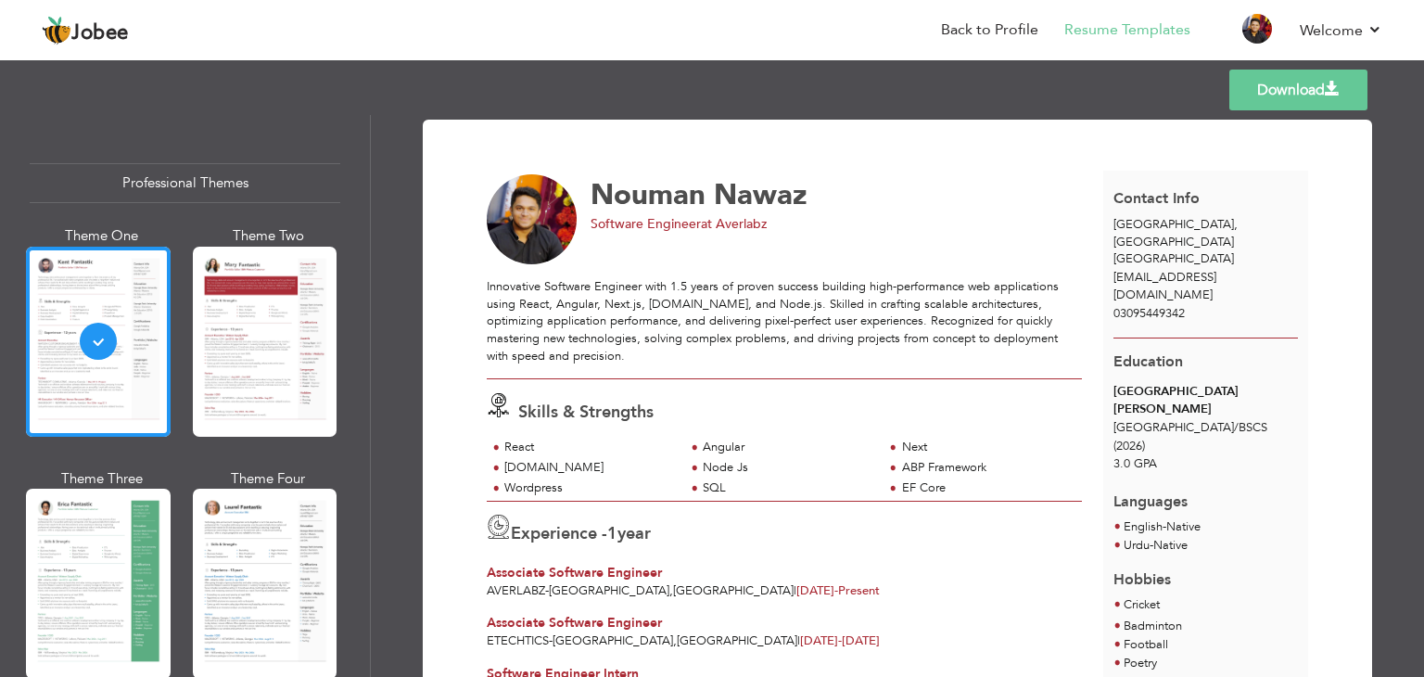
click at [759, 224] on span "at Averlabz" at bounding box center [734, 224] width 66 height 18
click at [1027, 211] on div "Nouman Nawaz Software Engineer at Averlabz" at bounding box center [830, 204] width 478 height 60
click at [1246, 93] on link "Download" at bounding box center [1299, 90] width 138 height 41
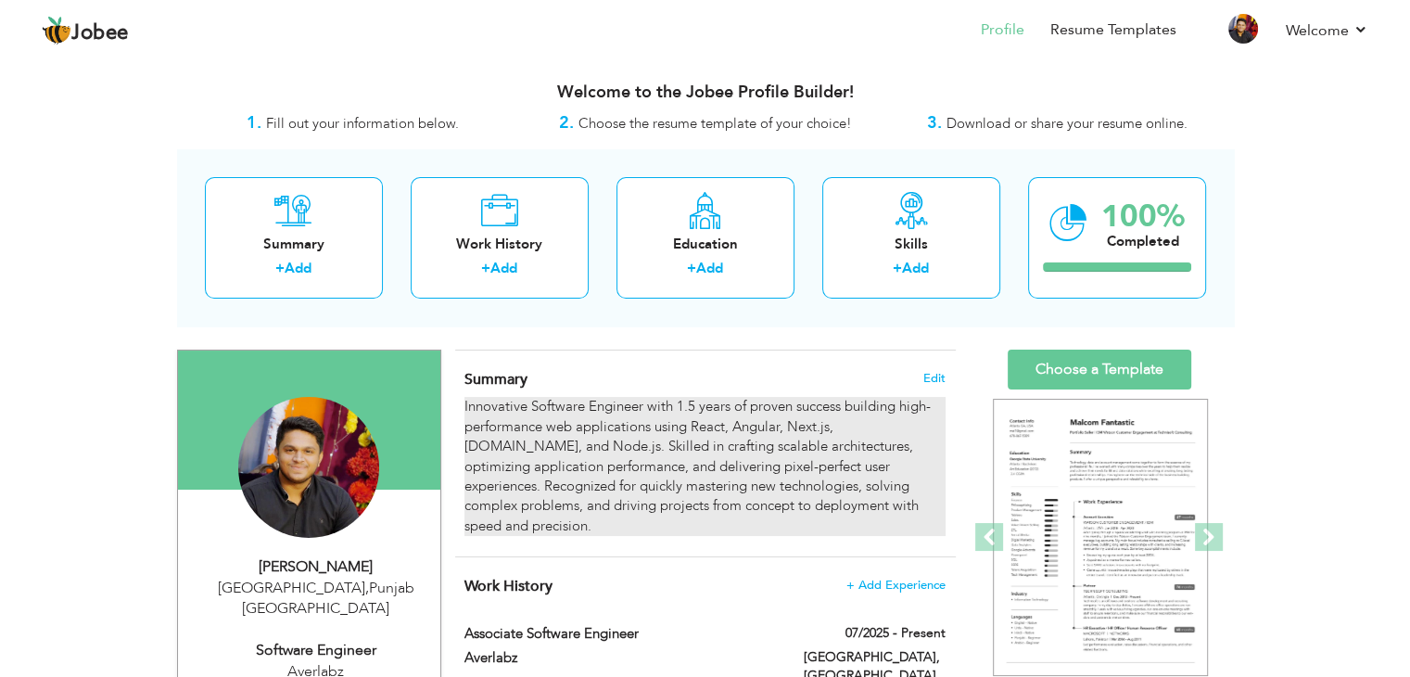
scroll to position [309, 0]
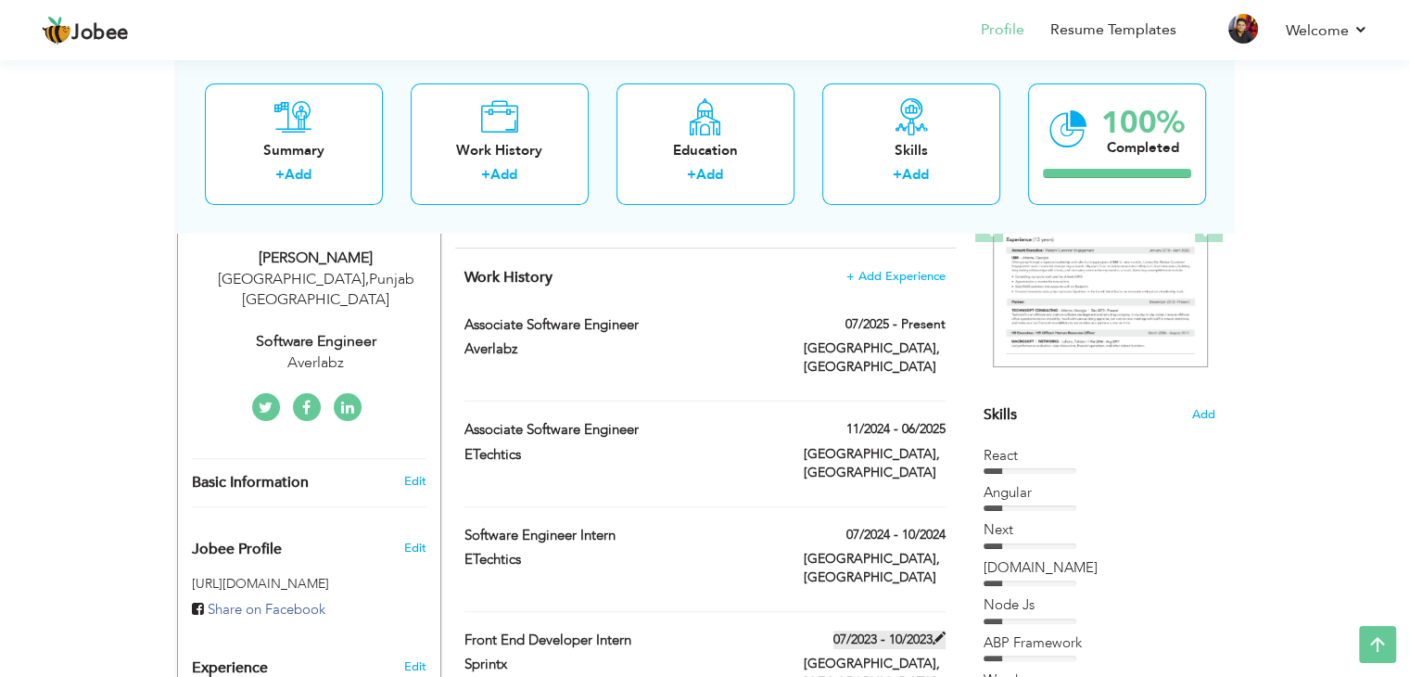
click at [928, 631] on label "07/2023 - 10/2023" at bounding box center [890, 640] width 112 height 19
type input "Front end Developer Intern"
type input "Sprintx"
type input "07/2023"
type input "10/2023"
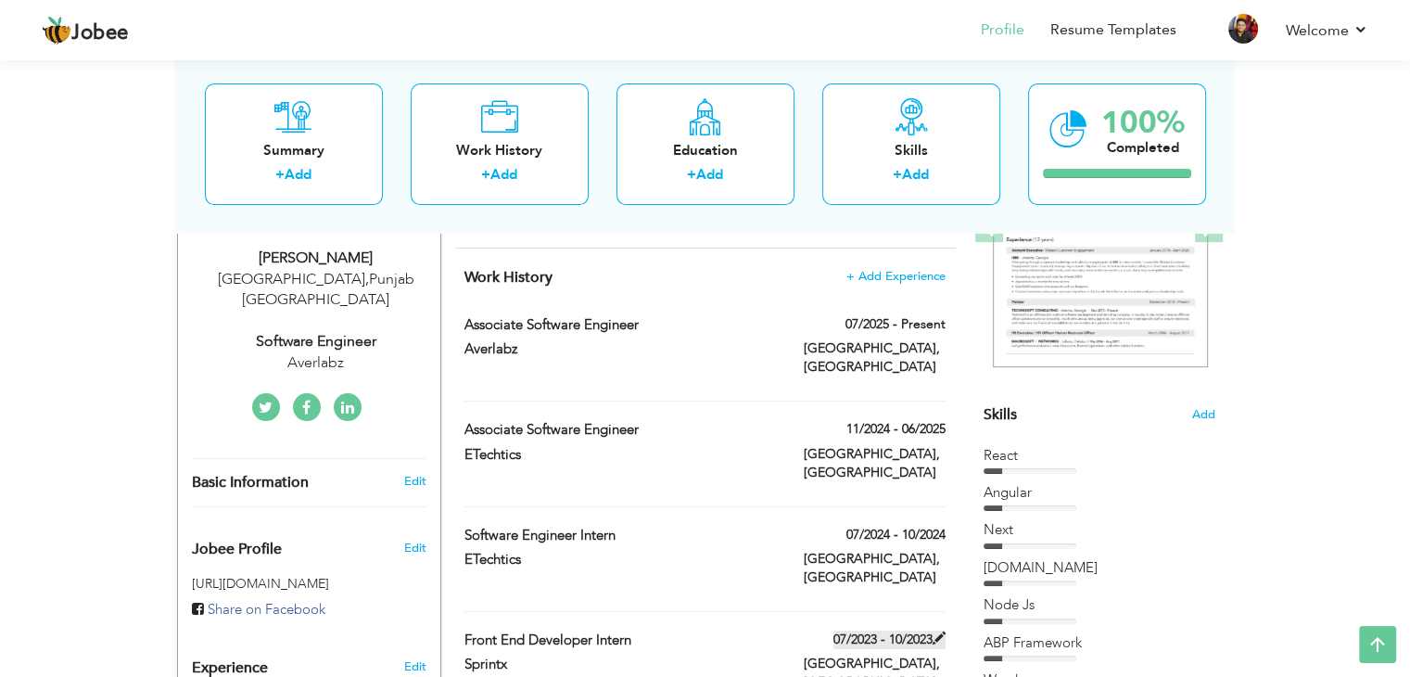
type input "[GEOGRAPHIC_DATA]"
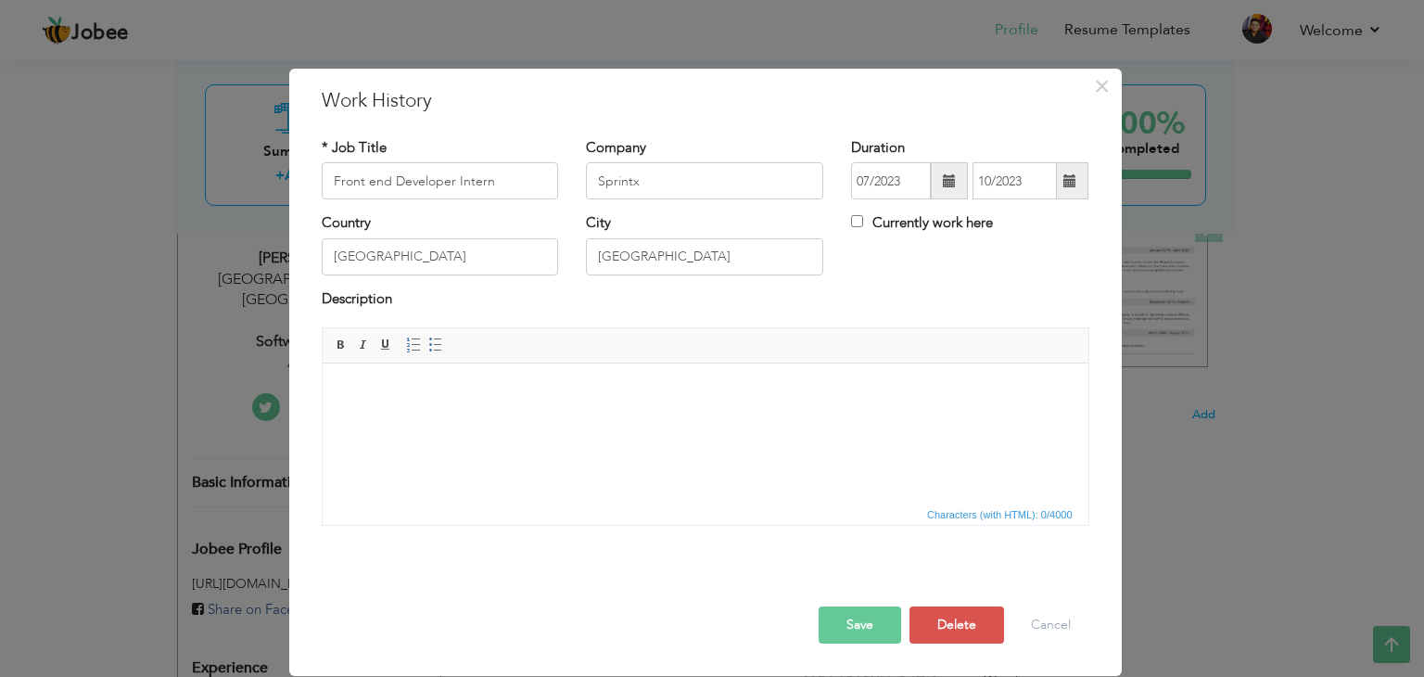
click at [630, 420] on html at bounding box center [705, 392] width 766 height 57
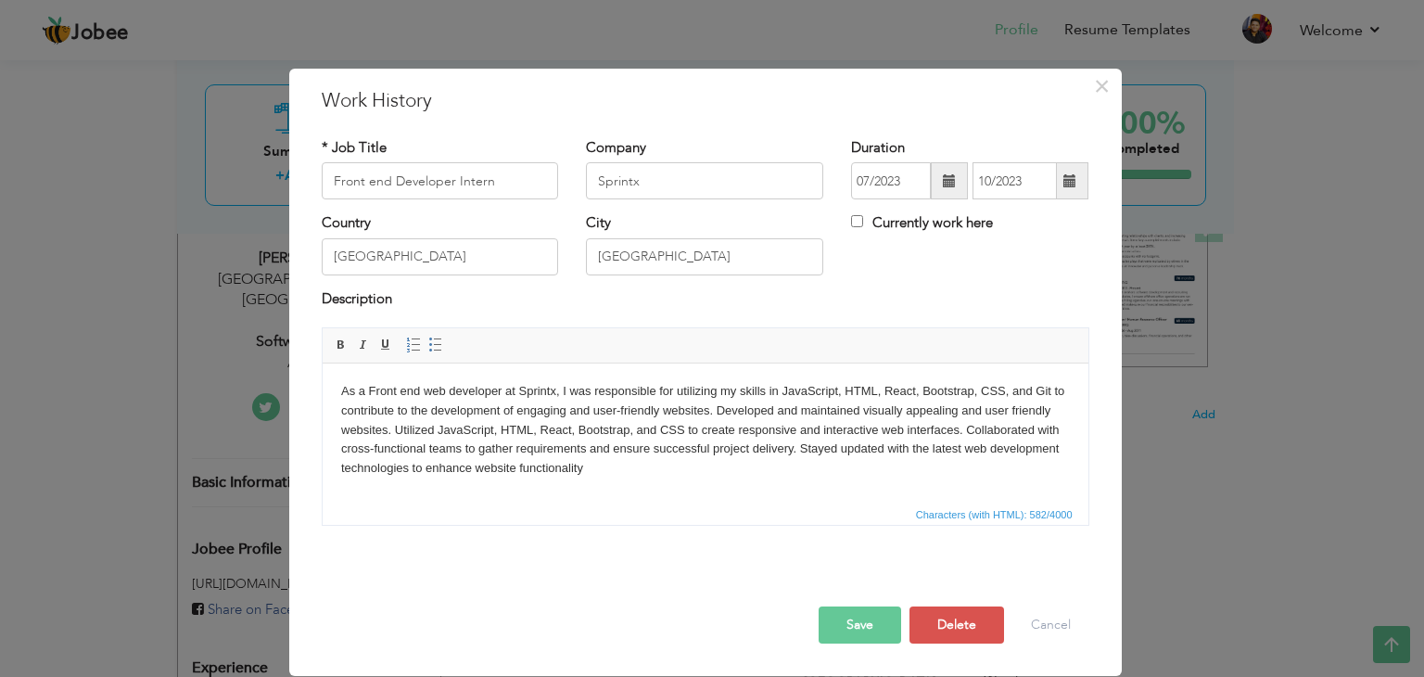
click at [861, 640] on button "Save" at bounding box center [860, 624] width 83 height 37
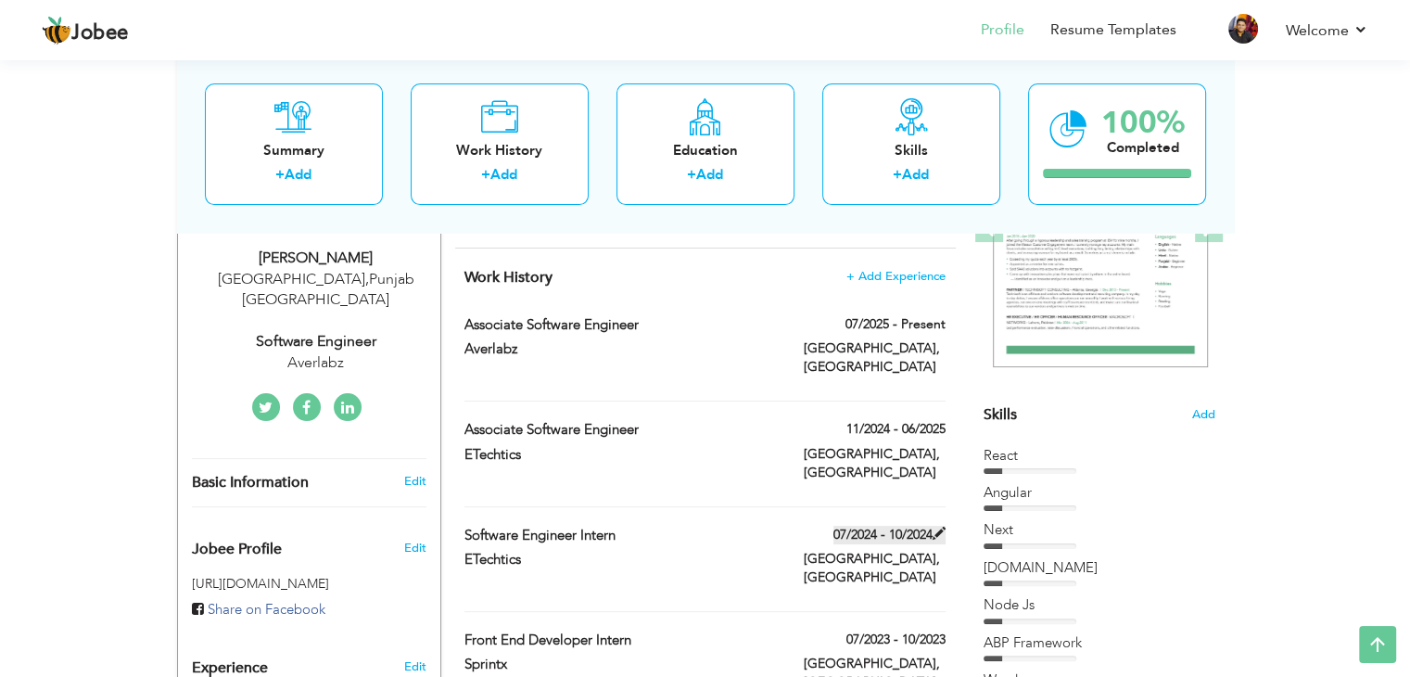
click at [934, 527] on span at bounding box center [939, 533] width 13 height 13
type input "Software Engineer Intern"
type input "ETechtics"
type input "07/2024"
type input "10/2024"
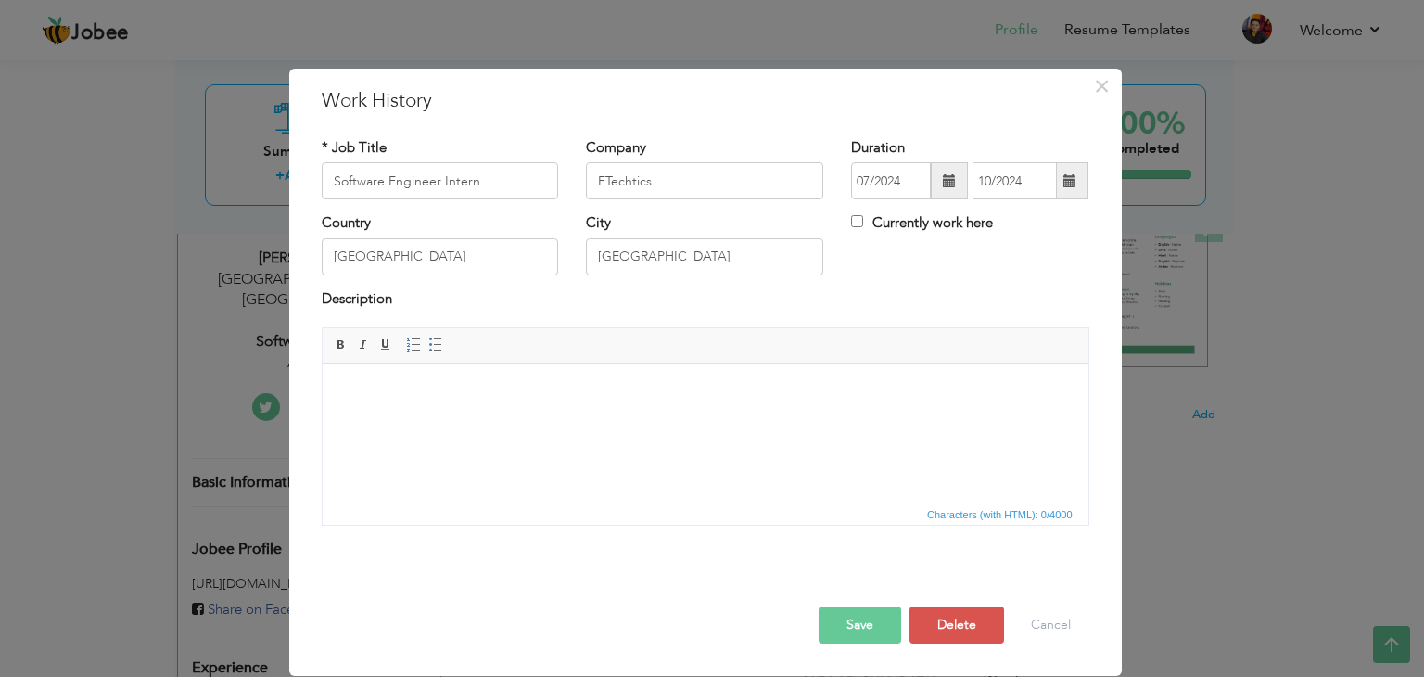
drag, startPoint x: 627, startPoint y: 378, endPoint x: 621, endPoint y: 395, distance: 17.6
click at [625, 378] on html at bounding box center [705, 392] width 766 height 57
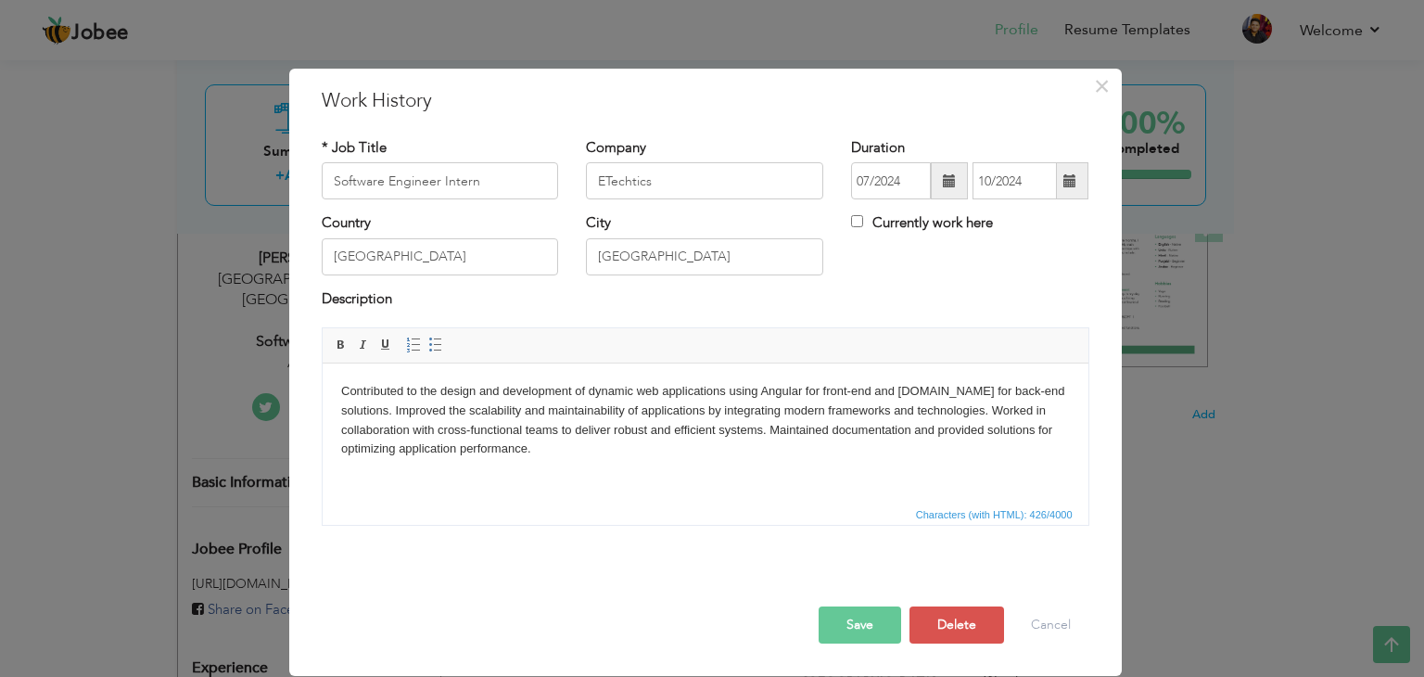
click at [865, 617] on button "Save" at bounding box center [860, 624] width 83 height 37
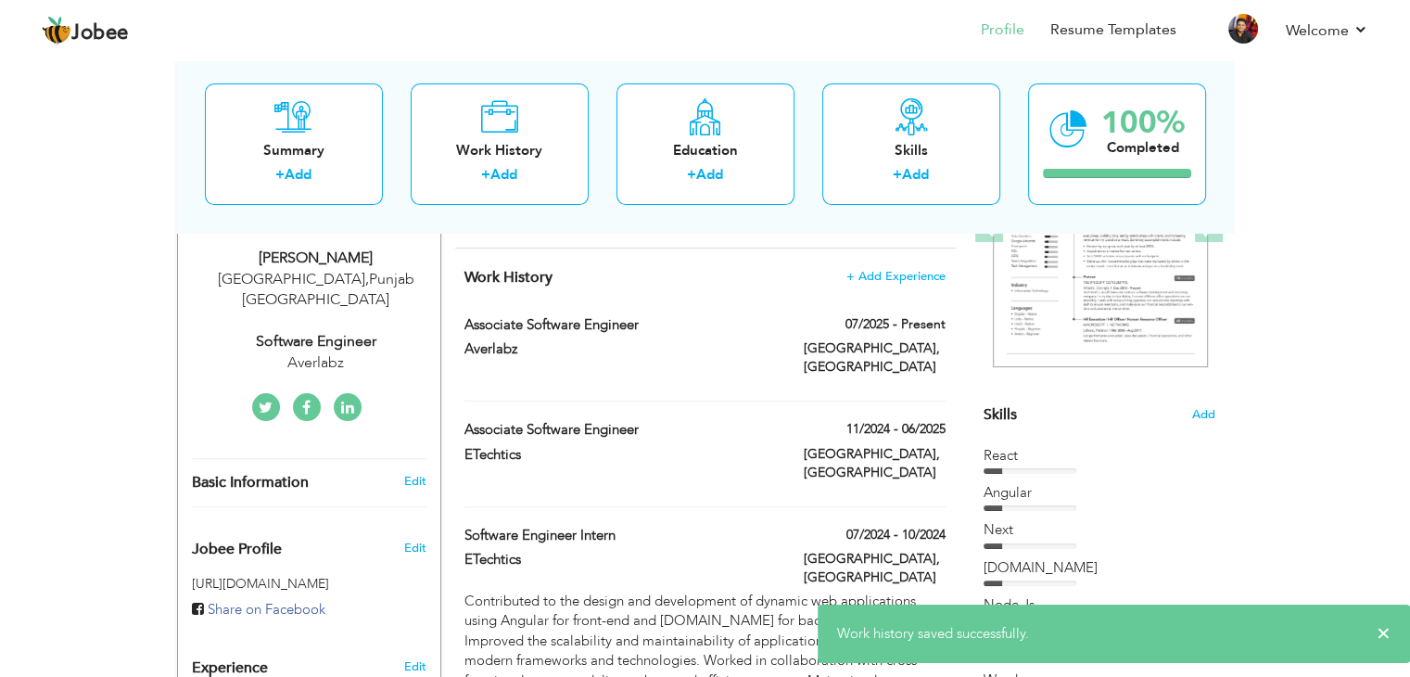
scroll to position [0, 0]
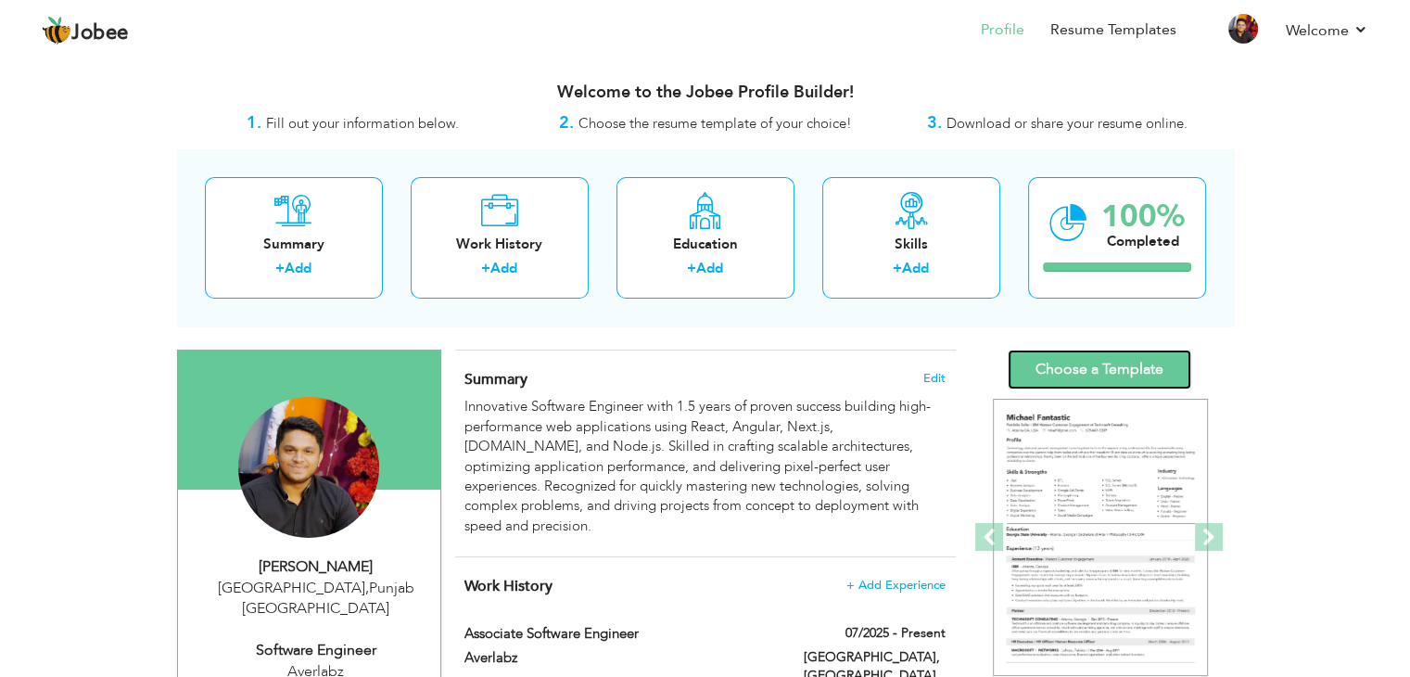
click at [1107, 376] on link "Choose a Template" at bounding box center [1100, 370] width 184 height 40
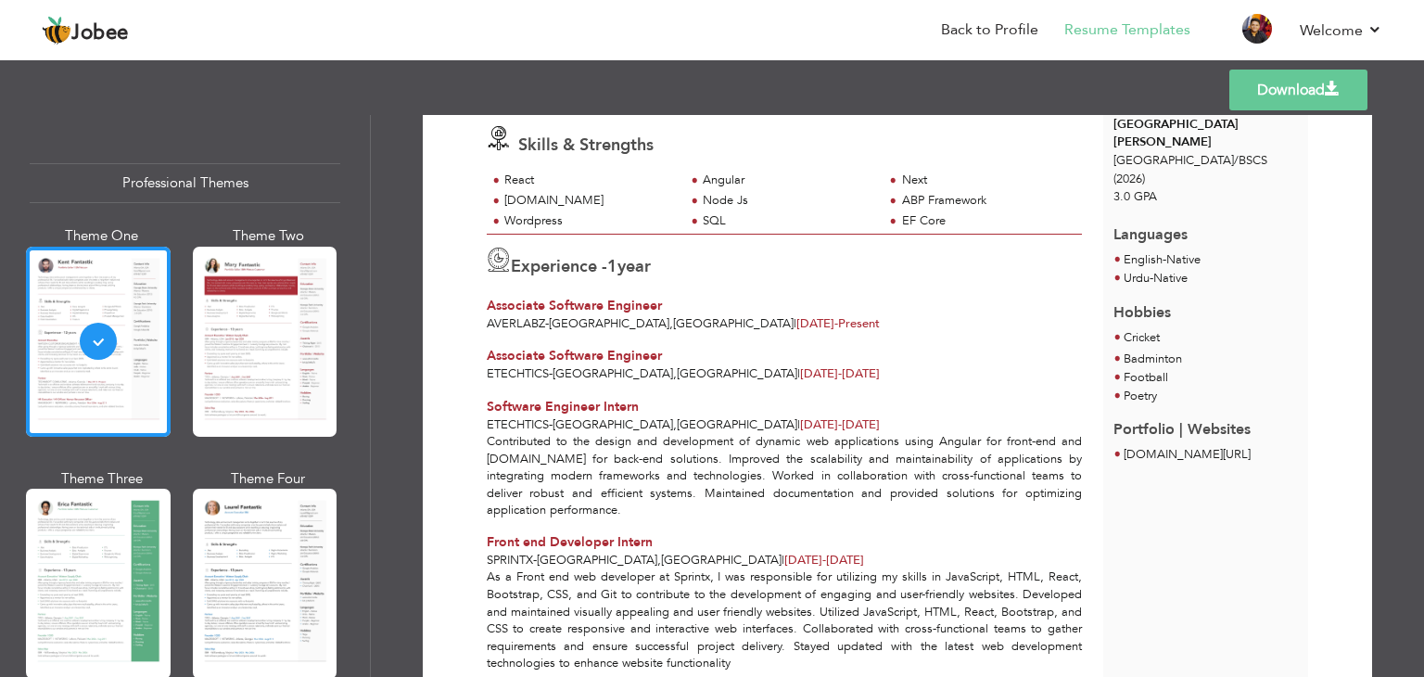
scroll to position [266, 0]
click at [1250, 95] on link "Download" at bounding box center [1299, 90] width 138 height 41
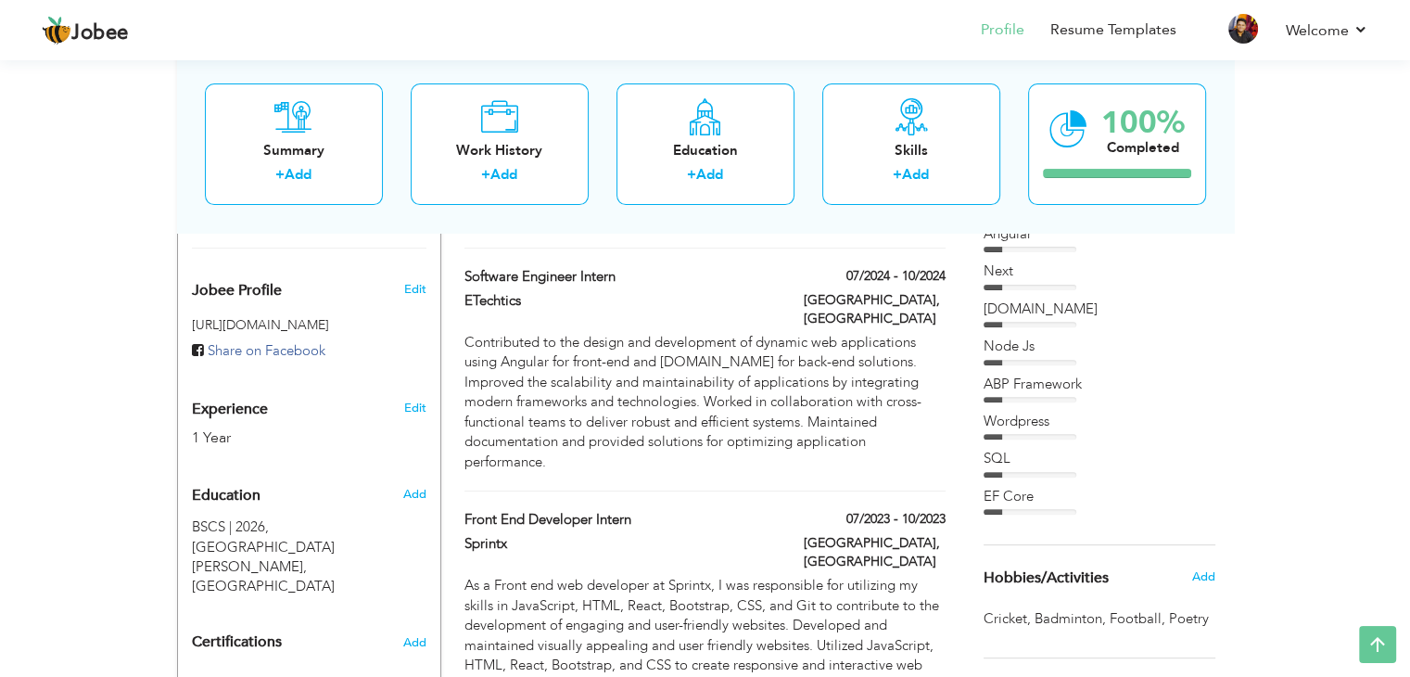
scroll to position [564, 0]
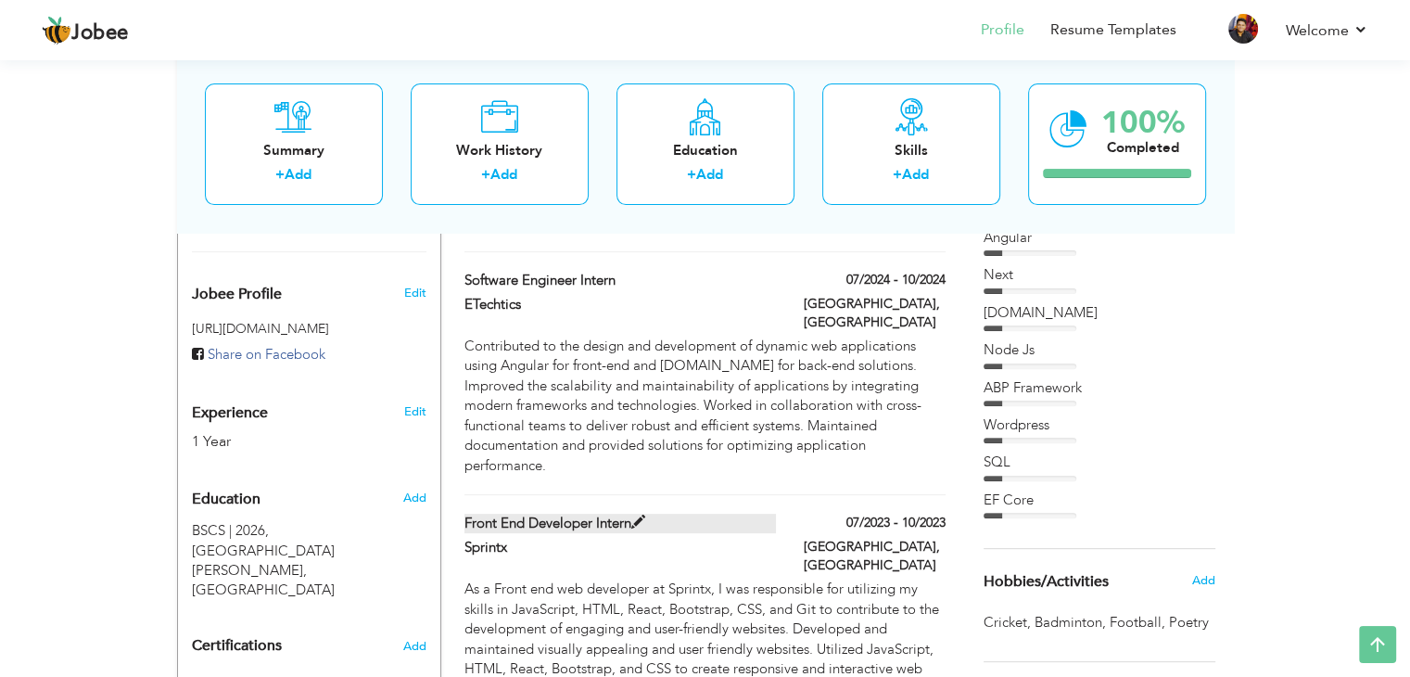
click at [645, 516] on span at bounding box center [639, 523] width 14 height 14
type input "Front end Developer Intern"
type input "Sprintx"
type input "07/2023"
type input "10/2023"
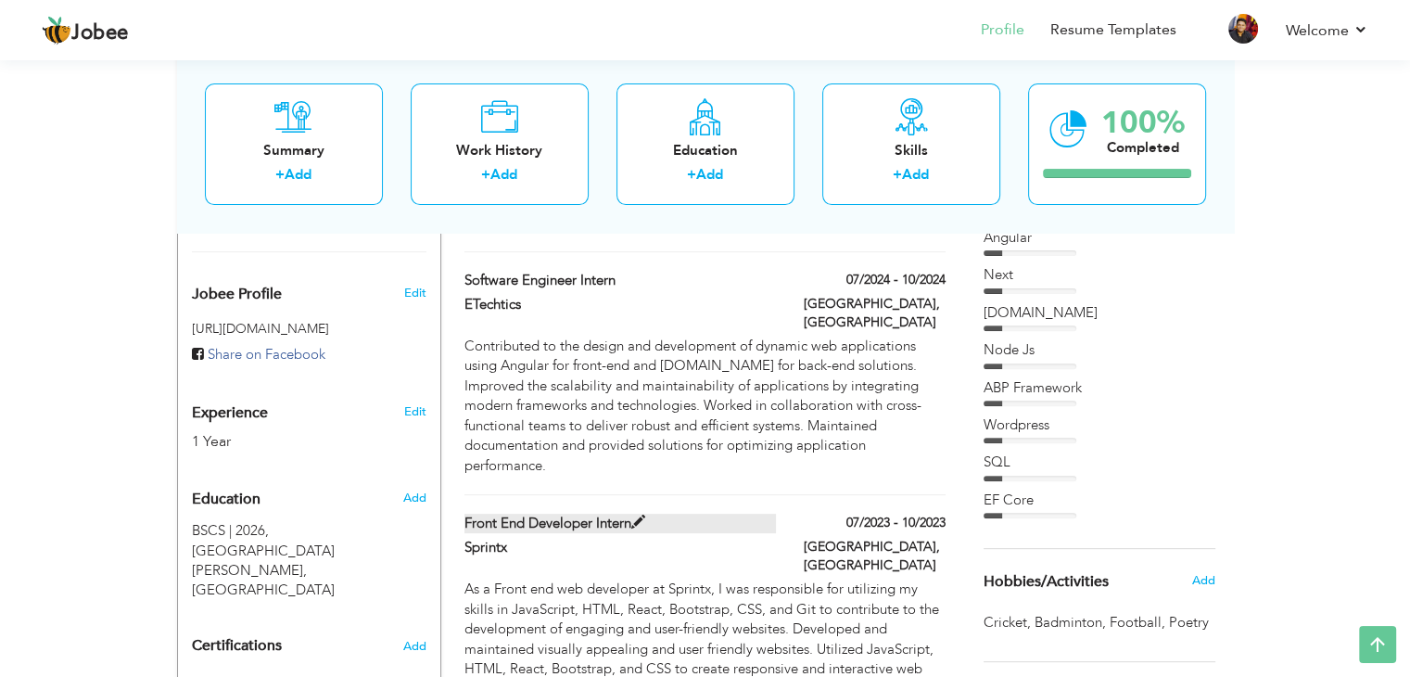
type input "[GEOGRAPHIC_DATA]"
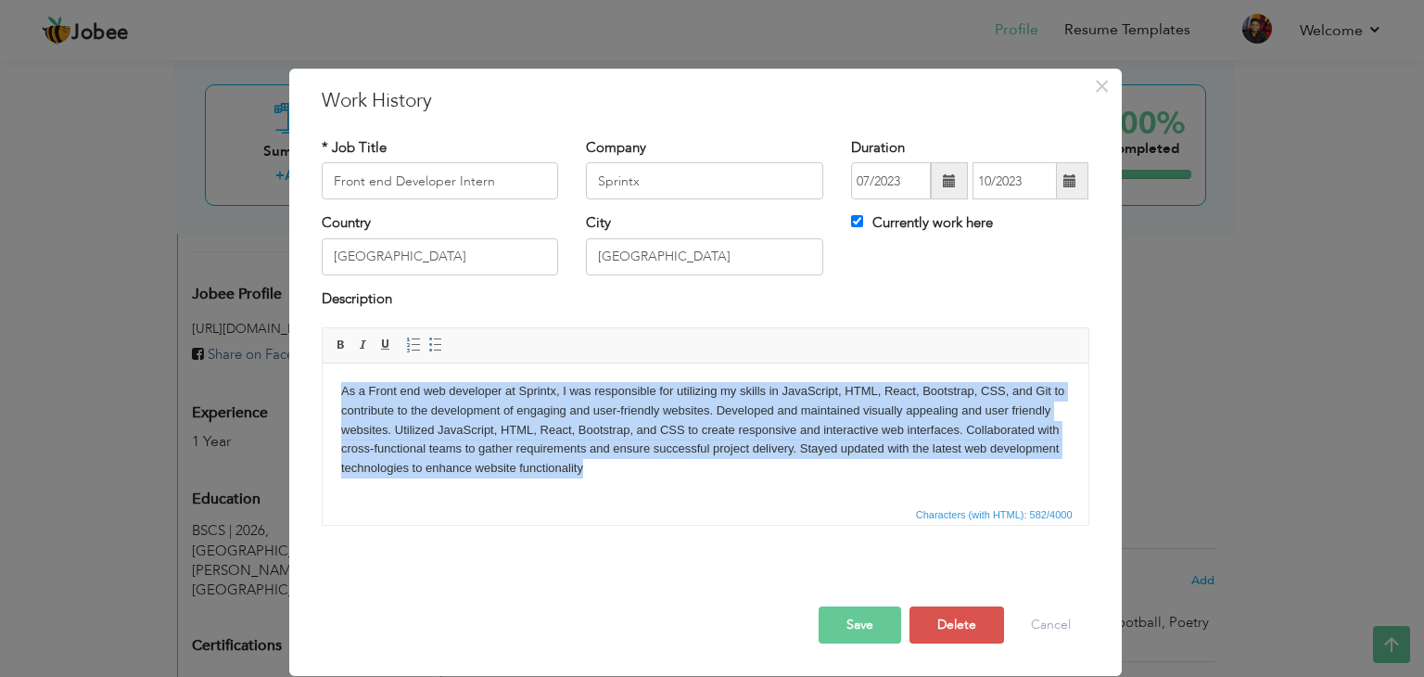
drag, startPoint x: 634, startPoint y: 489, endPoint x: 148, endPoint y: 313, distance: 516.9
click at [322, 364] on html "As a Front end web developer at Sprintx, I was responsible for utilizing my ski…" at bounding box center [705, 431] width 766 height 134
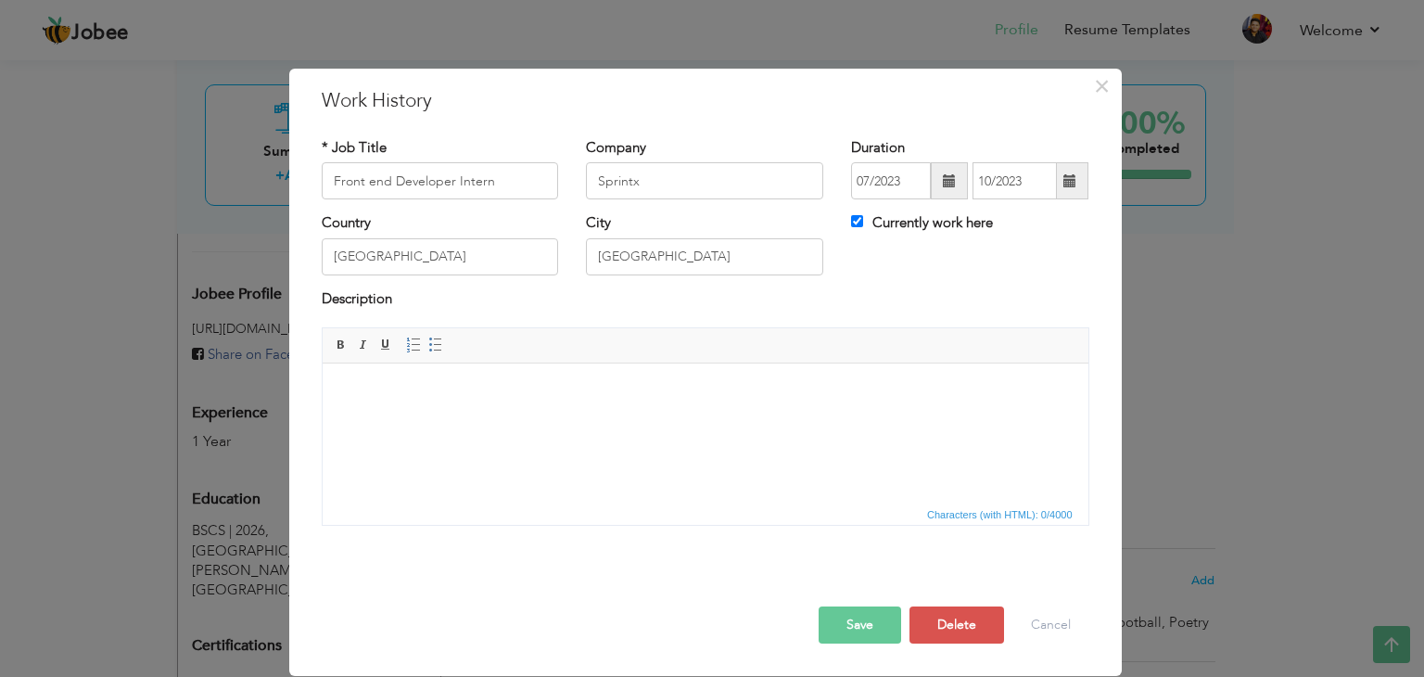
drag, startPoint x: 838, startPoint y: 606, endPoint x: 843, endPoint y: 614, distance: 9.5
click at [842, 610] on button "Save" at bounding box center [860, 624] width 83 height 37
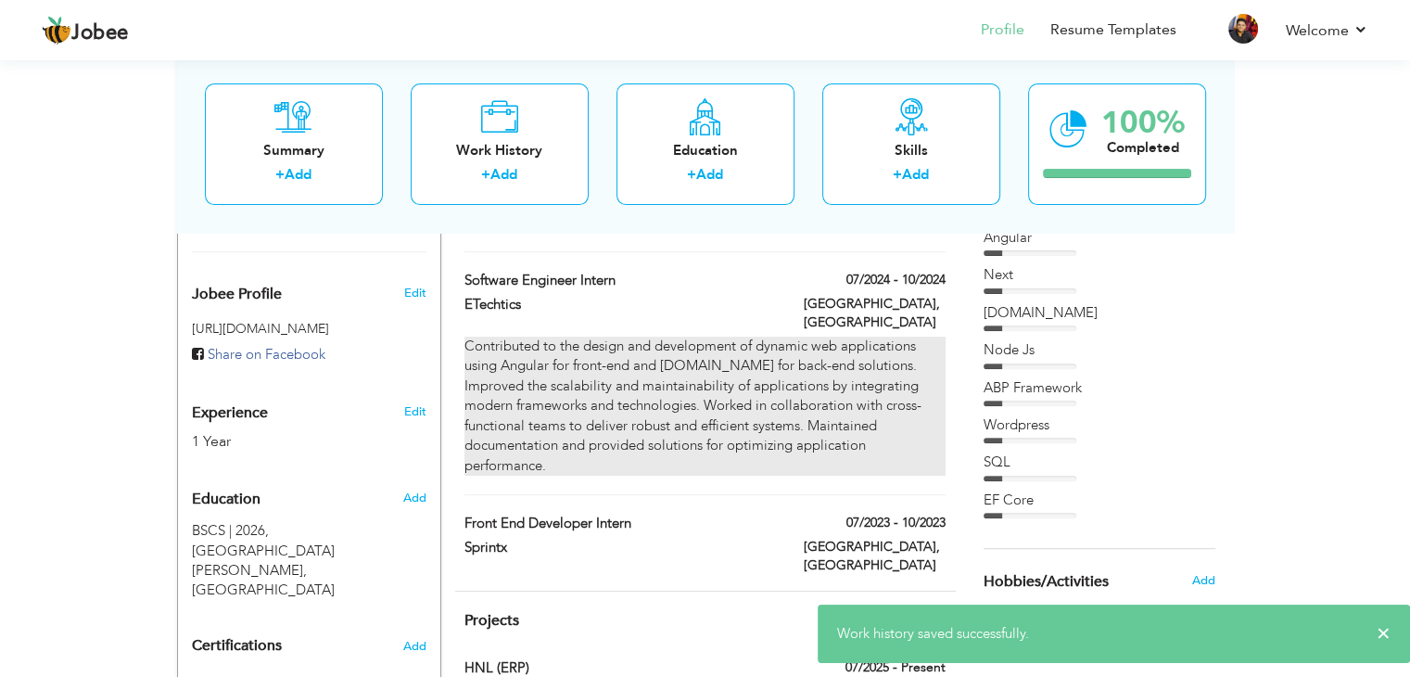
scroll to position [255, 0]
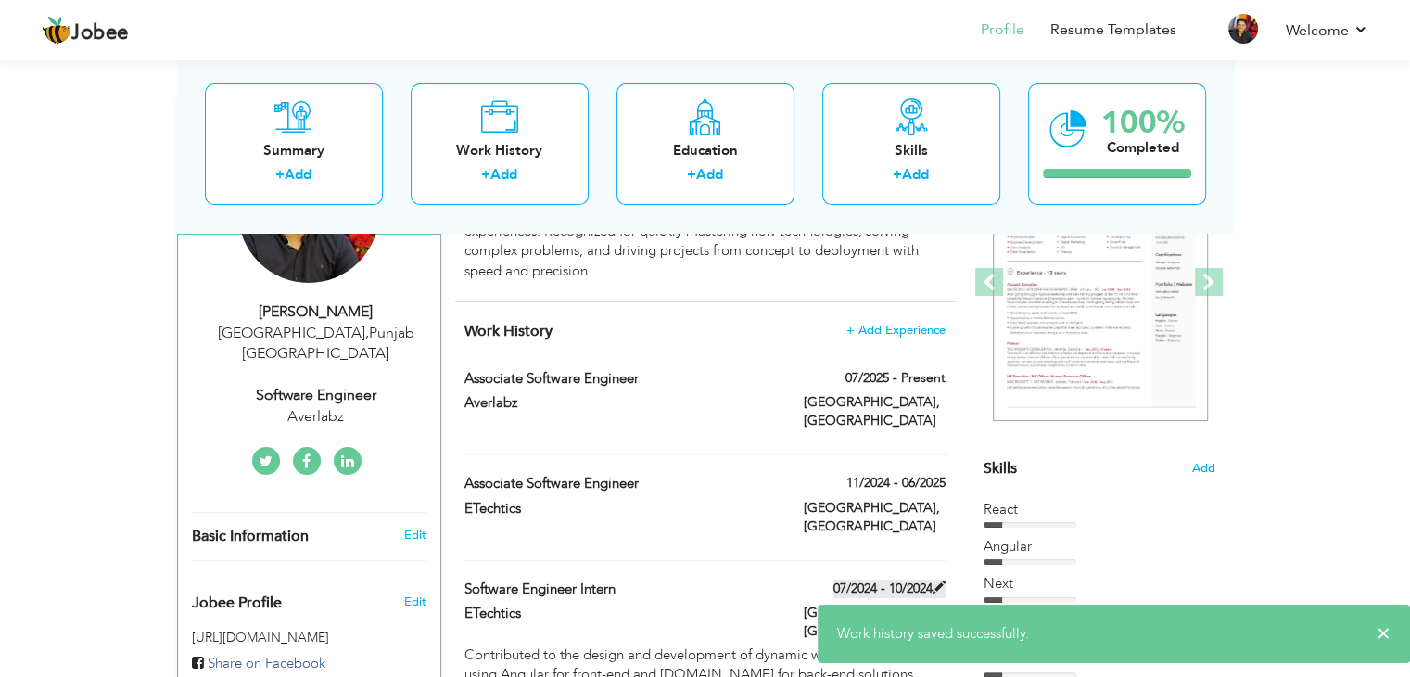
click at [935, 581] on span at bounding box center [939, 587] width 13 height 13
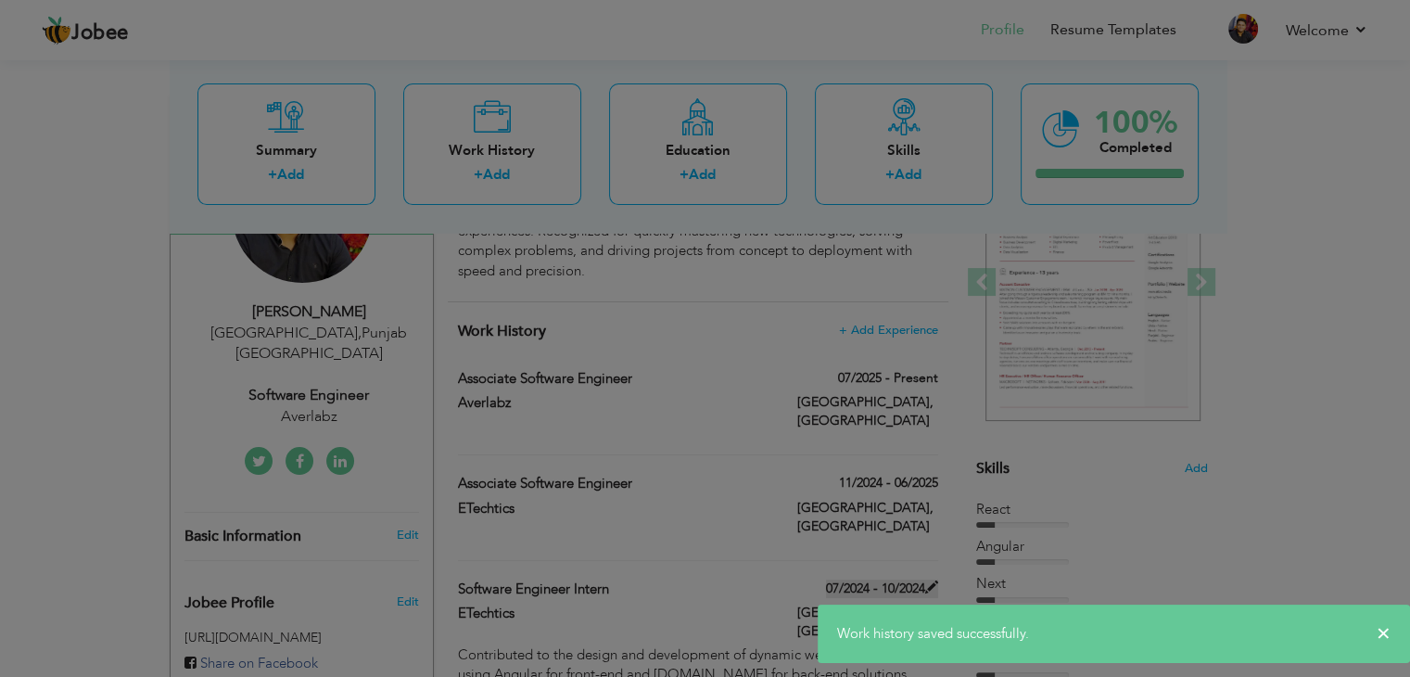
type input "Software Engineer Intern"
type input "ETechtics"
type input "07/2024"
type input "10/2024"
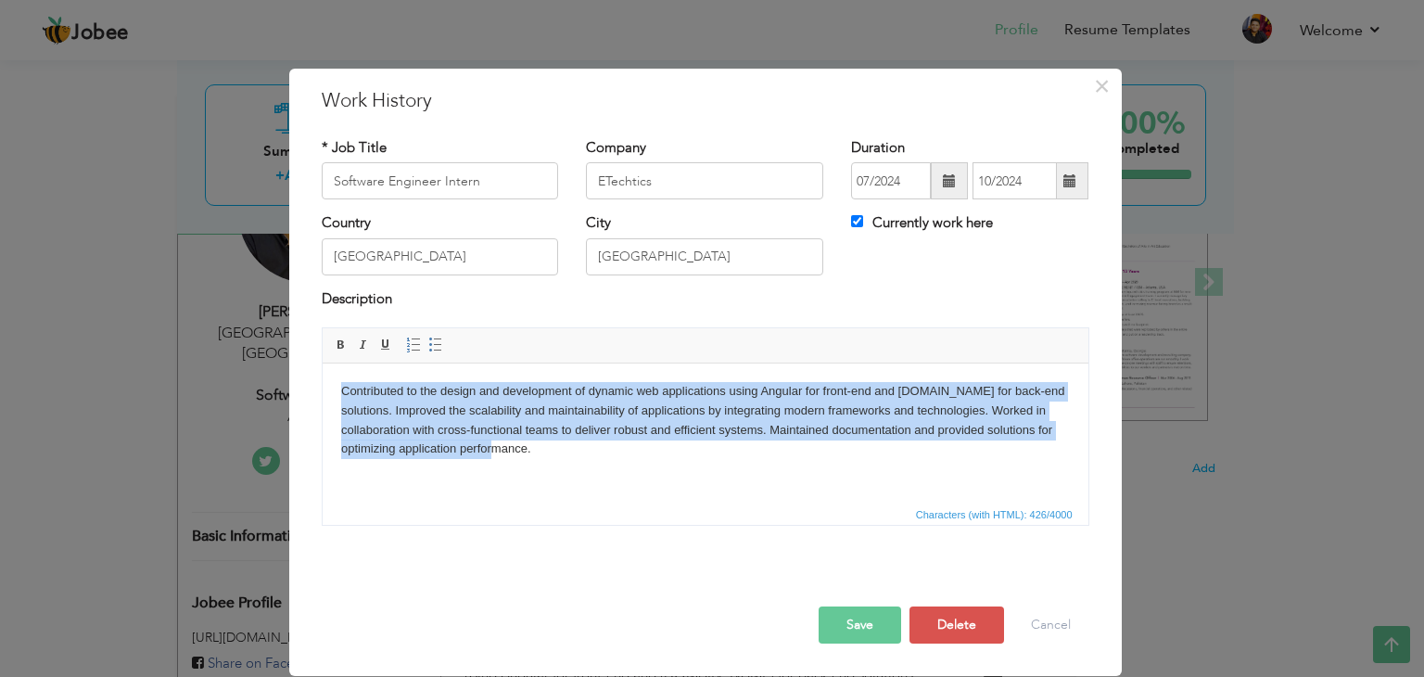
drag, startPoint x: 547, startPoint y: 469, endPoint x: 402, endPoint y: 677, distance: 253.7
click at [322, 364] on html "Contributed to the design and development of dynamic web applications using Ang…" at bounding box center [705, 421] width 766 height 114
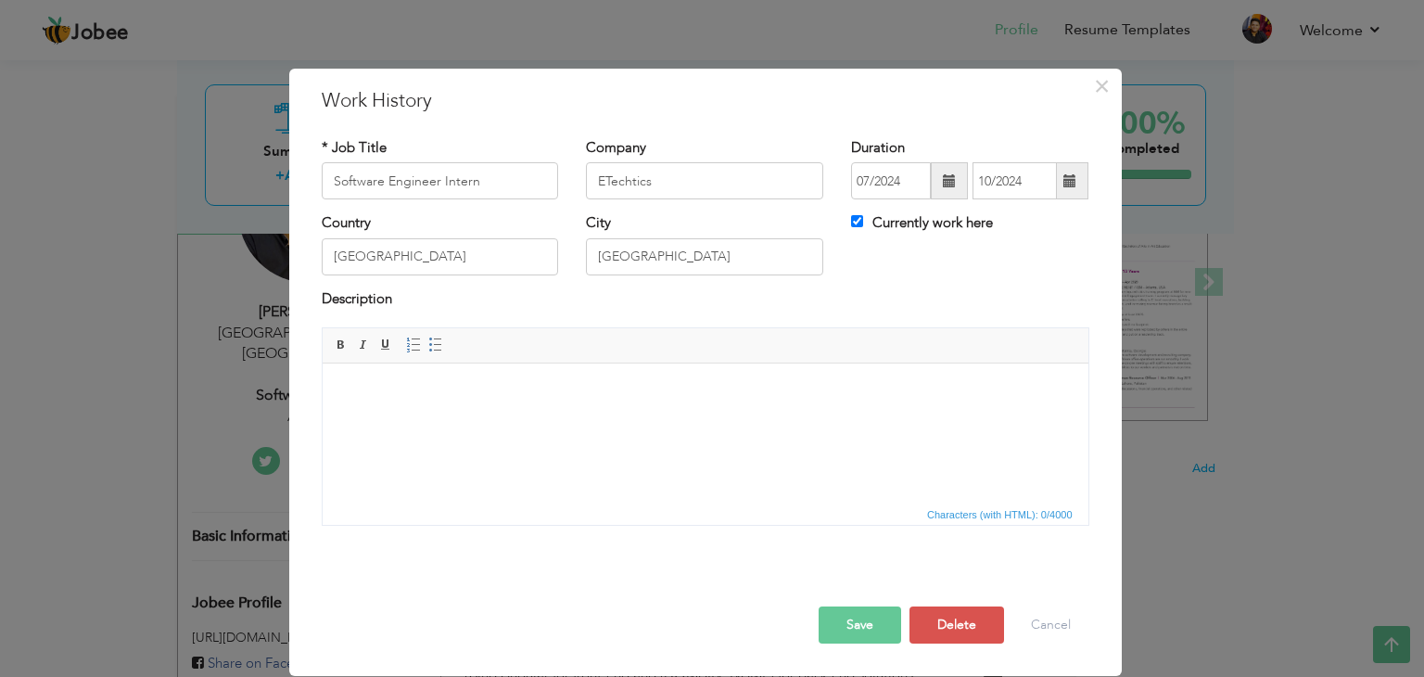
click at [890, 629] on button "Save" at bounding box center [860, 624] width 83 height 37
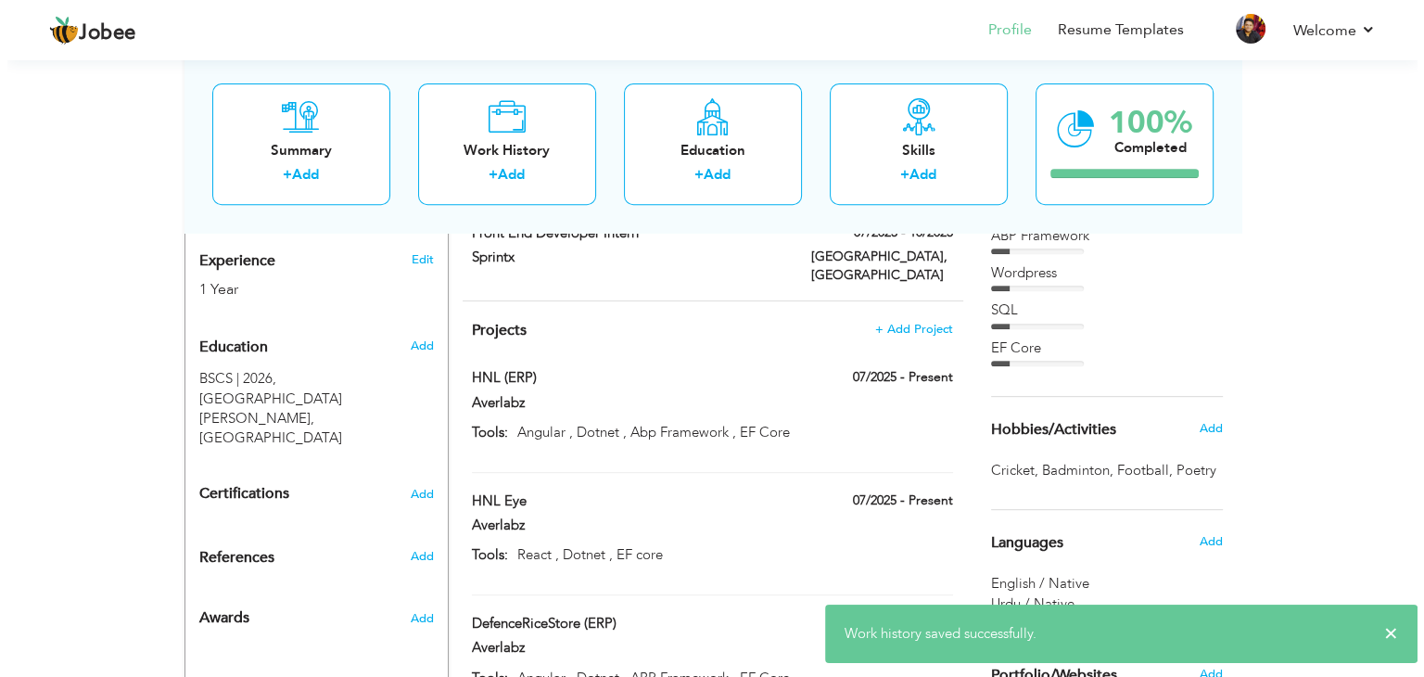
scroll to position [674, 0]
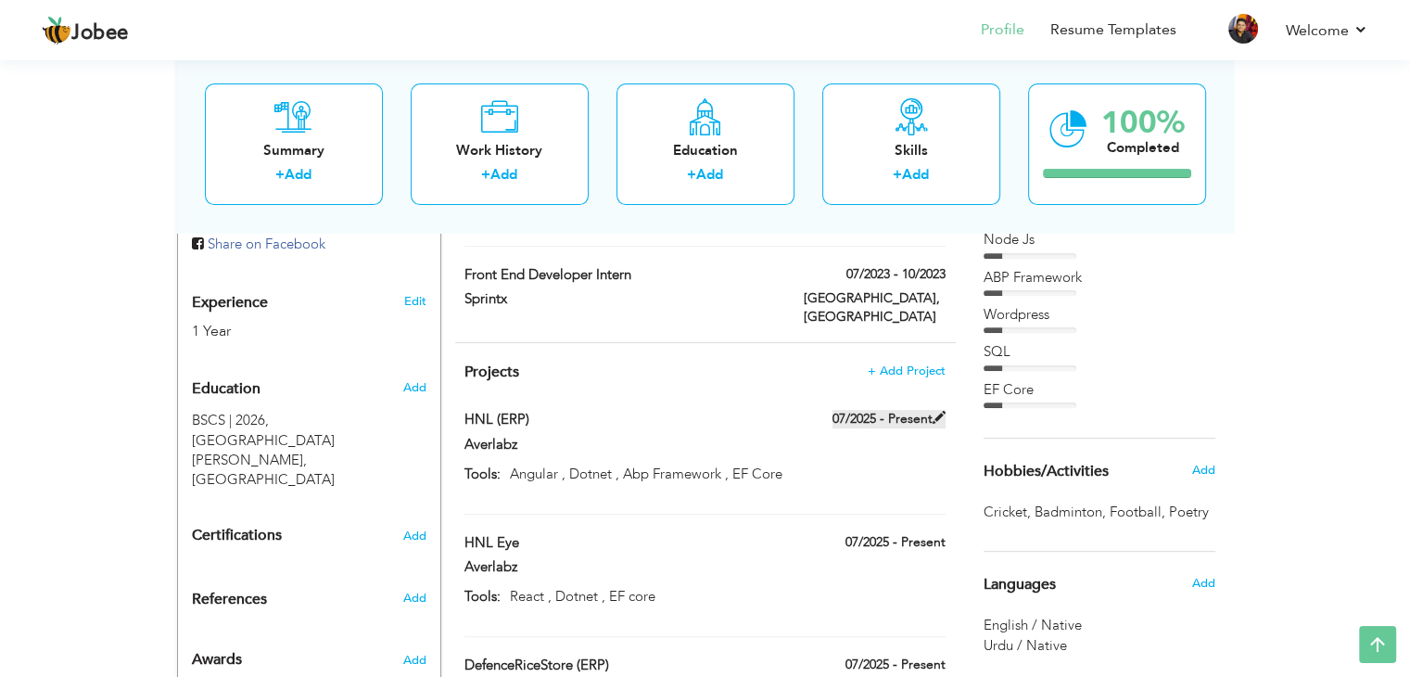
click at [934, 411] on span at bounding box center [939, 417] width 13 height 13
type input "HNL (ERP)"
type input "Averlabz"
type input "07/2025"
type input "Angular , Dotnet , Abp Framework , EF Core"
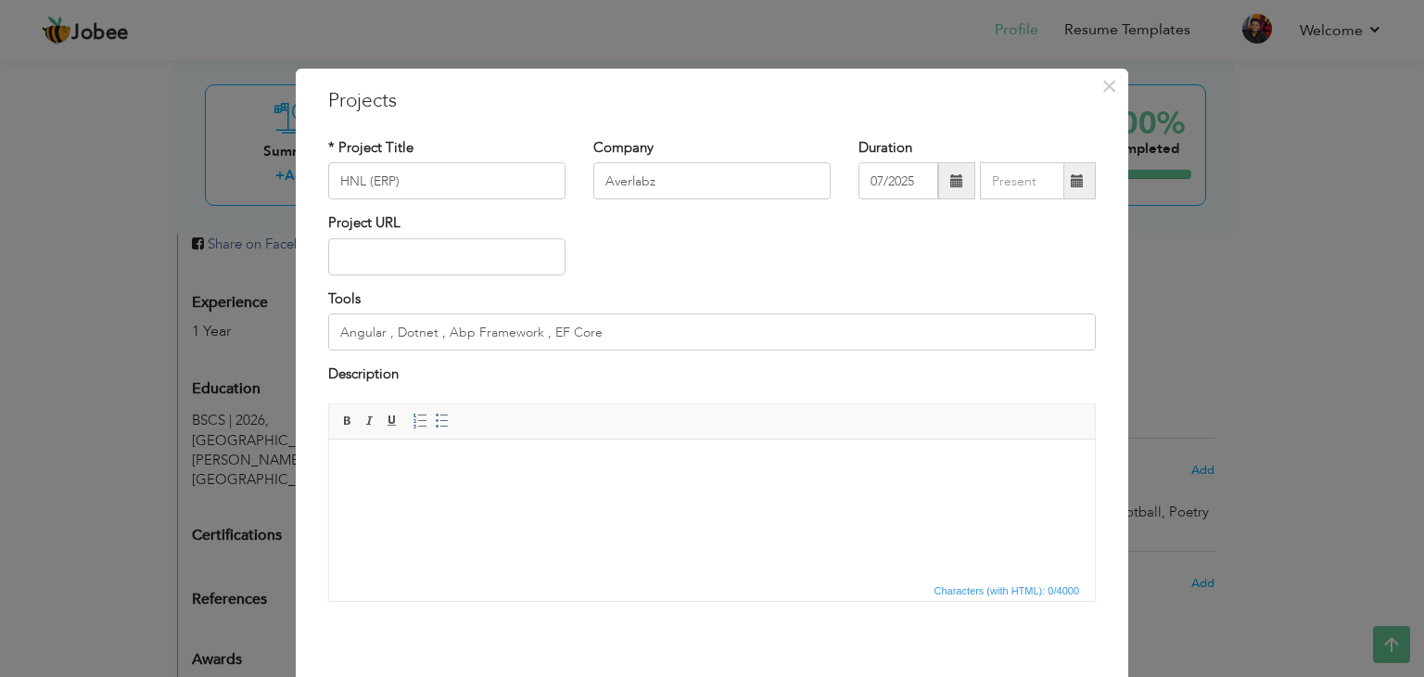
click at [501, 495] on html at bounding box center [712, 467] width 766 height 57
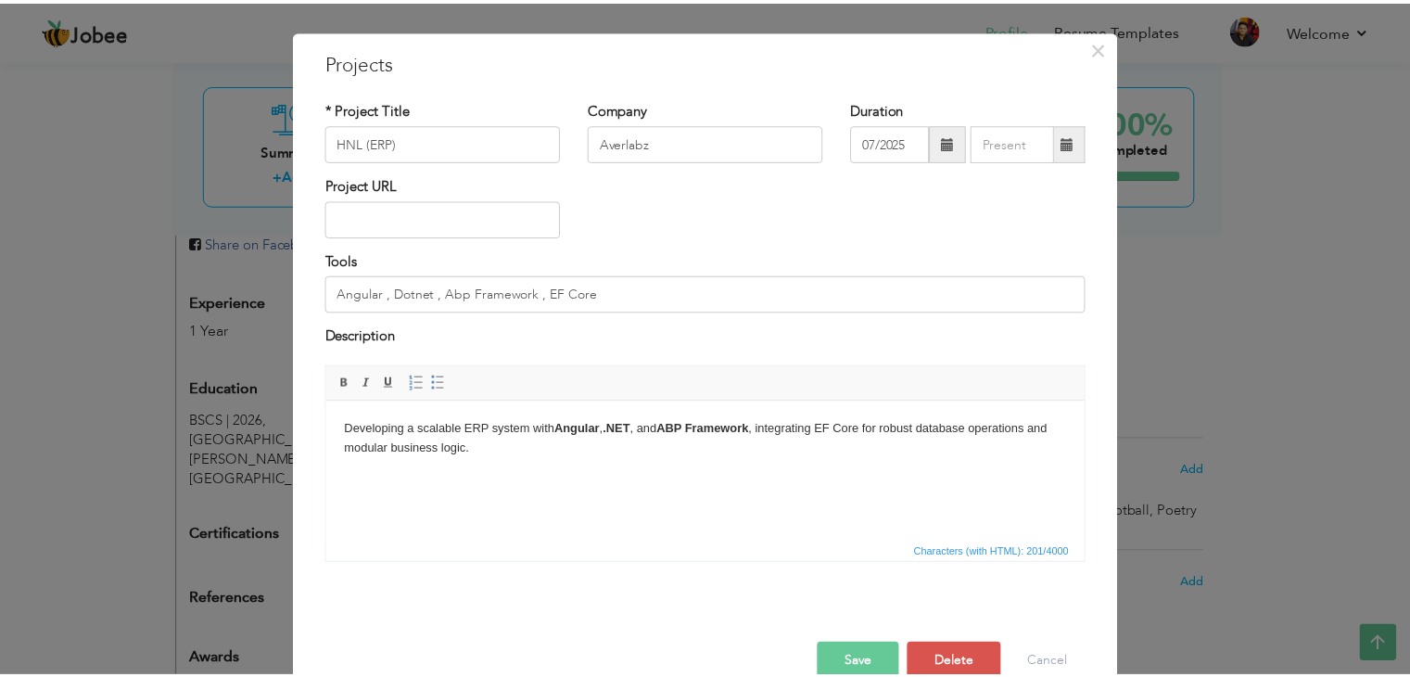
scroll to position [74, 0]
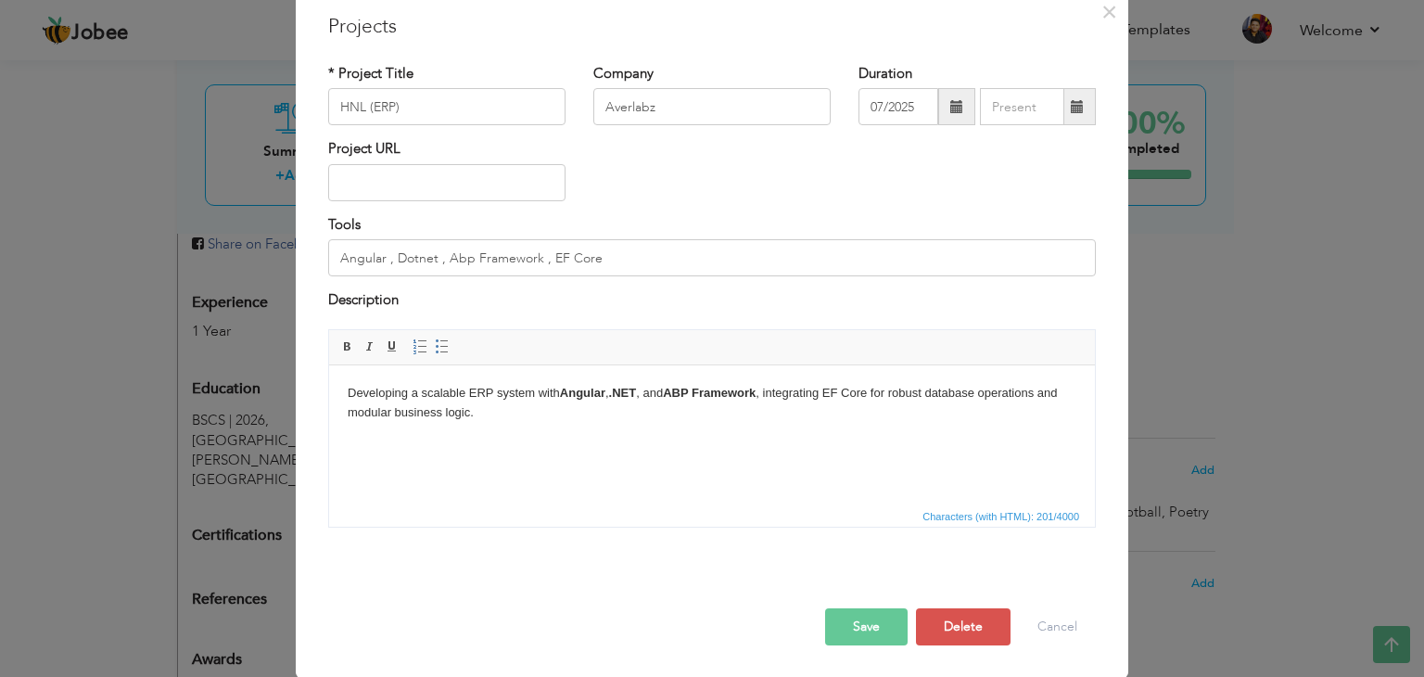
click at [843, 622] on button "Save" at bounding box center [866, 626] width 83 height 37
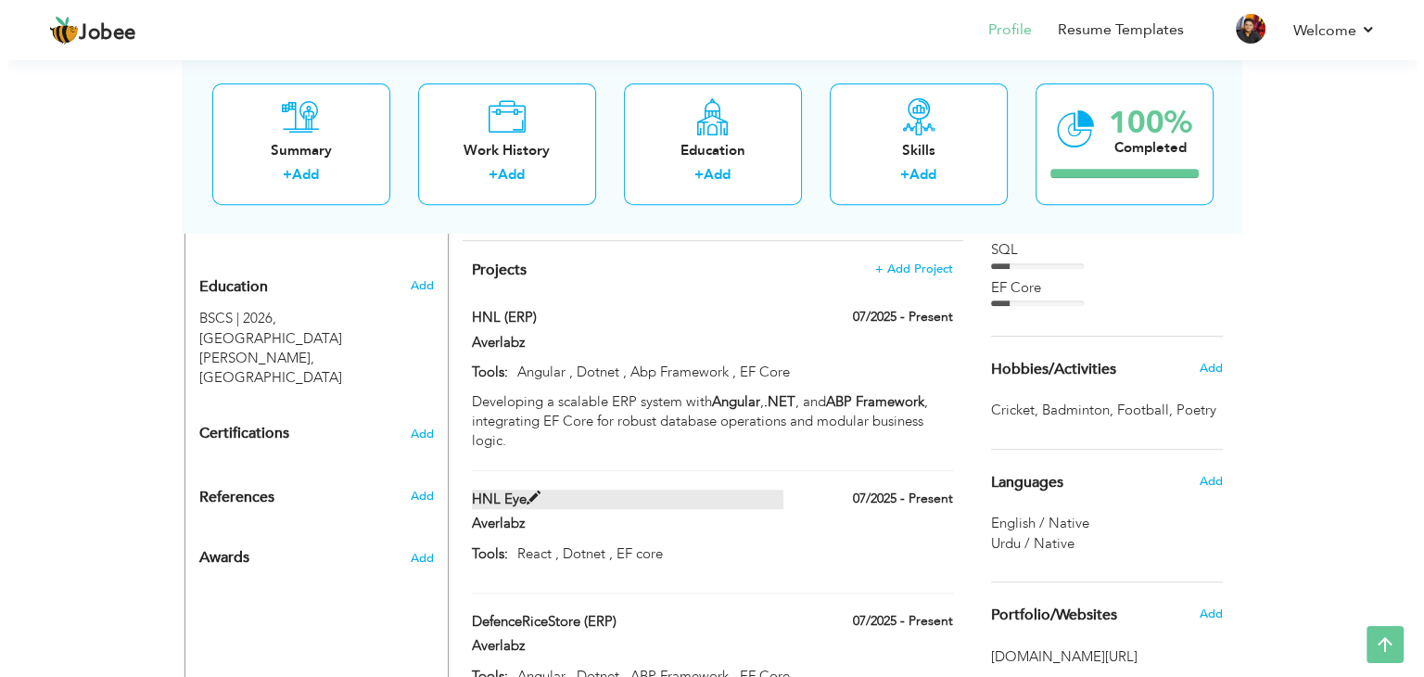
scroll to position [782, 0]
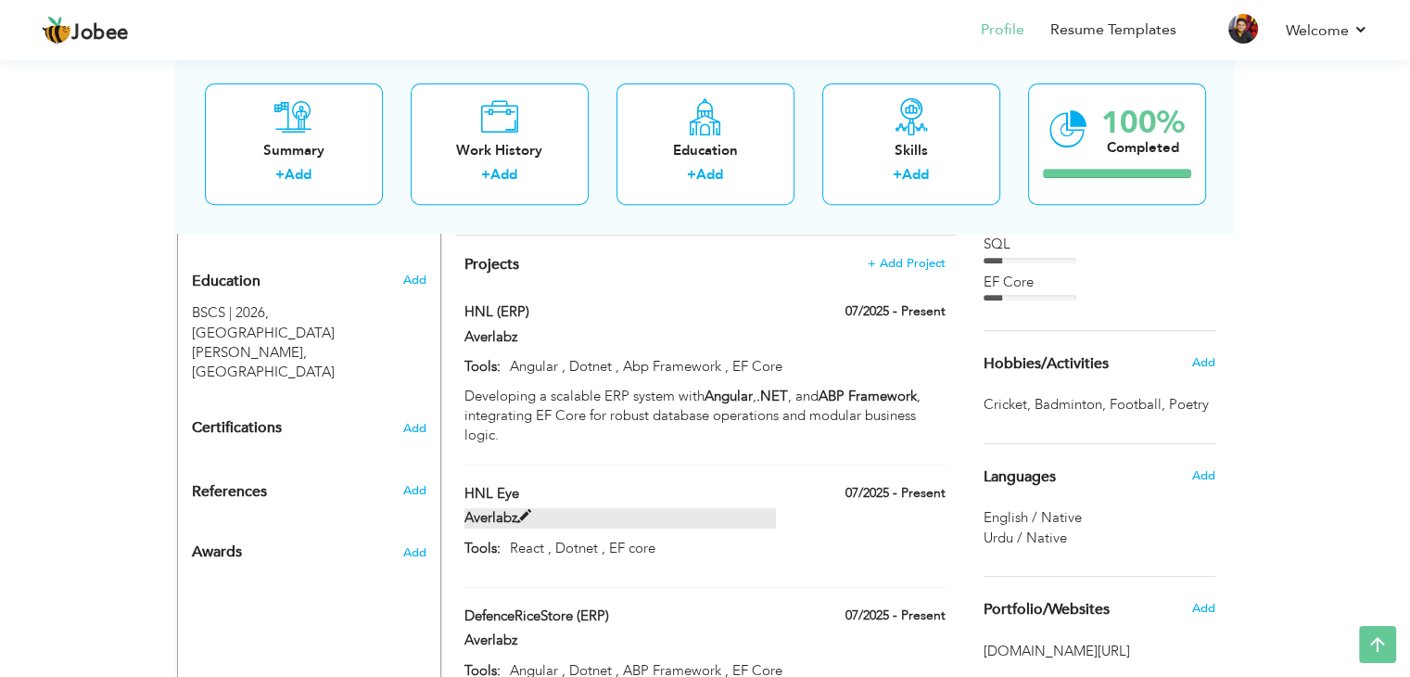
click at [524, 510] on span at bounding box center [524, 517] width 14 height 14
type input "HNL Eye"
type input "React , Dotnet , EF core"
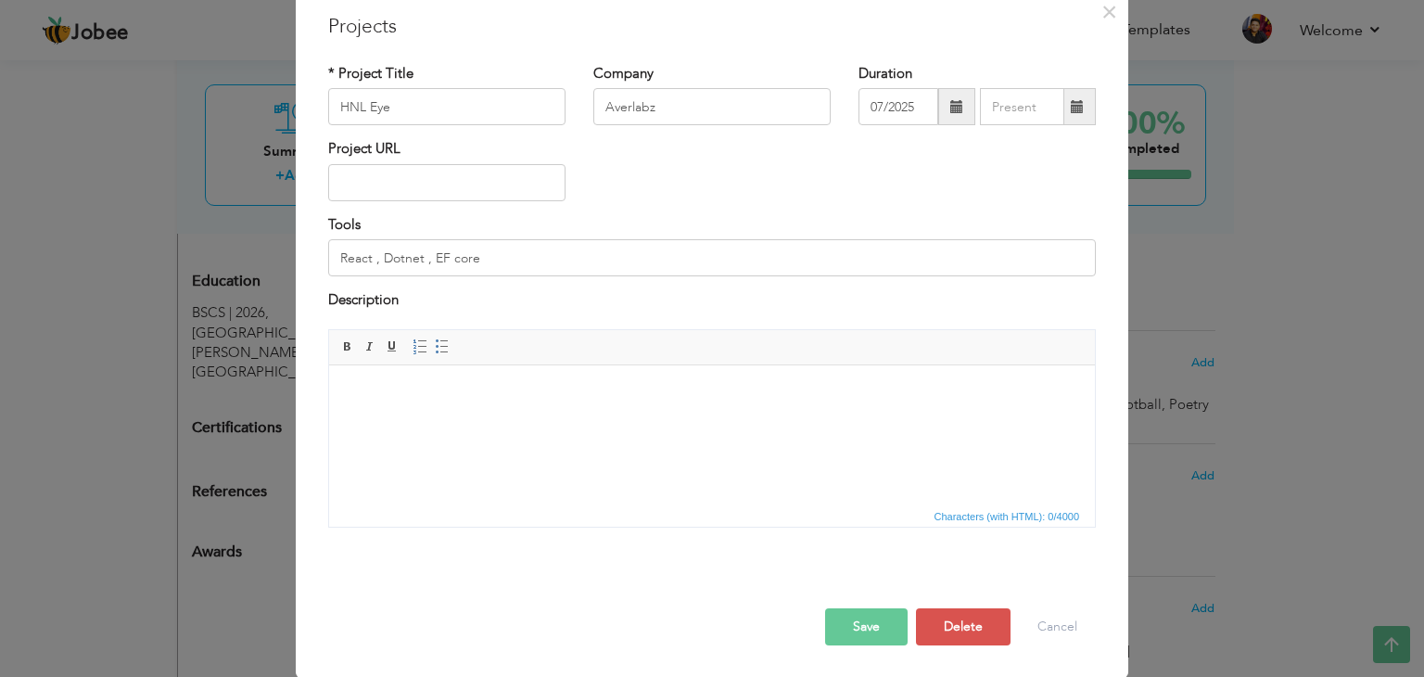
scroll to position [0, 0]
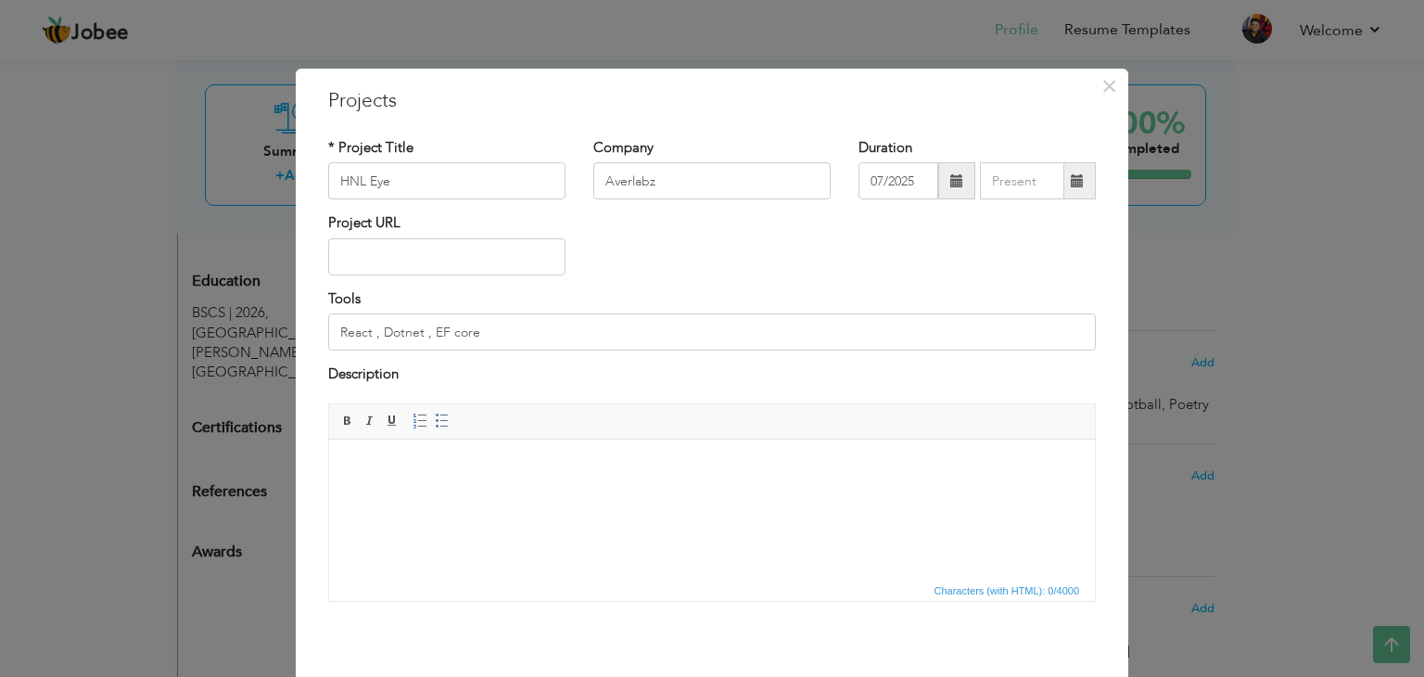
click at [517, 449] on html at bounding box center [712, 467] width 766 height 57
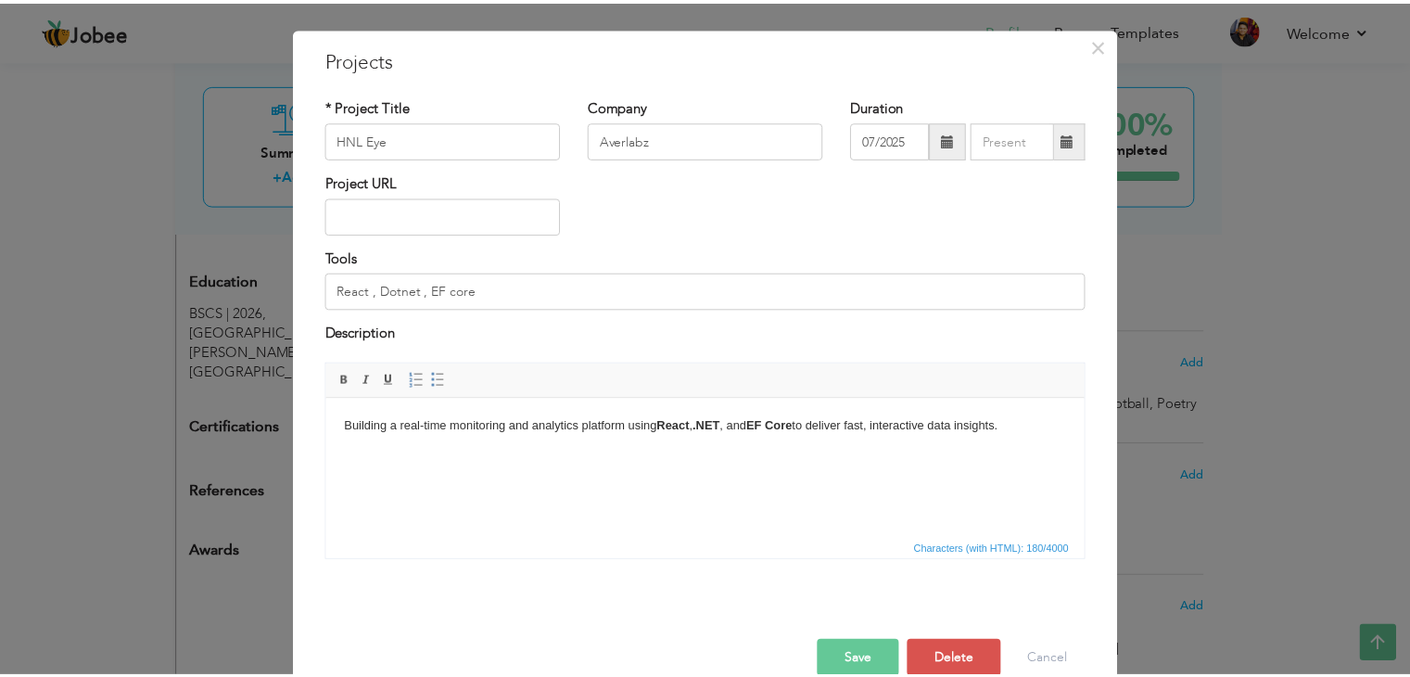
scroll to position [74, 0]
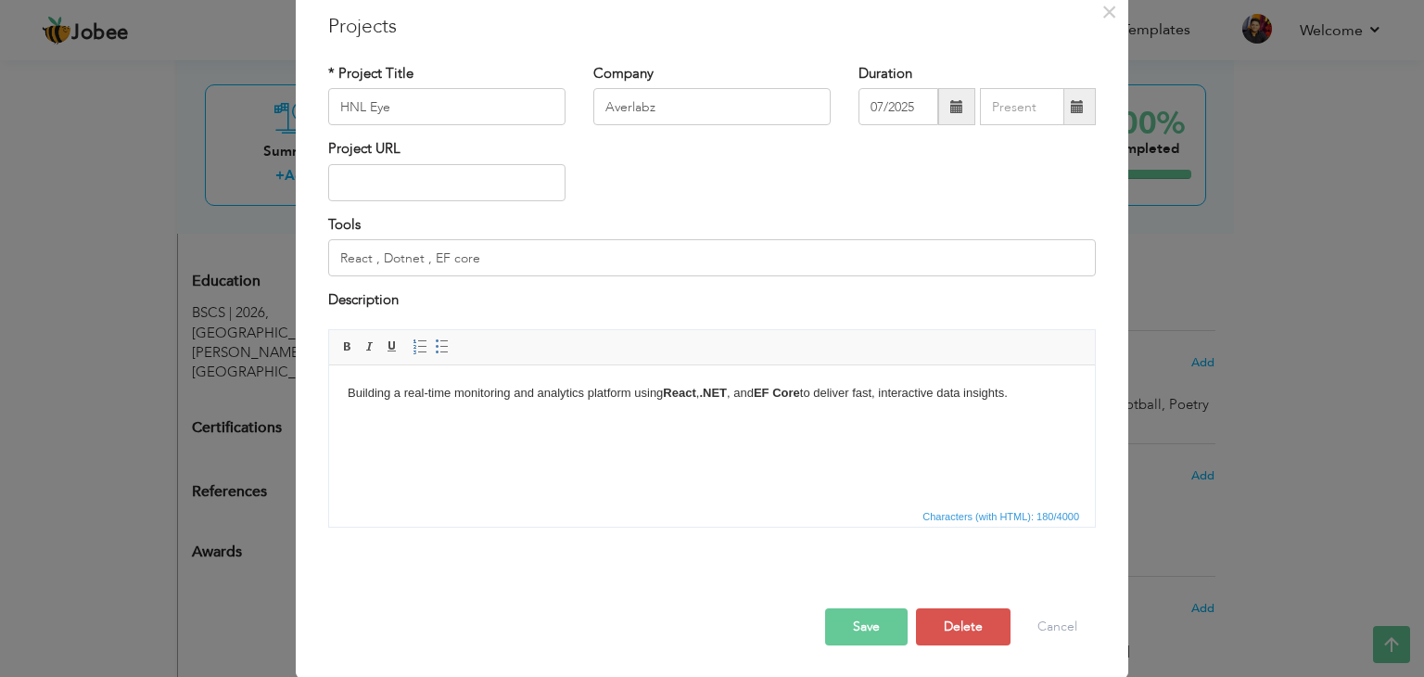
click at [889, 628] on button "Save" at bounding box center [866, 626] width 83 height 37
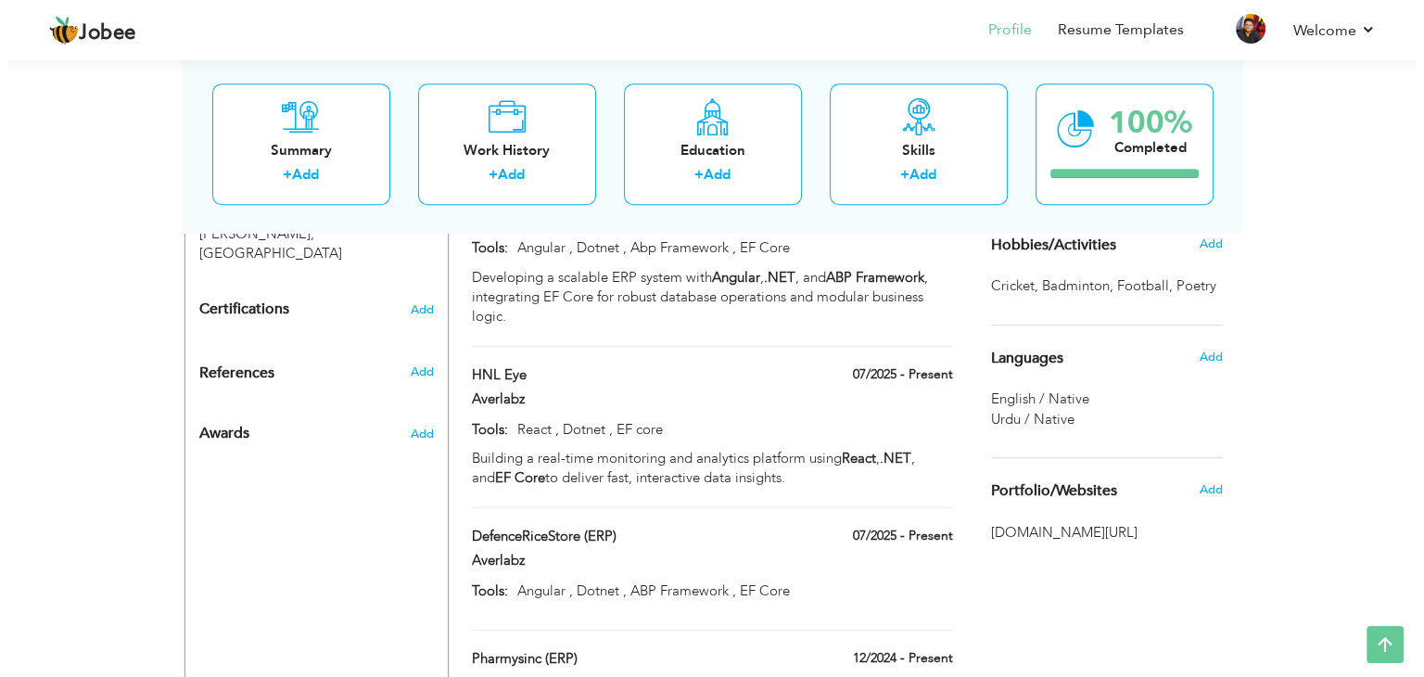
scroll to position [916, 0]
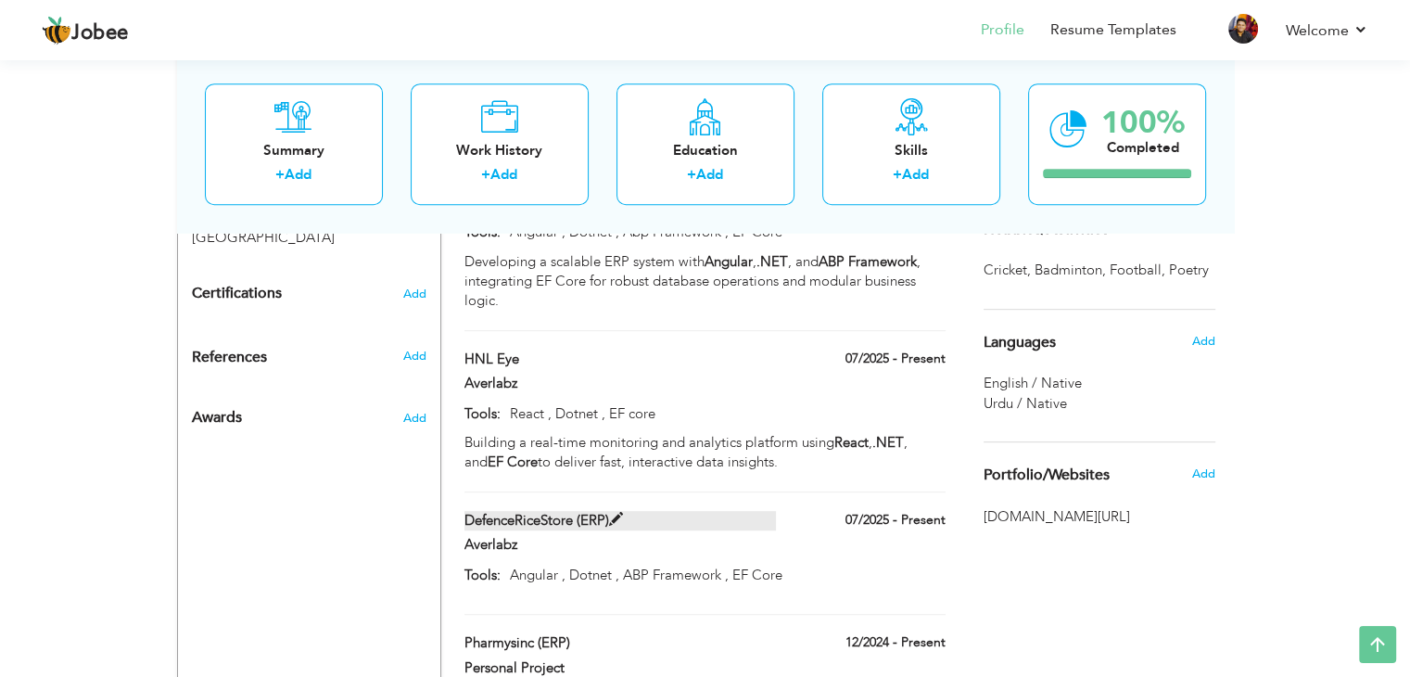
click at [609, 511] on label "DefenceRiceStore (ERP)" at bounding box center [621, 520] width 312 height 19
type input "DefenceRiceStore (ERP)"
type input "Angular , Dotnet , ABP Framework , EF Core"
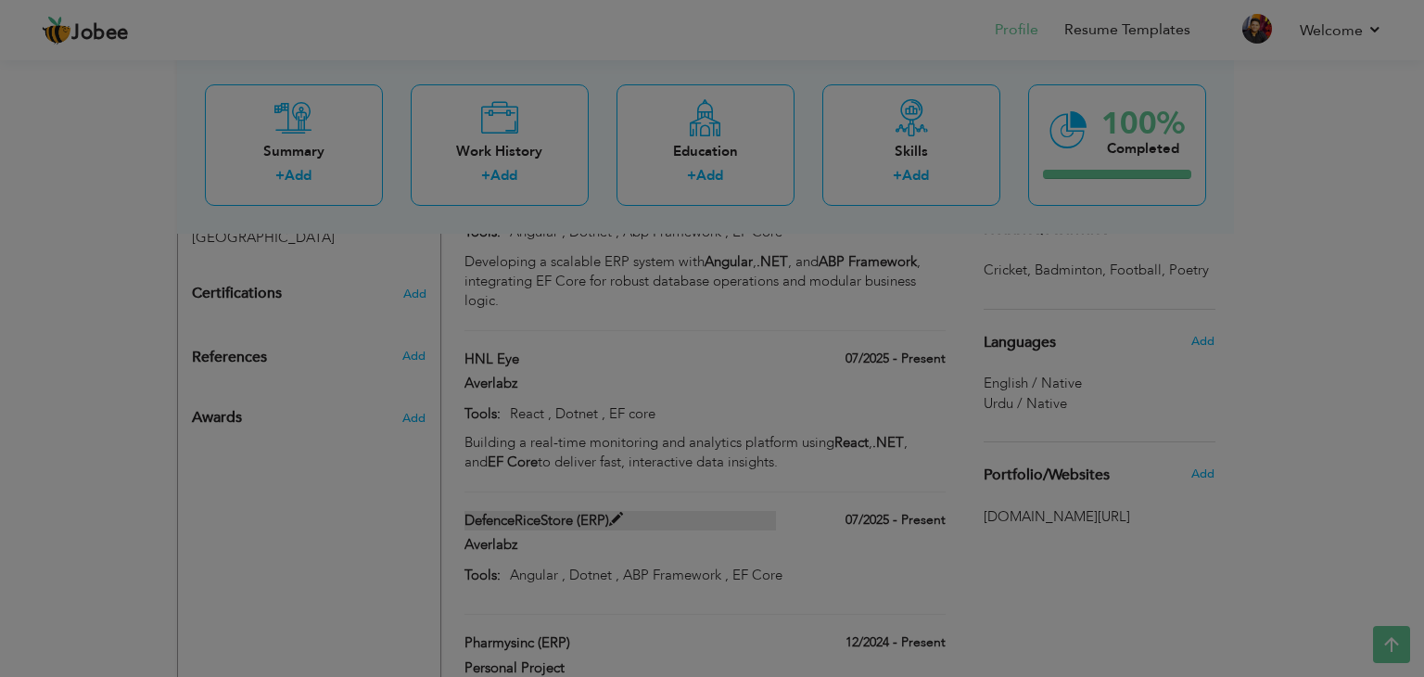
scroll to position [0, 0]
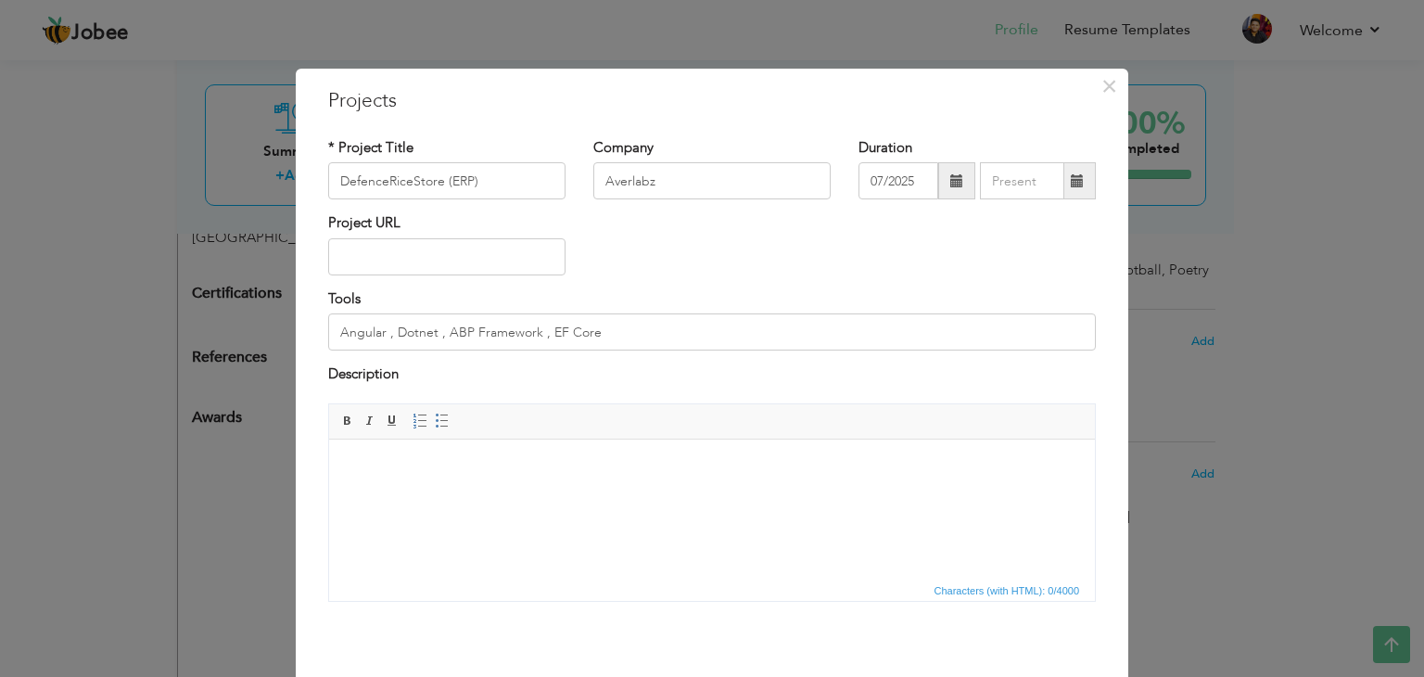
click at [551, 451] on html at bounding box center [712, 467] width 766 height 57
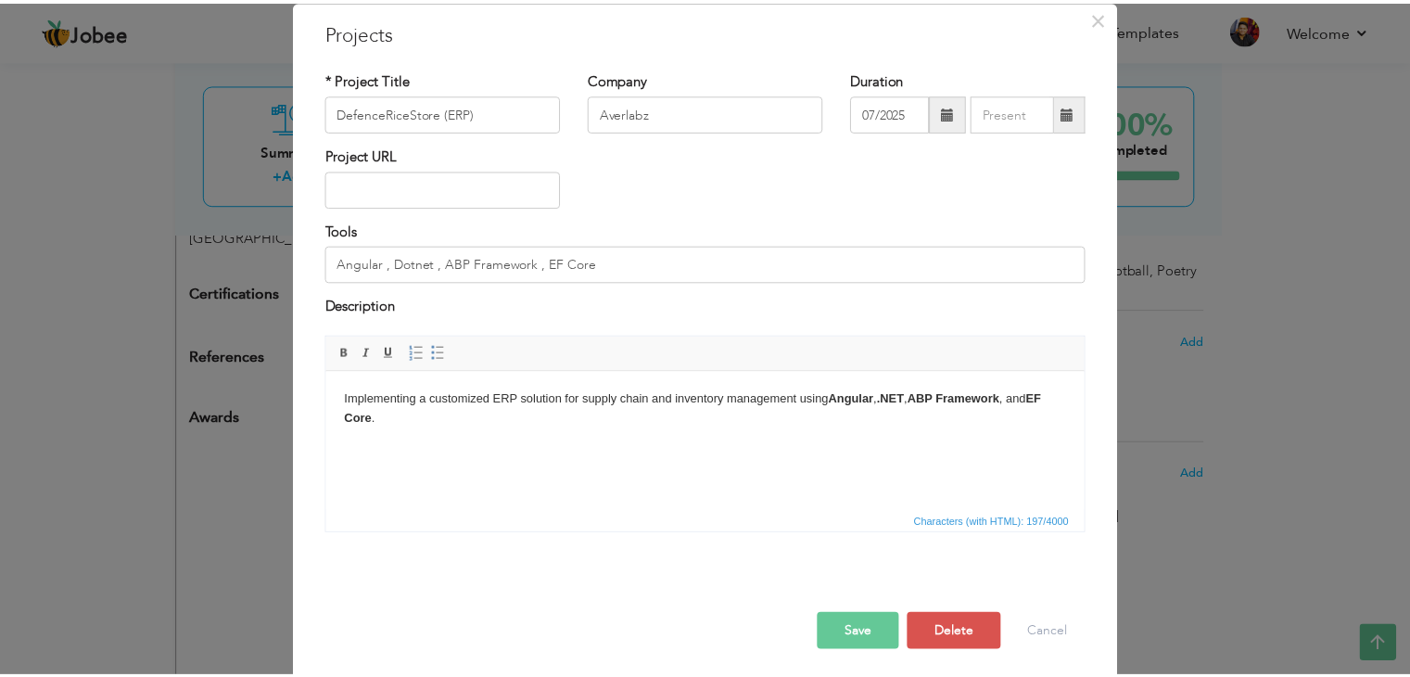
scroll to position [74, 0]
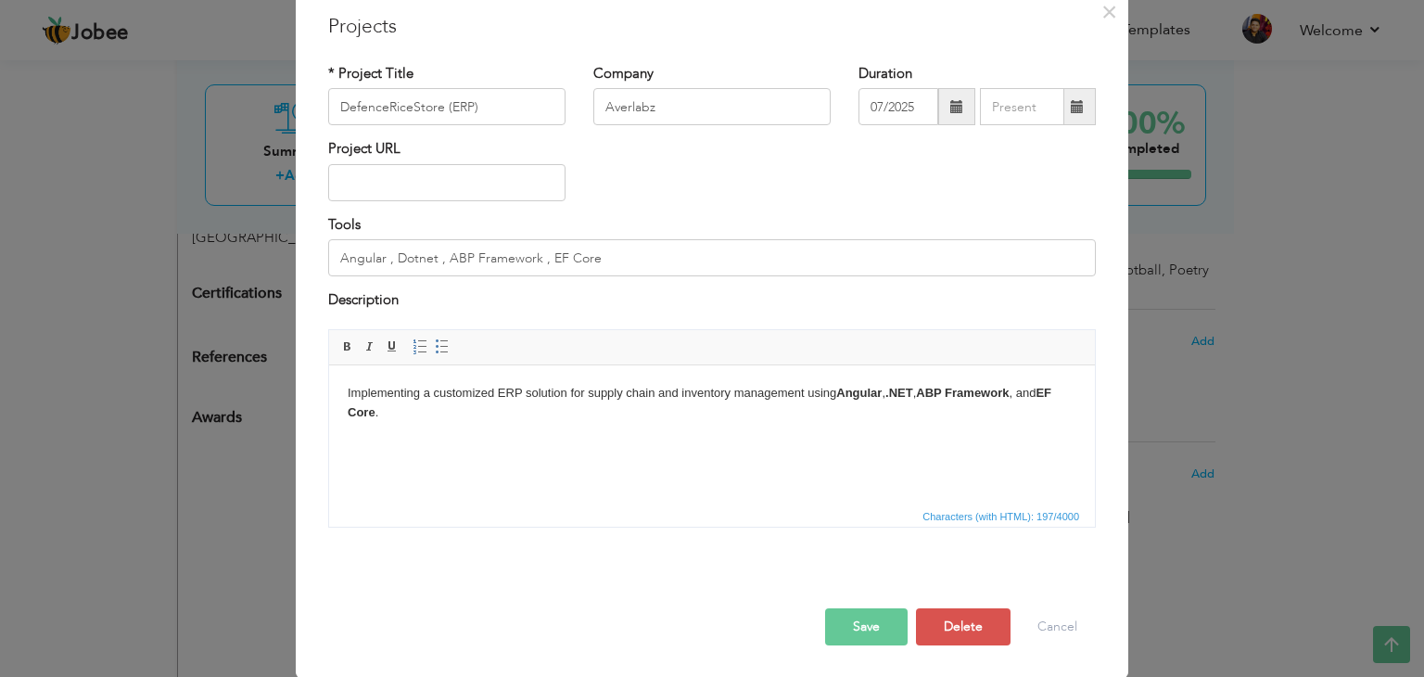
click at [849, 645] on div "Save Save and Continue Delete Cancel" at bounding box center [712, 607] width 796 height 104
click at [830, 641] on button "Save" at bounding box center [866, 626] width 83 height 37
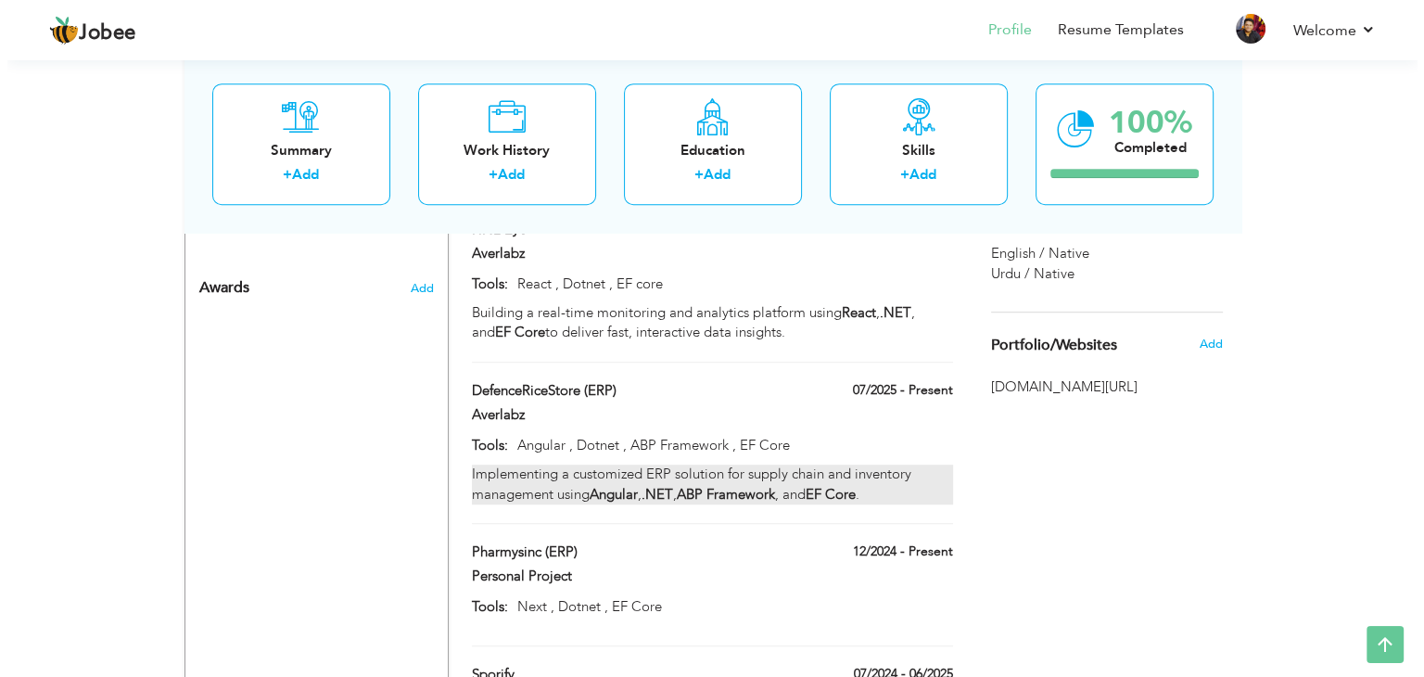
scroll to position [1065, 0]
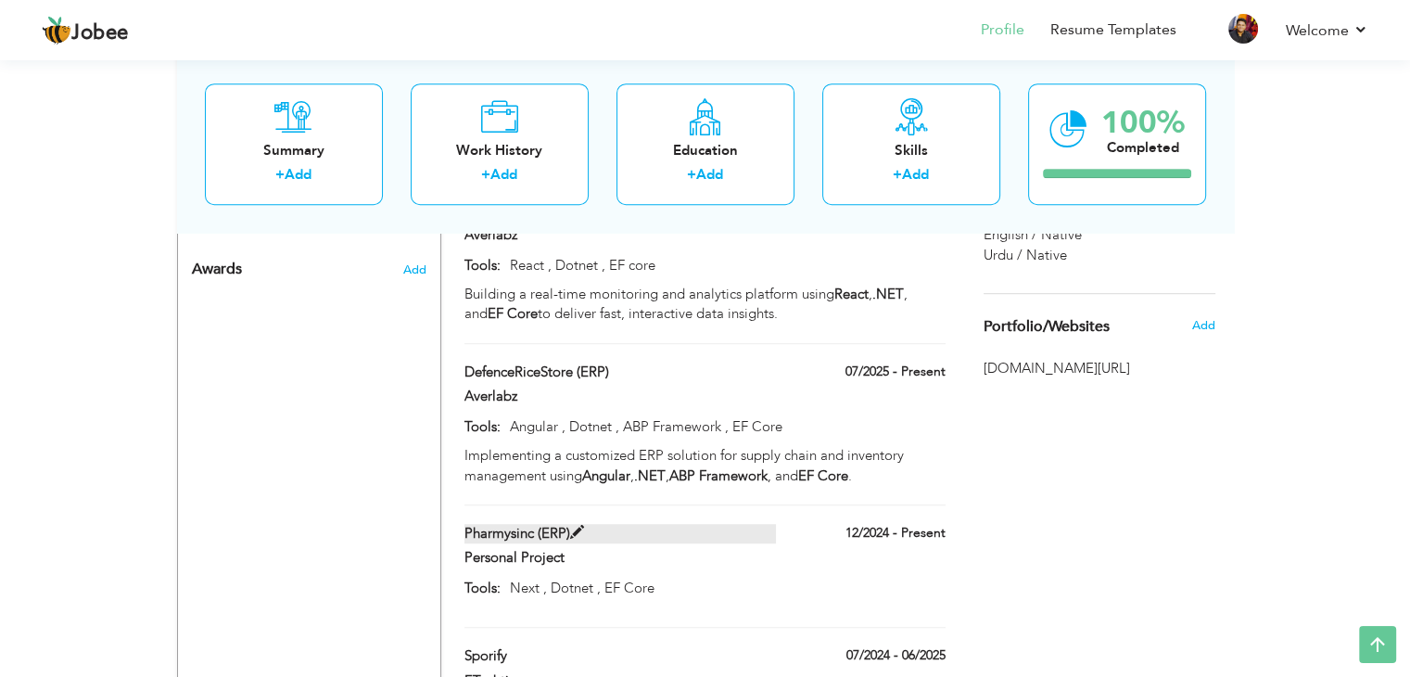
click at [563, 524] on label "Pharmysinc (ERP)" at bounding box center [621, 533] width 312 height 19
type input "Pharmysinc (ERP)"
type input "Personal Project"
type input "12/2024"
type input "Next , Dotnet , EF Core"
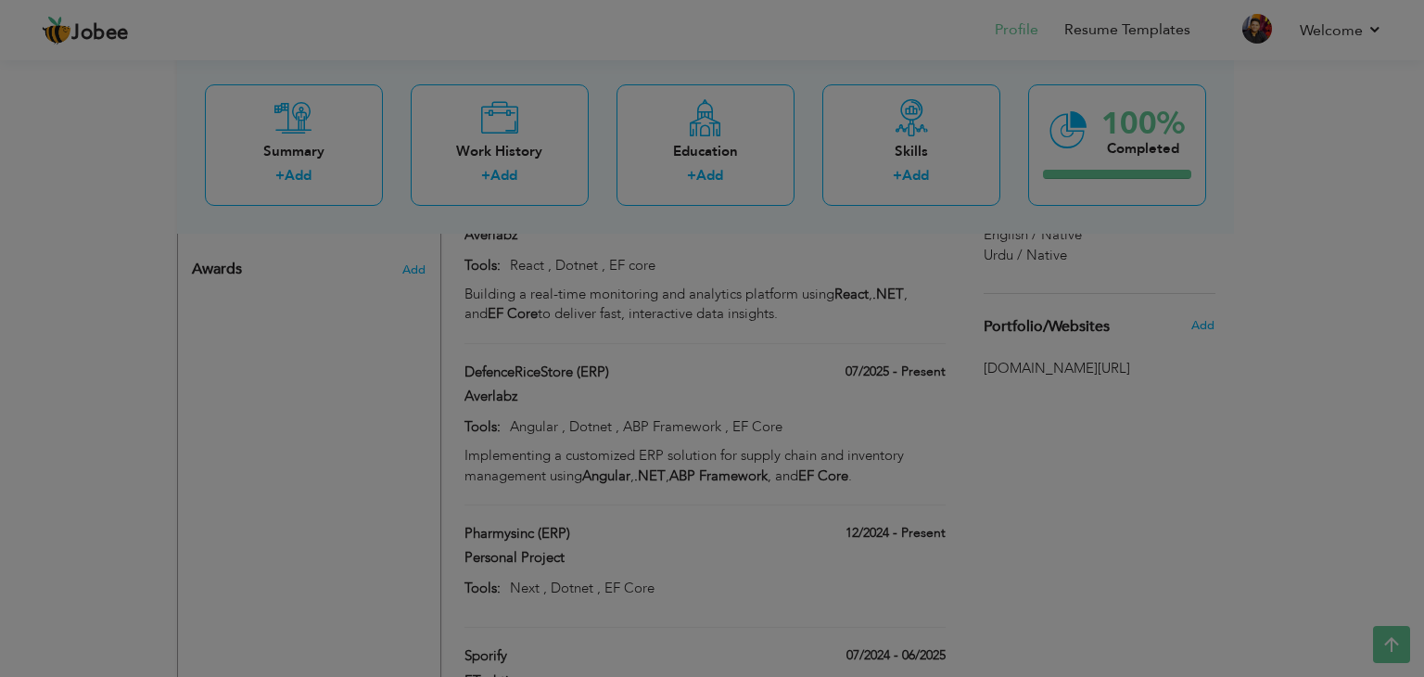
scroll to position [0, 0]
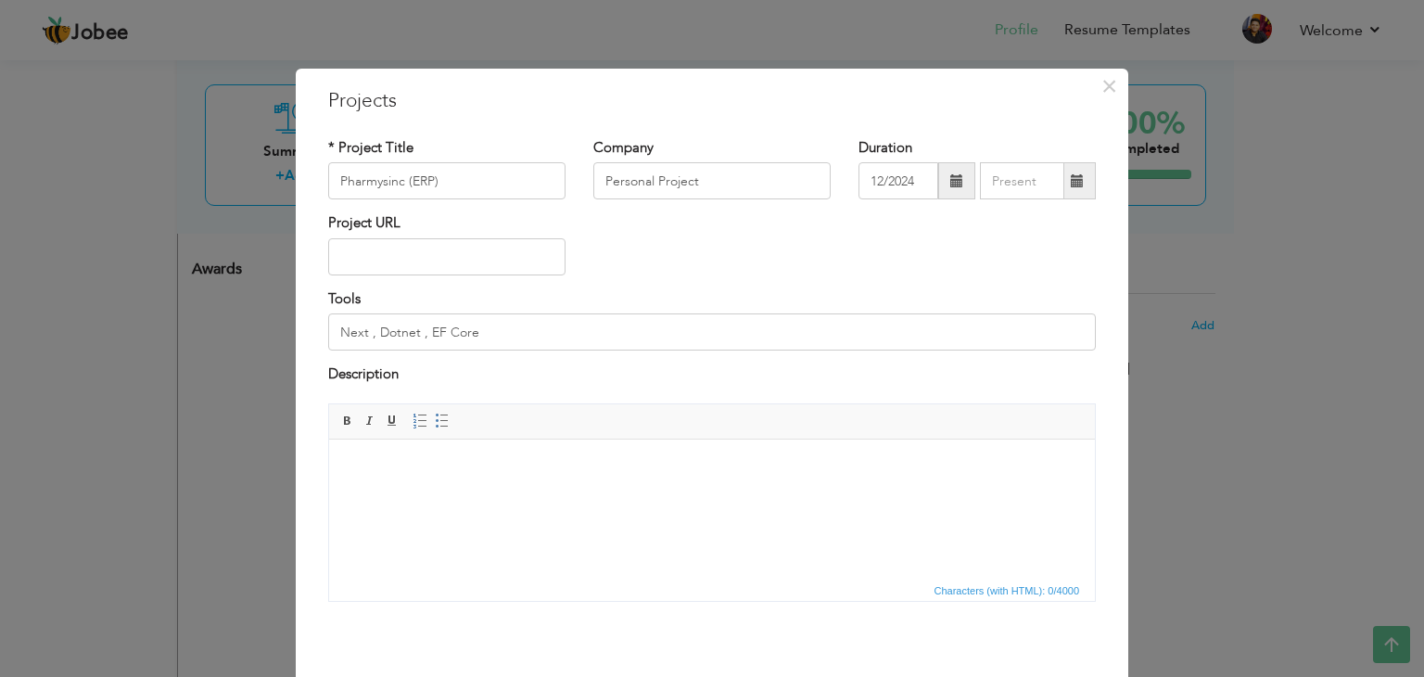
click at [683, 473] on body at bounding box center [712, 466] width 729 height 19
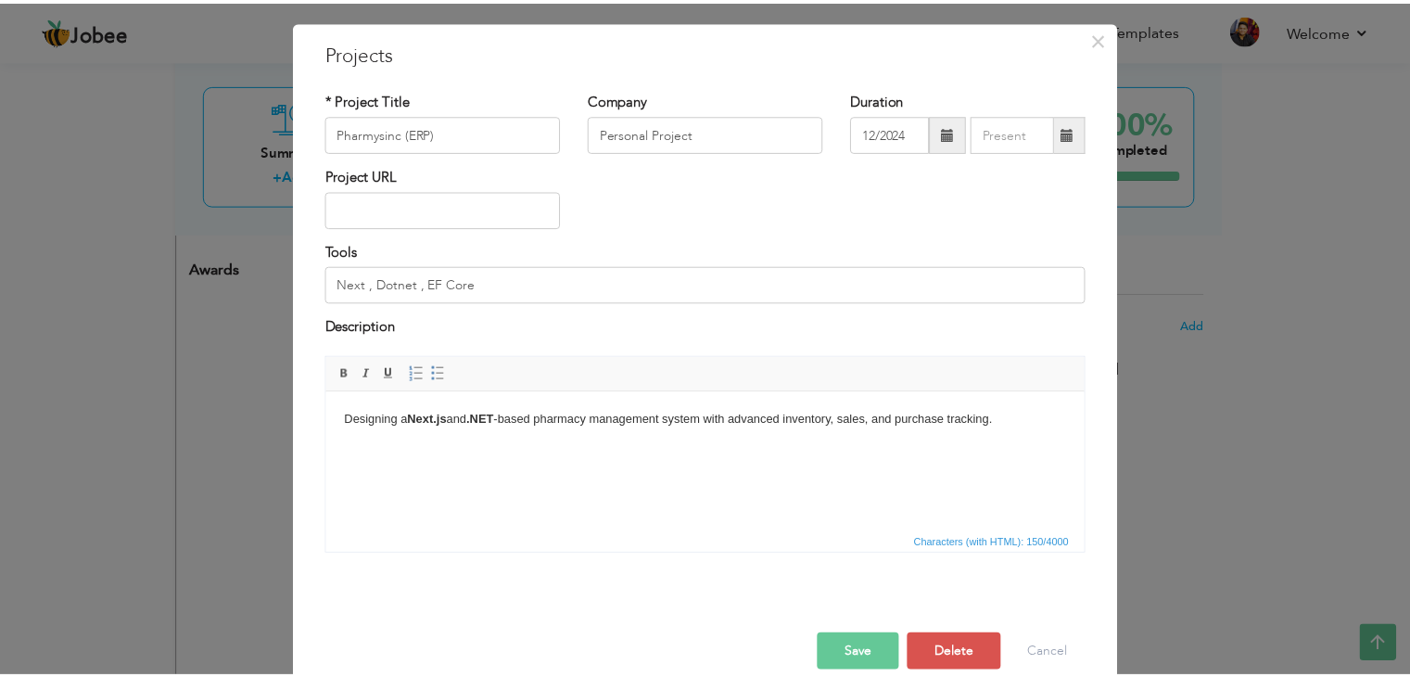
scroll to position [74, 0]
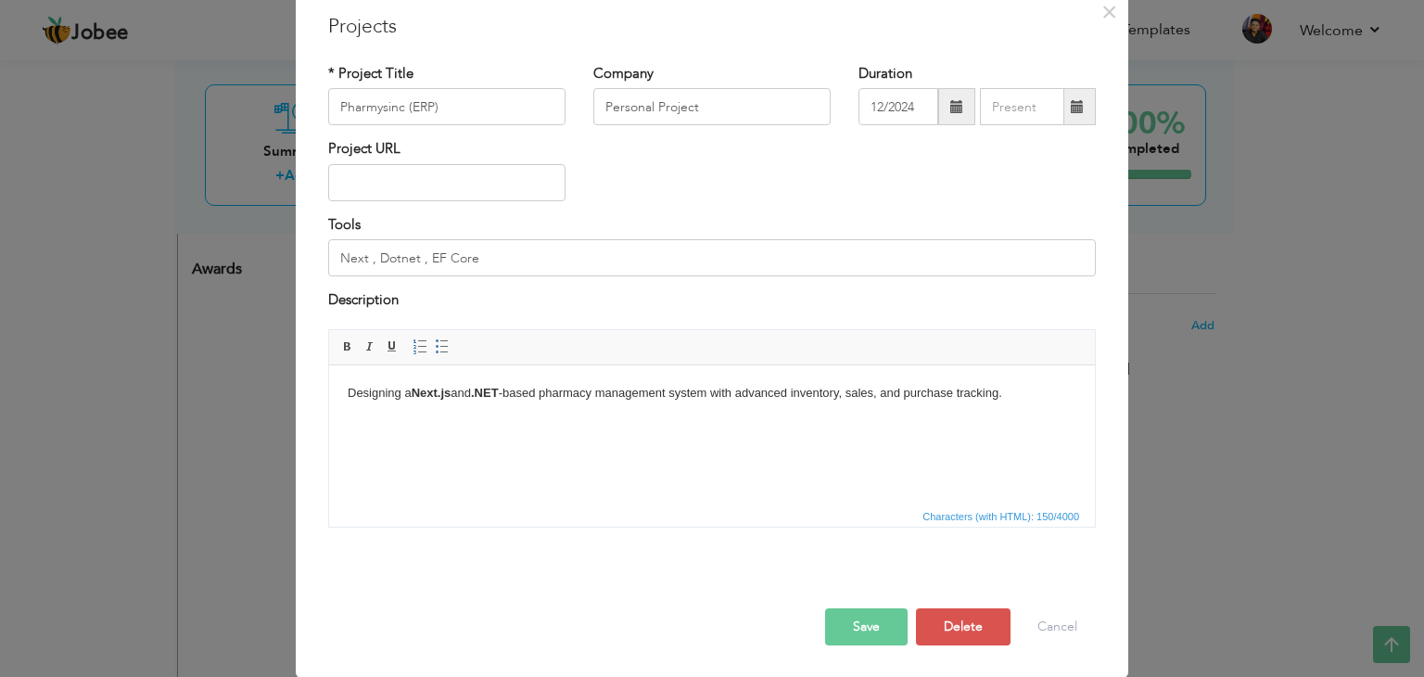
click at [831, 639] on button "Save" at bounding box center [866, 626] width 83 height 37
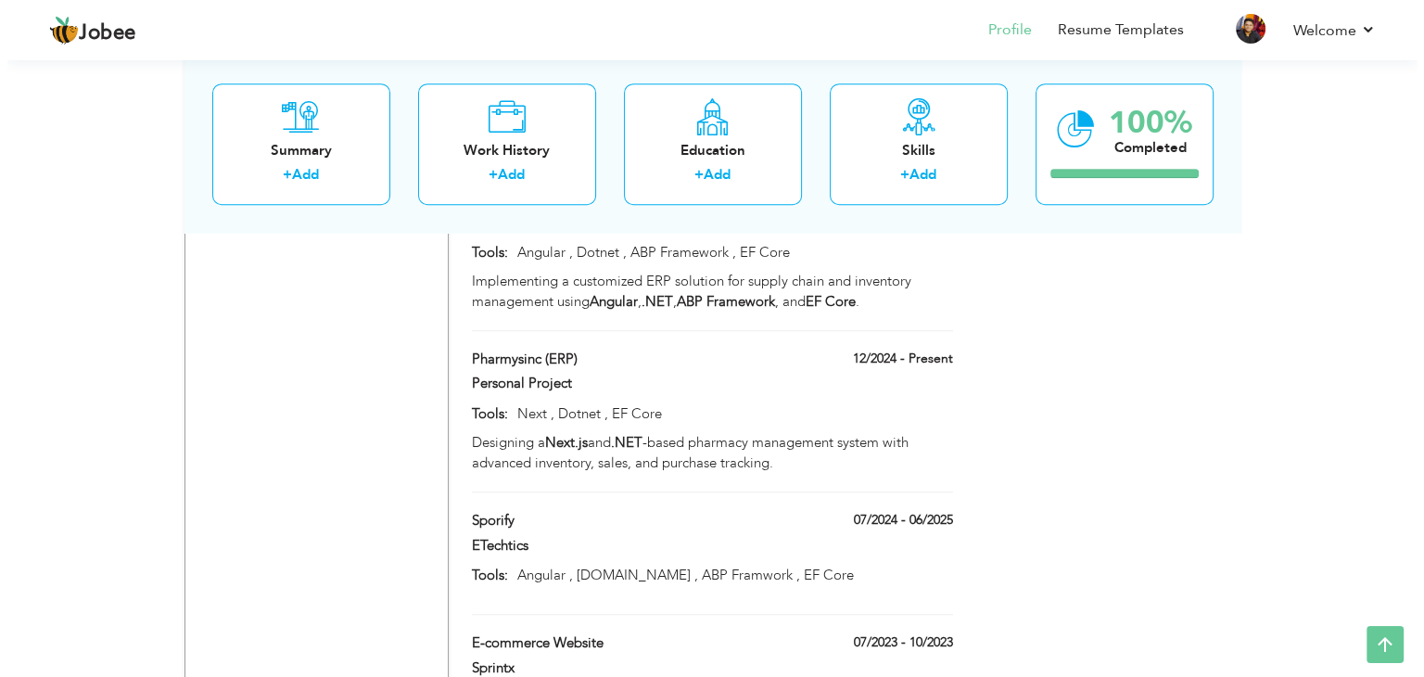
scroll to position [1242, 0]
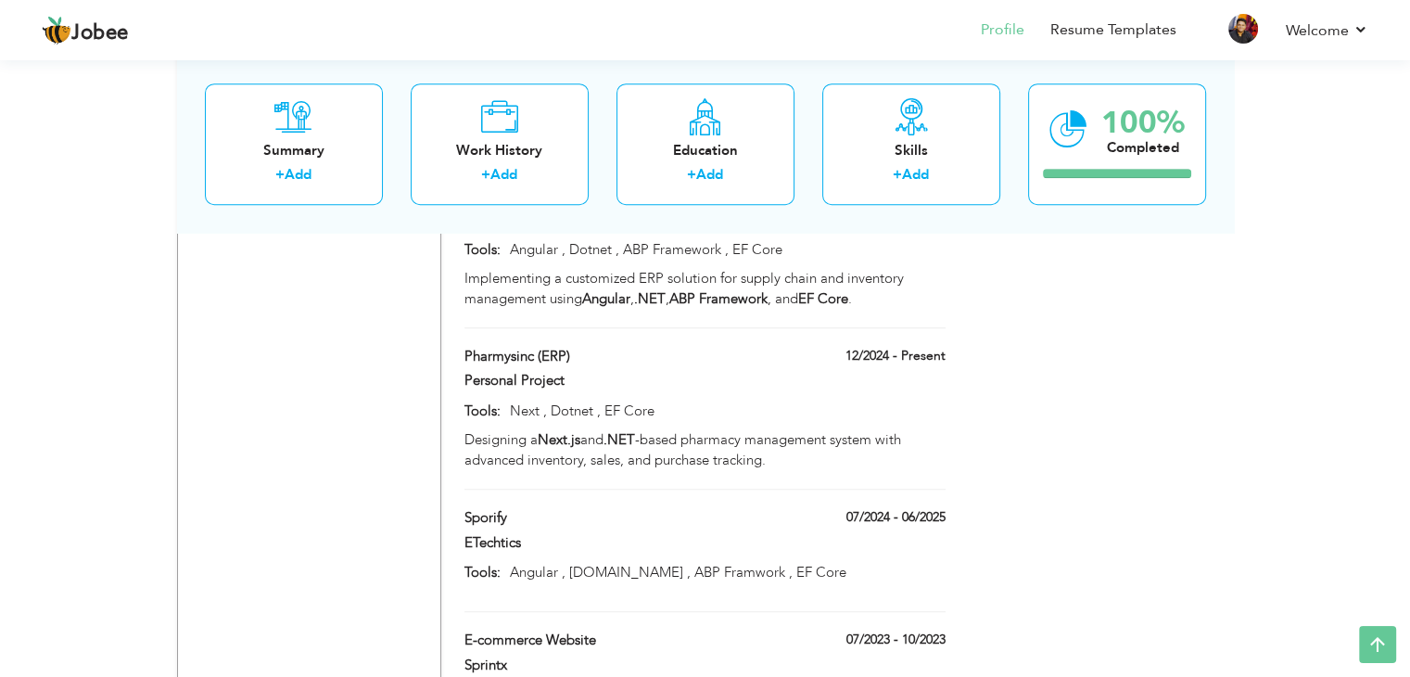
click at [508, 416] on div "Projects + Add Project HNL (ERP) 07/2025 - Present HNL (ERP) 07/2025 - Present …" at bounding box center [705, 312] width 501 height 1072
click at [519, 415] on div "Projects + Add Project HNL (ERP) 07/2025 - Present HNL (ERP) 07/2025 - Present …" at bounding box center [705, 312] width 501 height 1072
click at [517, 510] on span at bounding box center [514, 517] width 14 height 14
type input "Sporify"
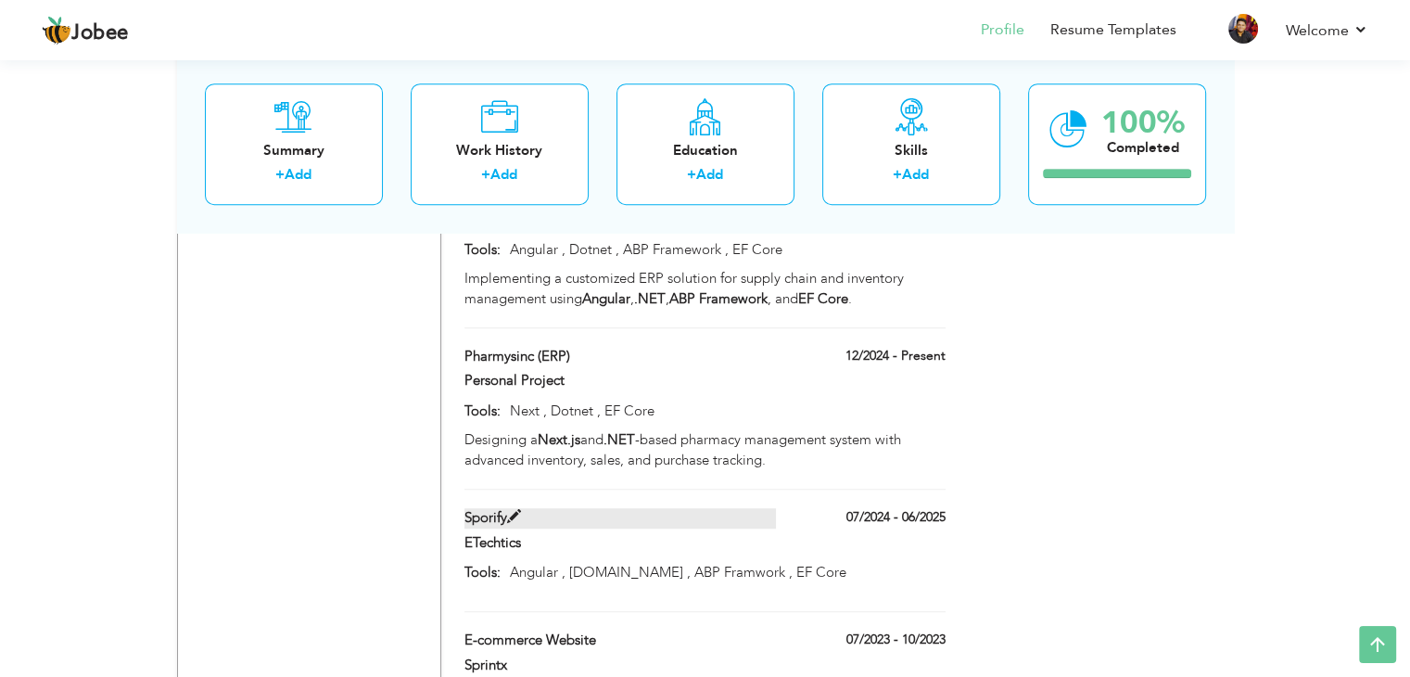
type input "ETechtics"
type input "07/2024"
type input "06/2025"
type input "Angular , [DOMAIN_NAME] , ABP Framwork , EF Core"
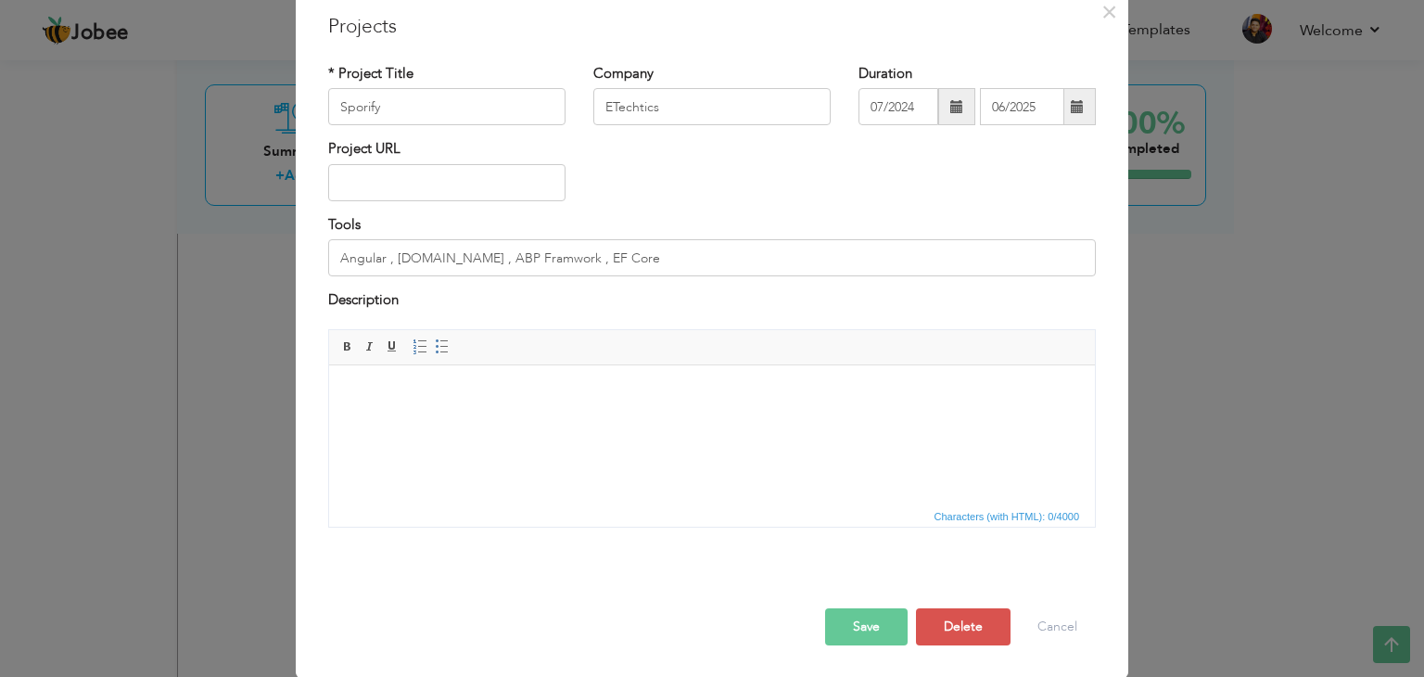
scroll to position [0, 0]
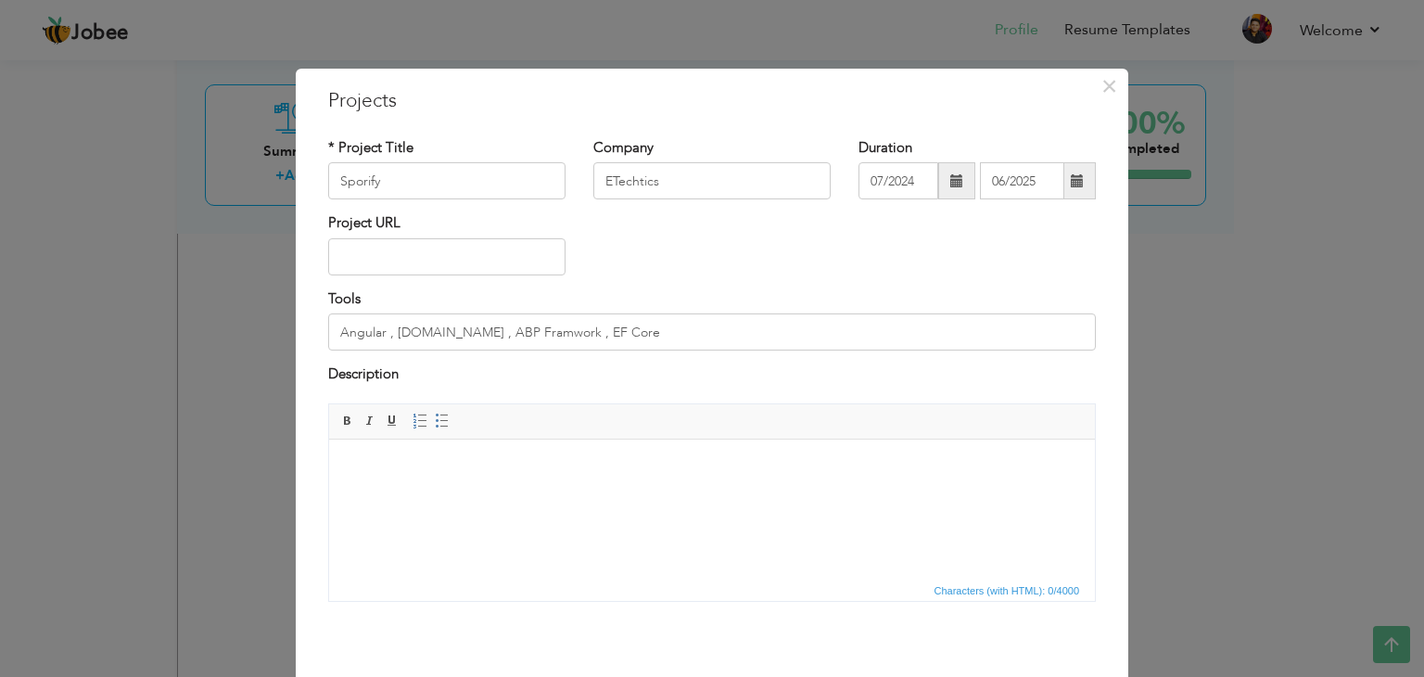
click at [629, 491] on html at bounding box center [712, 467] width 766 height 57
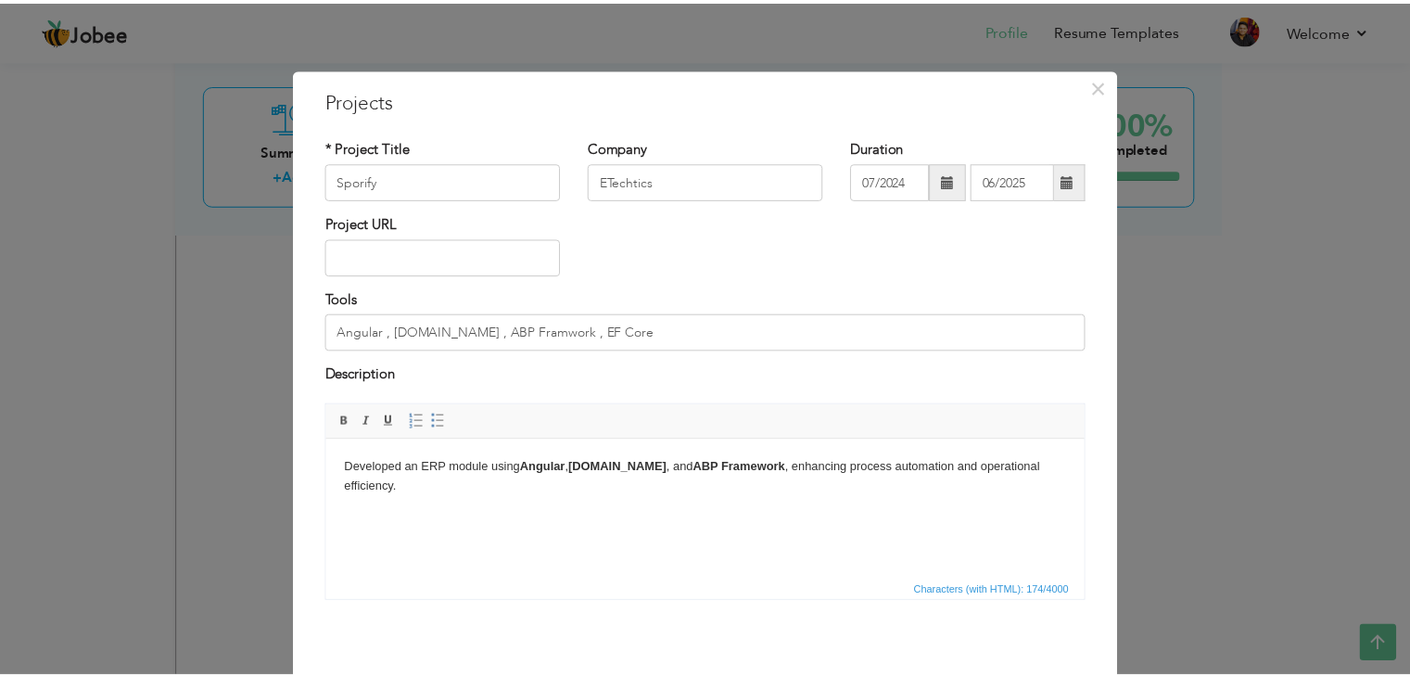
scroll to position [74, 0]
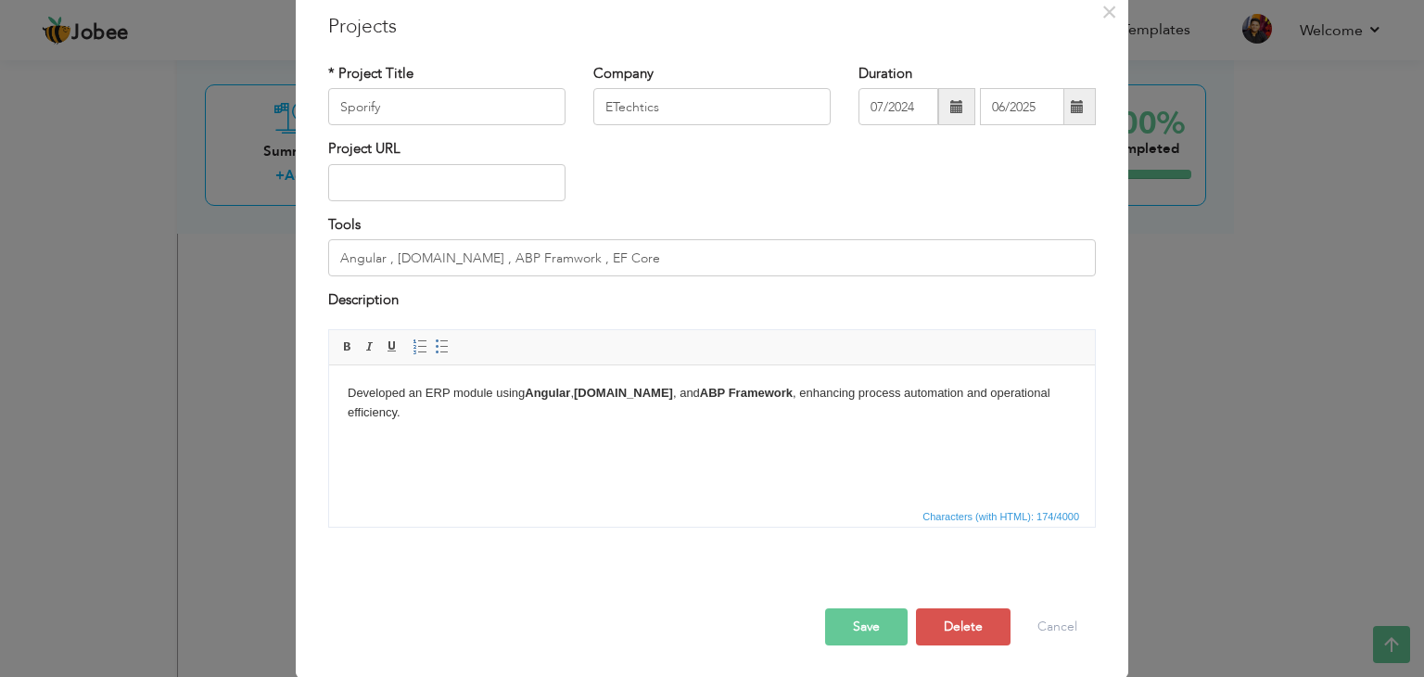
click at [857, 626] on button "Save" at bounding box center [866, 626] width 83 height 37
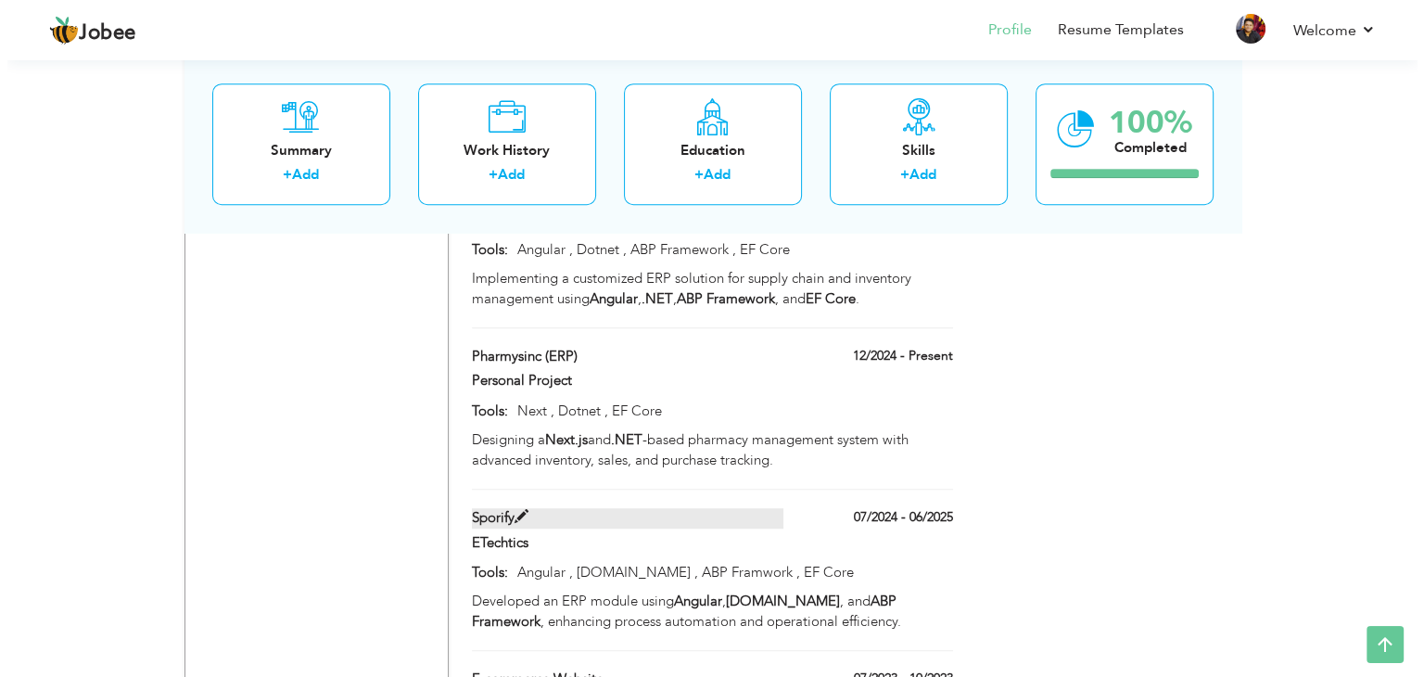
scroll to position [1495, 0]
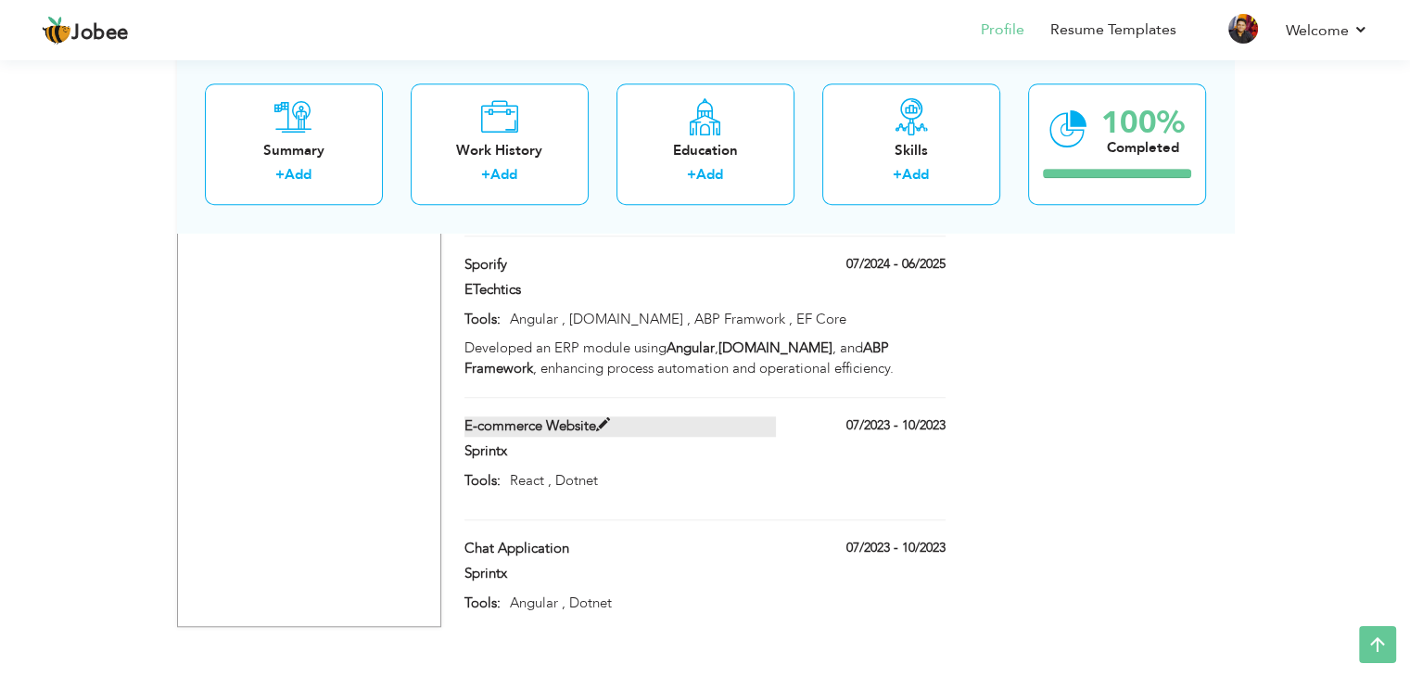
click at [595, 416] on label "E-commerce Website" at bounding box center [621, 425] width 312 height 19
type input "E-commerce Website"
type input "Sprintx"
type input "07/2023"
type input "10/2023"
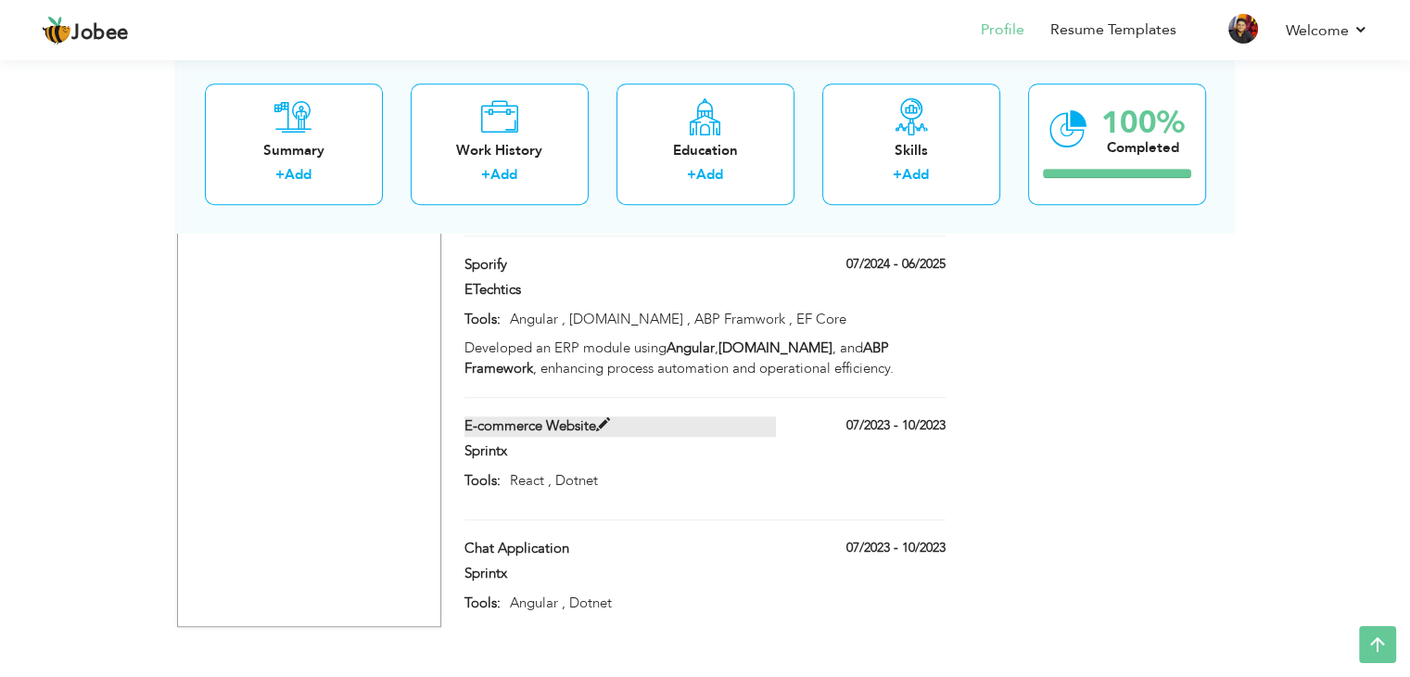
type input "React , Dotnet"
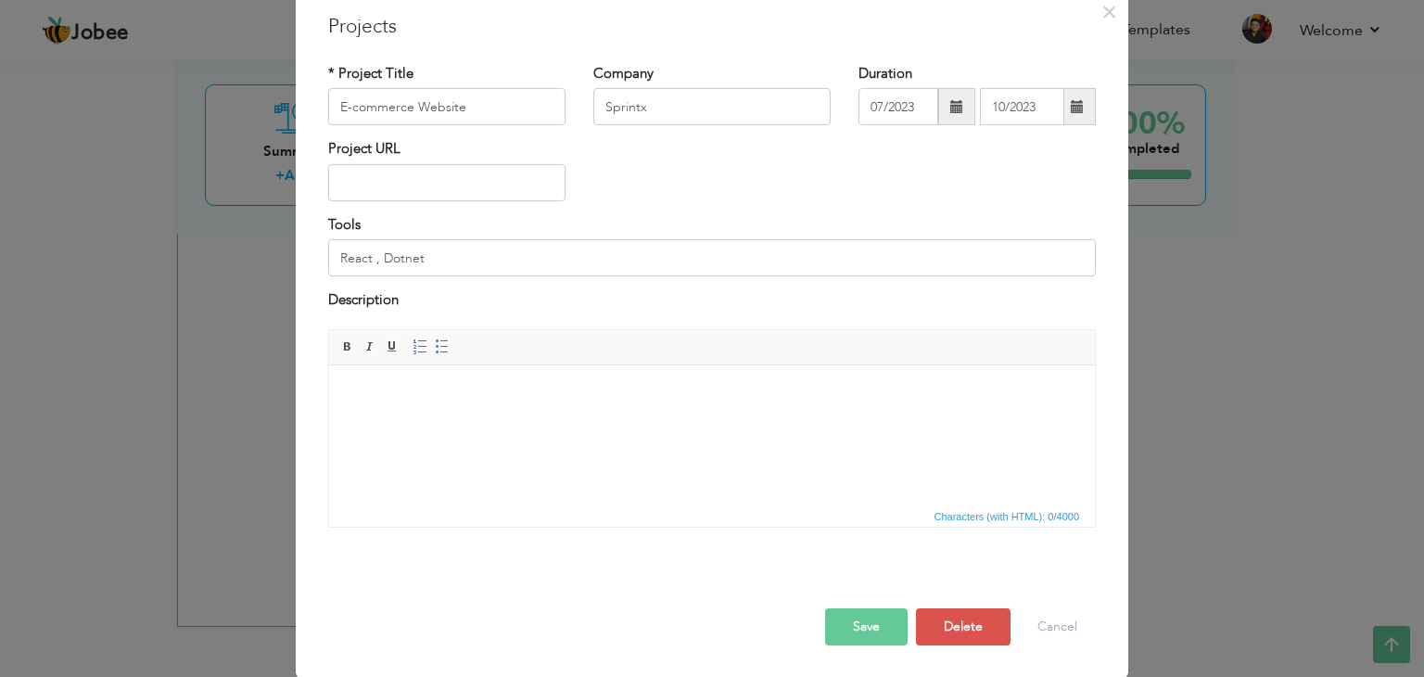
scroll to position [0, 0]
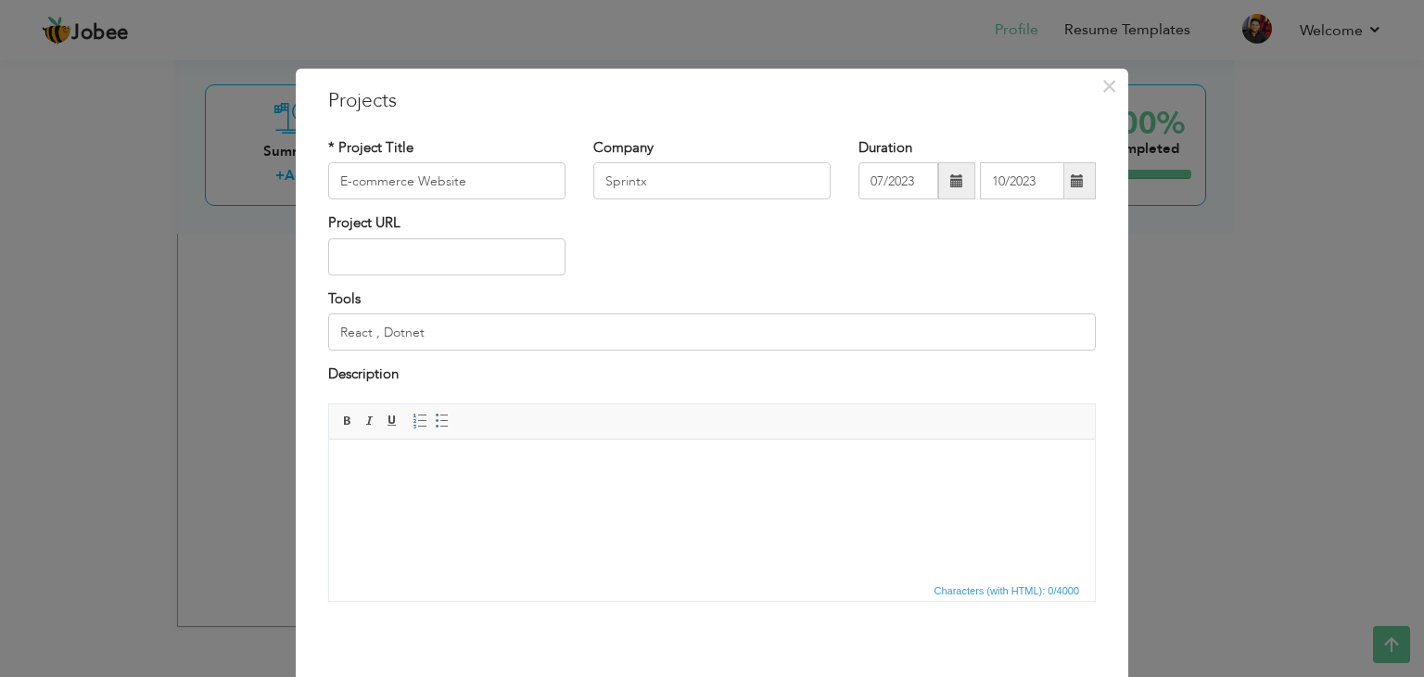
click at [579, 466] on body at bounding box center [712, 466] width 729 height 19
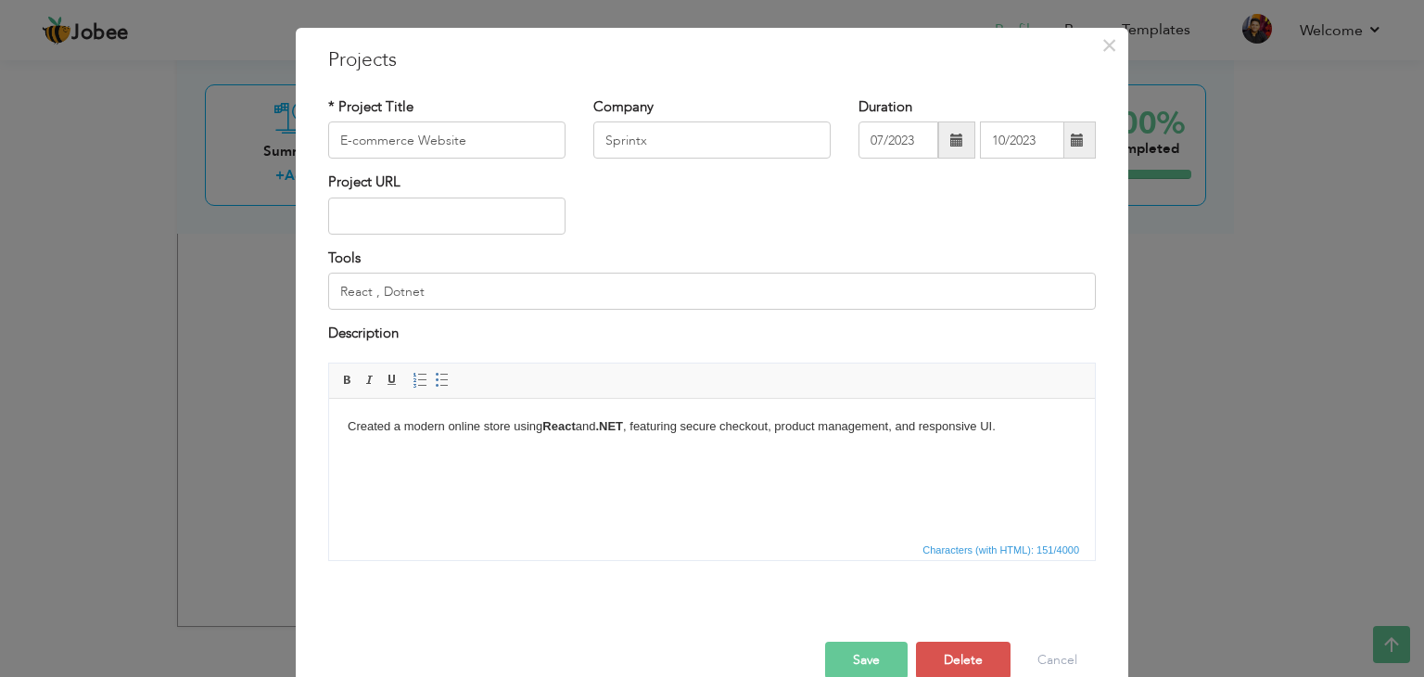
scroll to position [74, 0]
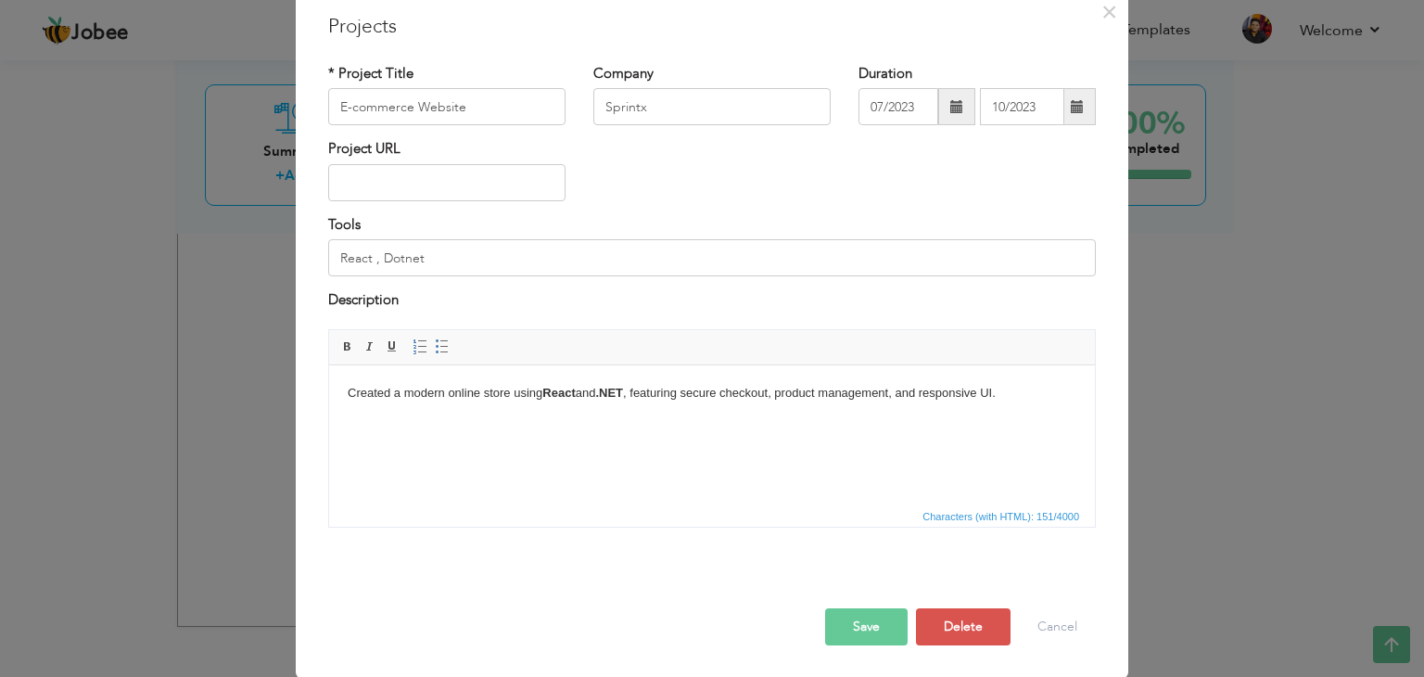
click at [846, 619] on button "Save" at bounding box center [866, 626] width 83 height 37
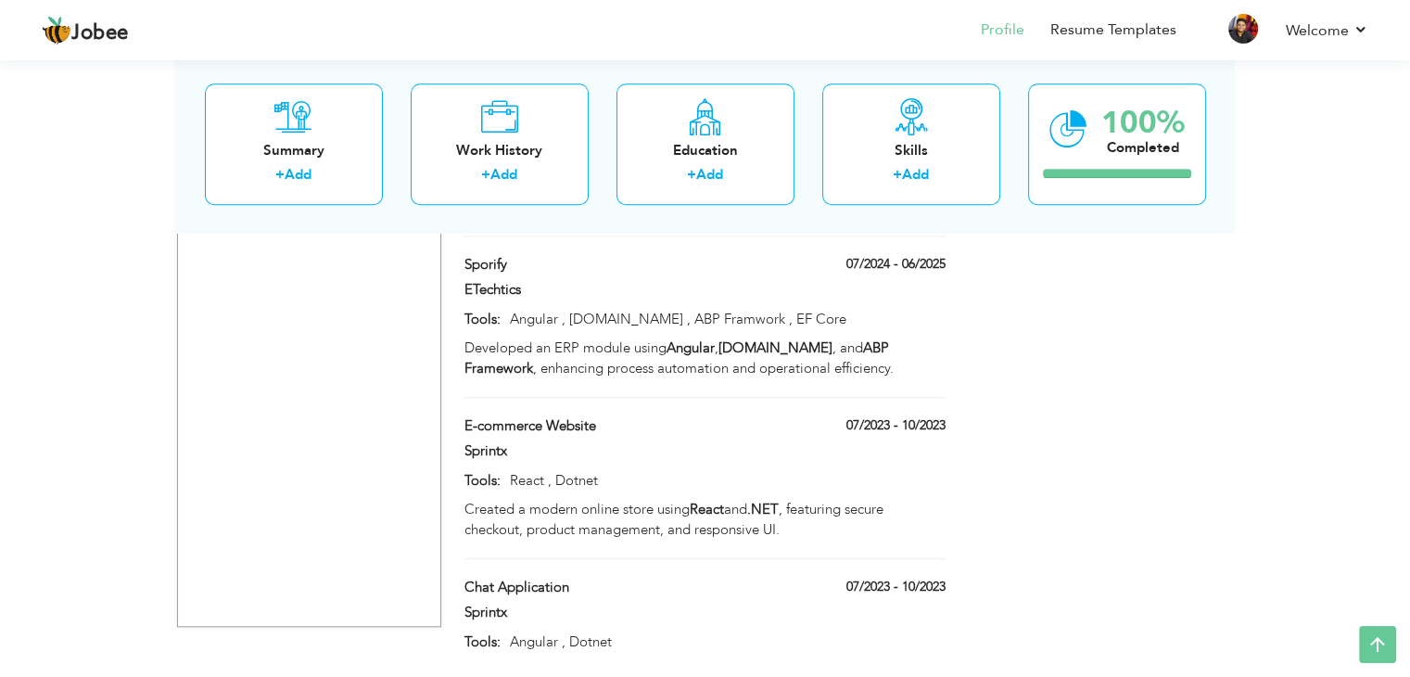
click at [570, 483] on div "Projects + Add Project HNL (ERP) 07/2025 - Present HNL (ERP) 07/2025 - Present …" at bounding box center [705, 97] width 501 height 1150
click at [573, 580] on span at bounding box center [576, 587] width 14 height 14
type input "Chat Application"
type input "Angular , Dotnet"
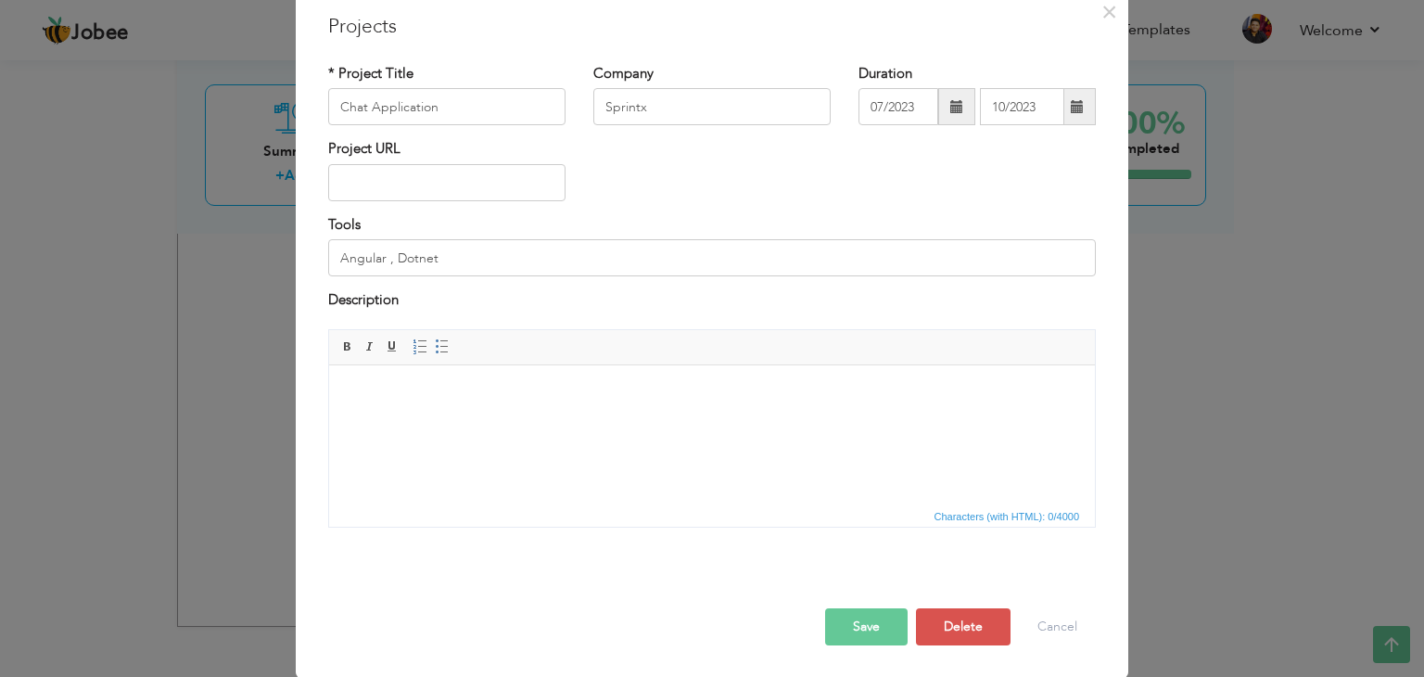
scroll to position [0, 0]
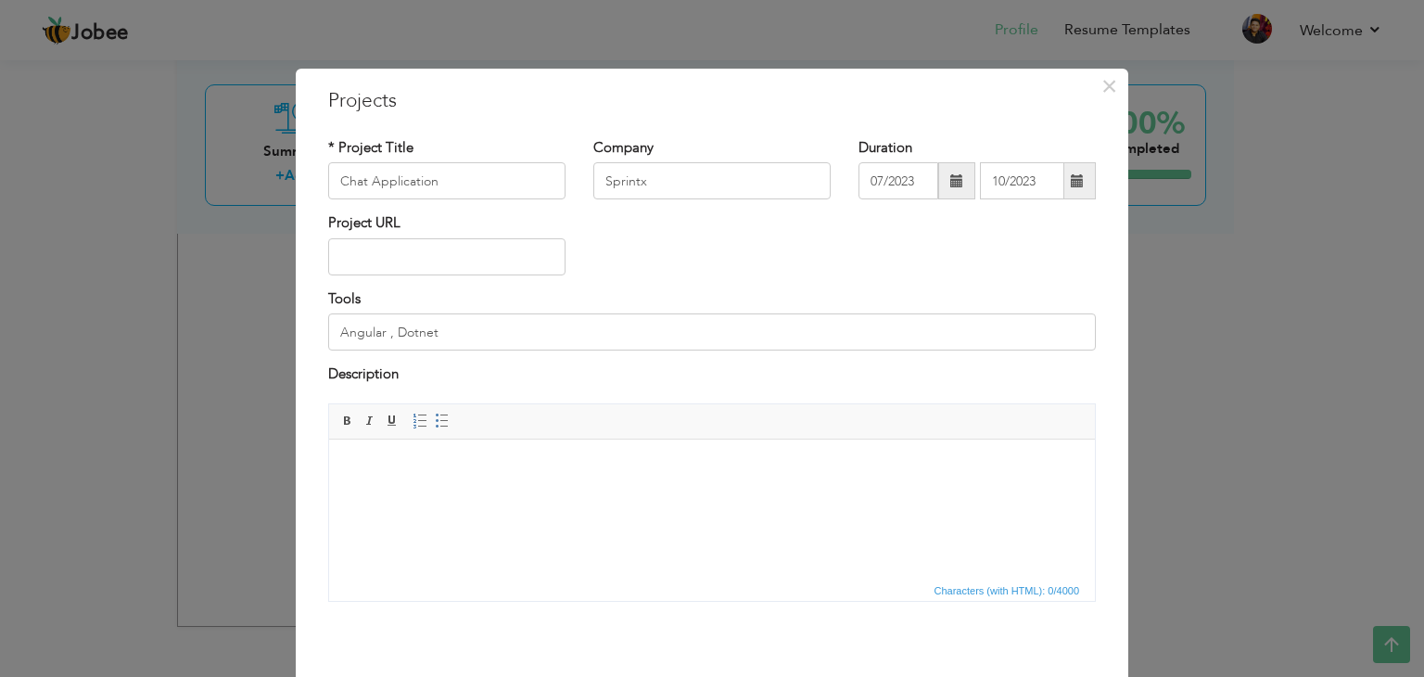
click at [597, 495] on html at bounding box center [712, 467] width 766 height 57
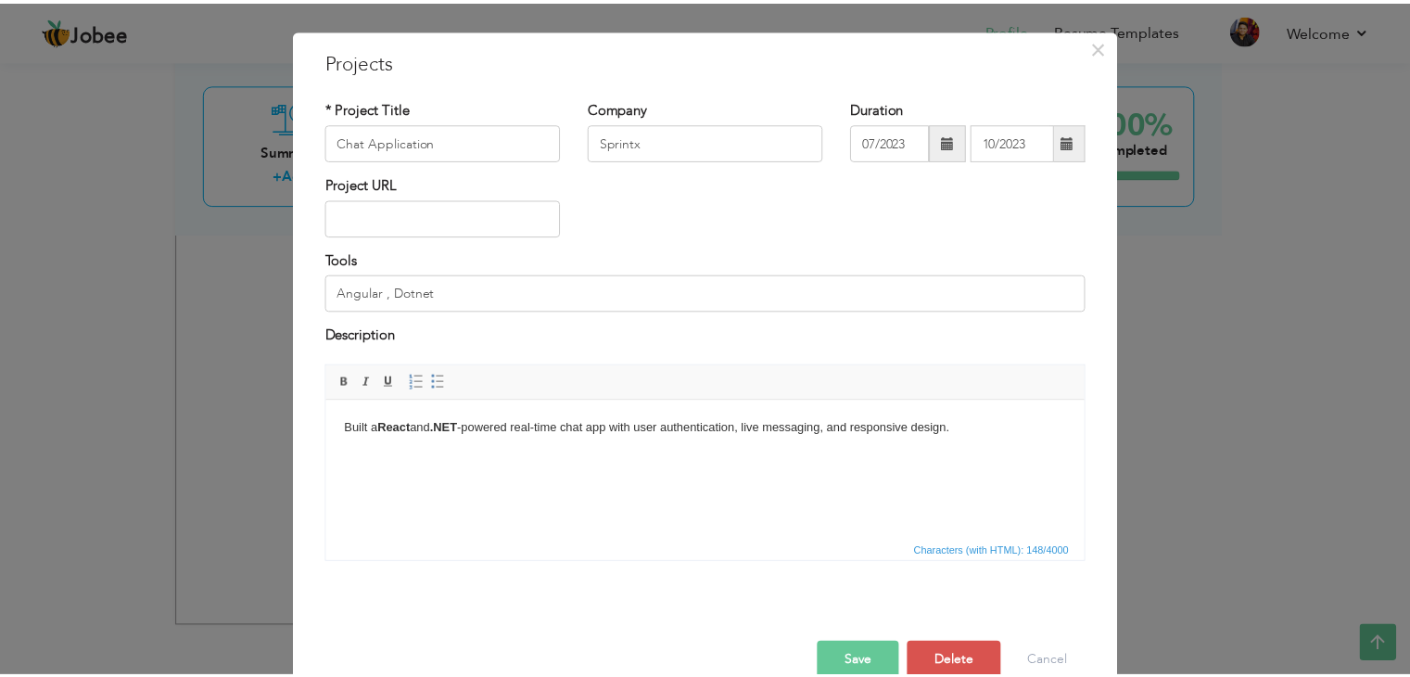
scroll to position [74, 0]
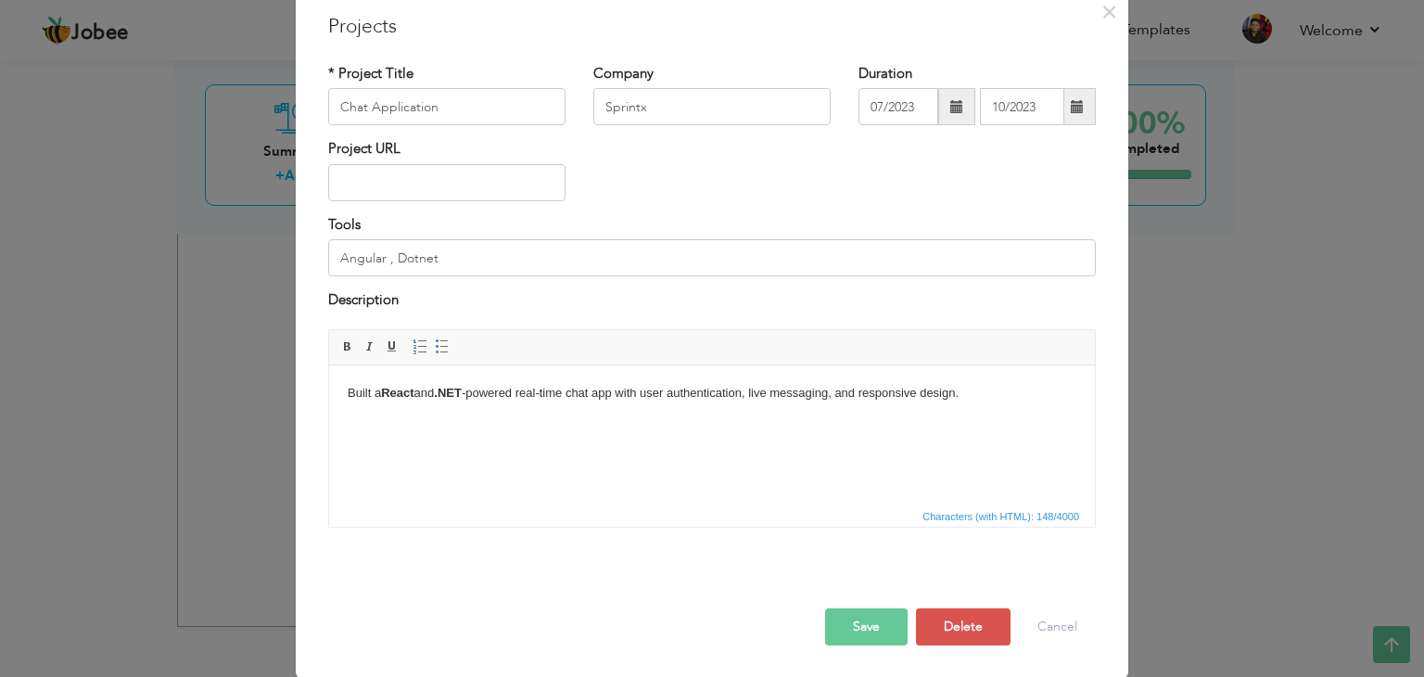
click at [871, 619] on button "Save" at bounding box center [866, 626] width 83 height 37
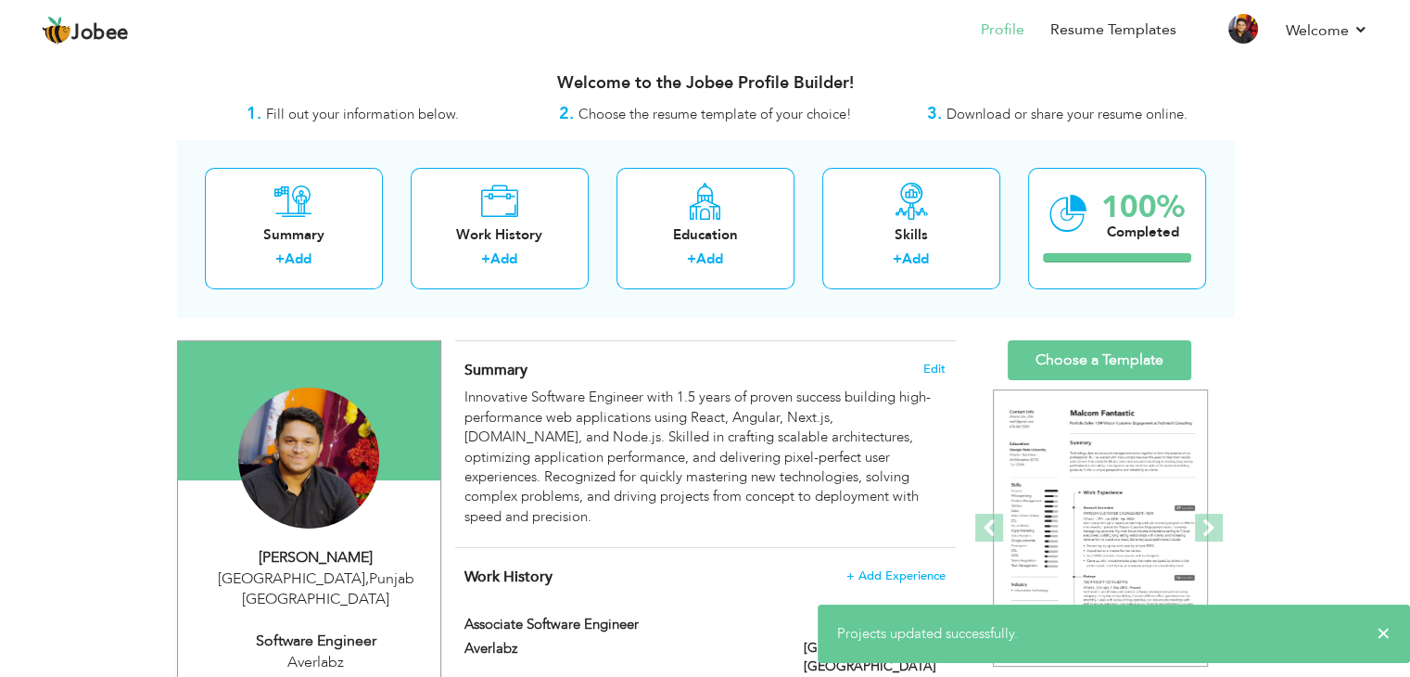
scroll to position [0, 0]
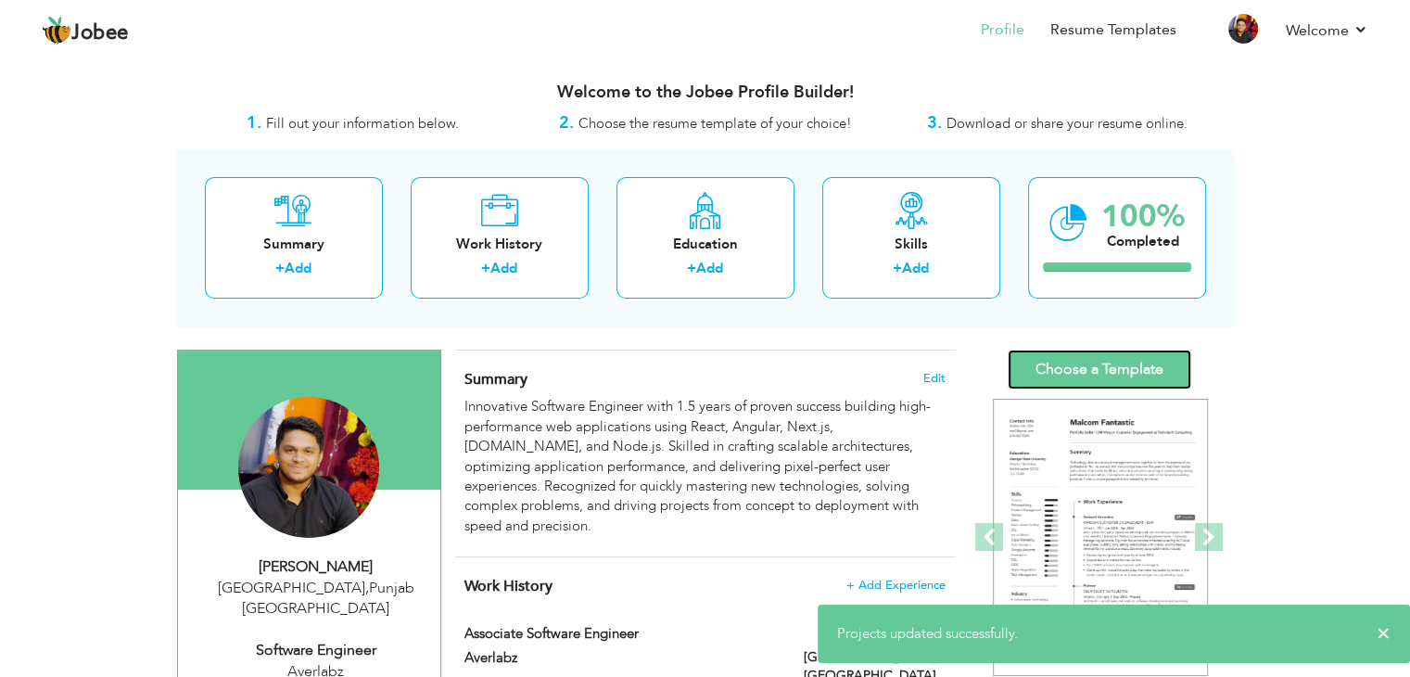
click at [1125, 357] on link "Choose a Template" at bounding box center [1100, 370] width 184 height 40
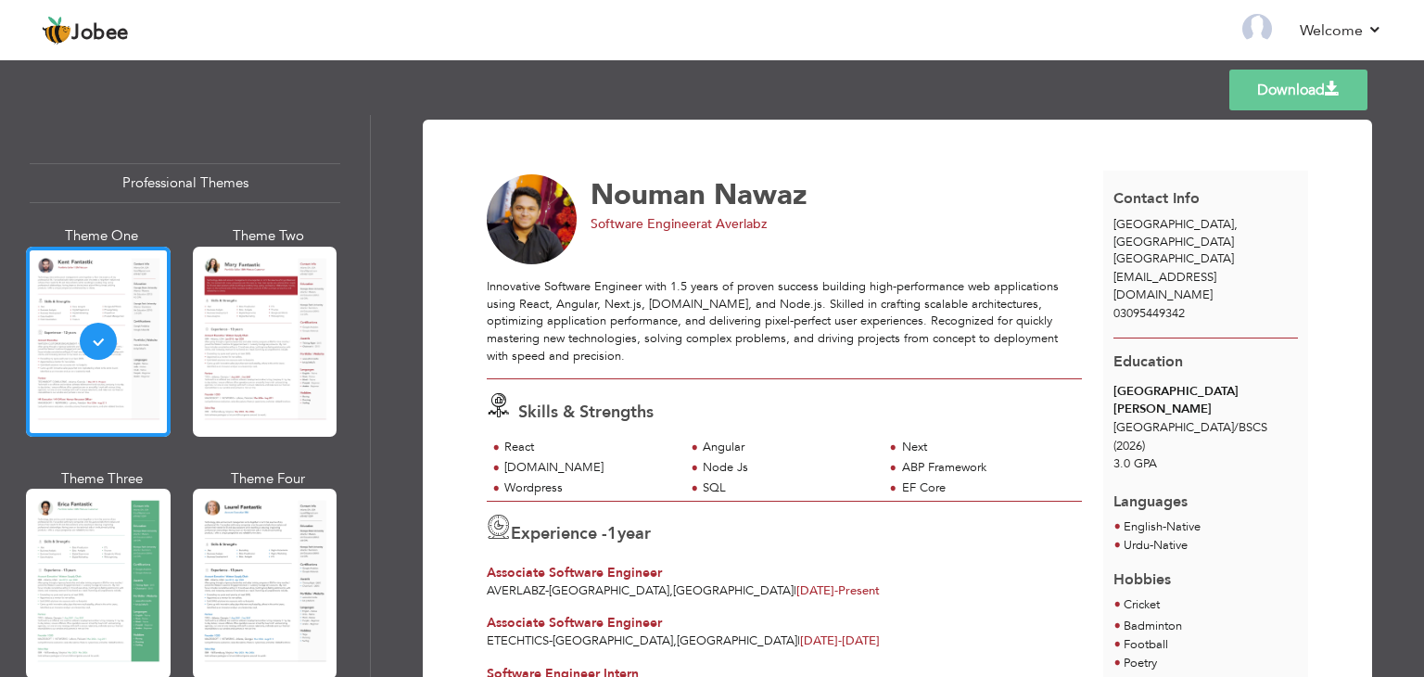
click at [1287, 92] on link "Download" at bounding box center [1299, 90] width 138 height 41
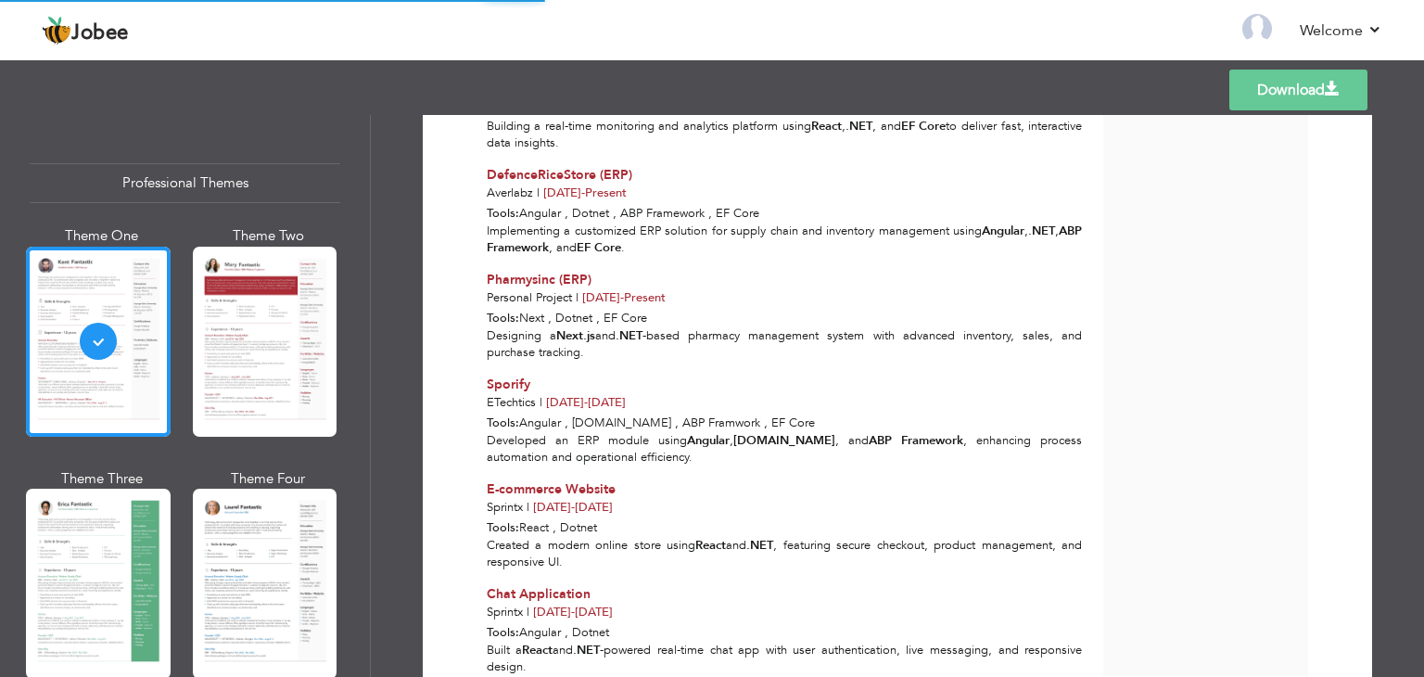
scroll to position [932, 0]
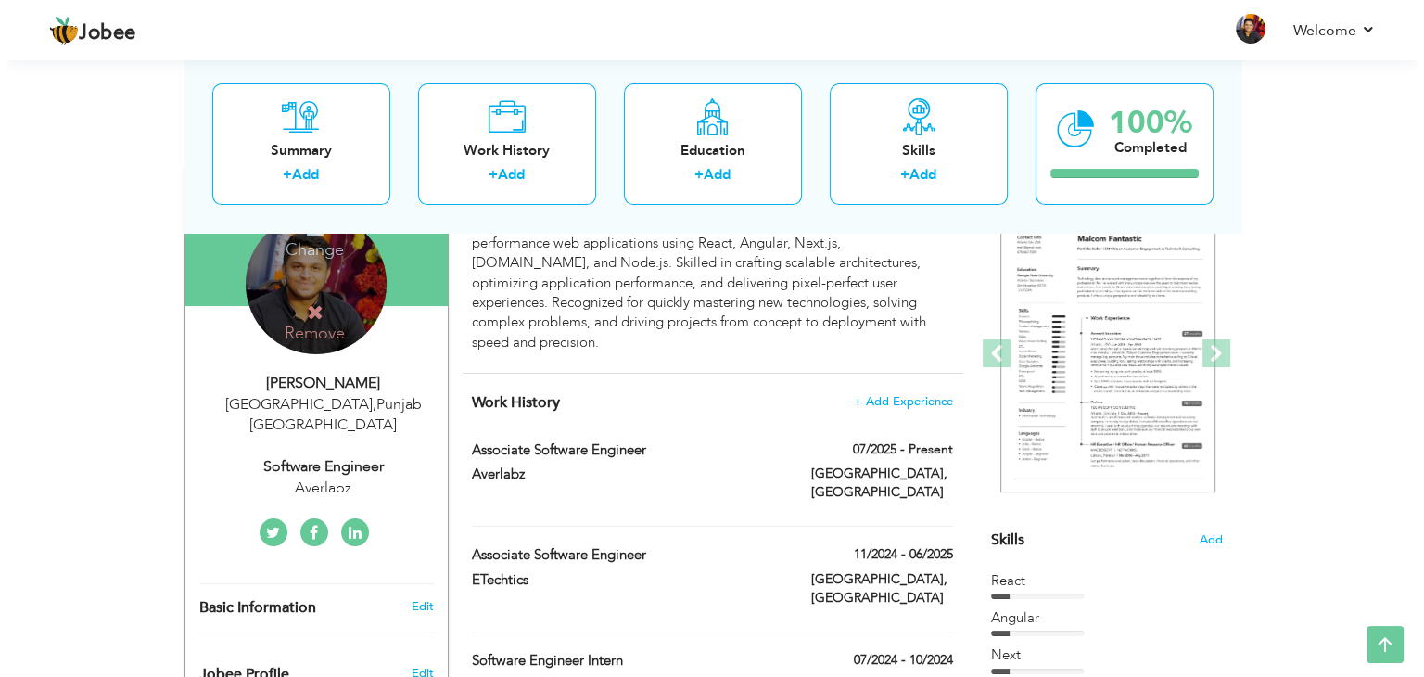
scroll to position [214, 0]
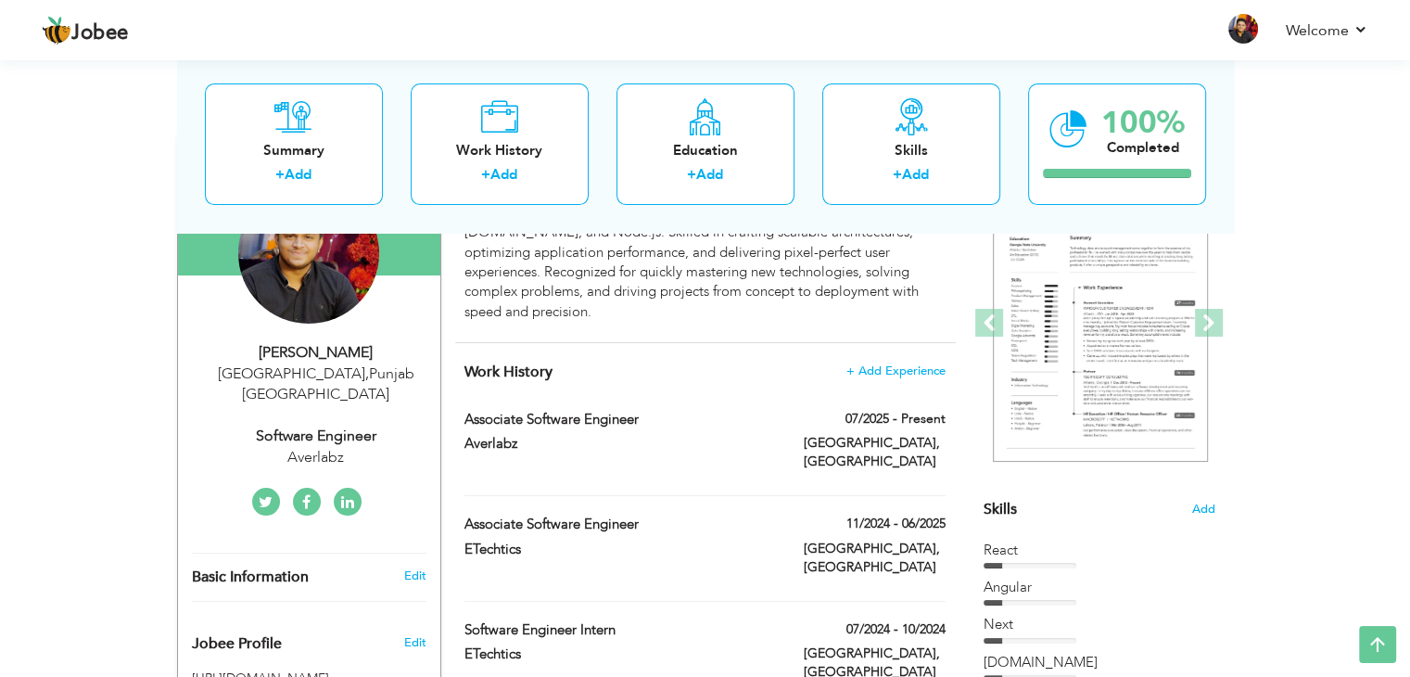
click at [339, 447] on div "Averlabz" at bounding box center [316, 457] width 249 height 21
select select "number:166"
select select "number:3"
type input "Averlabz"
type input "Software Engineer"
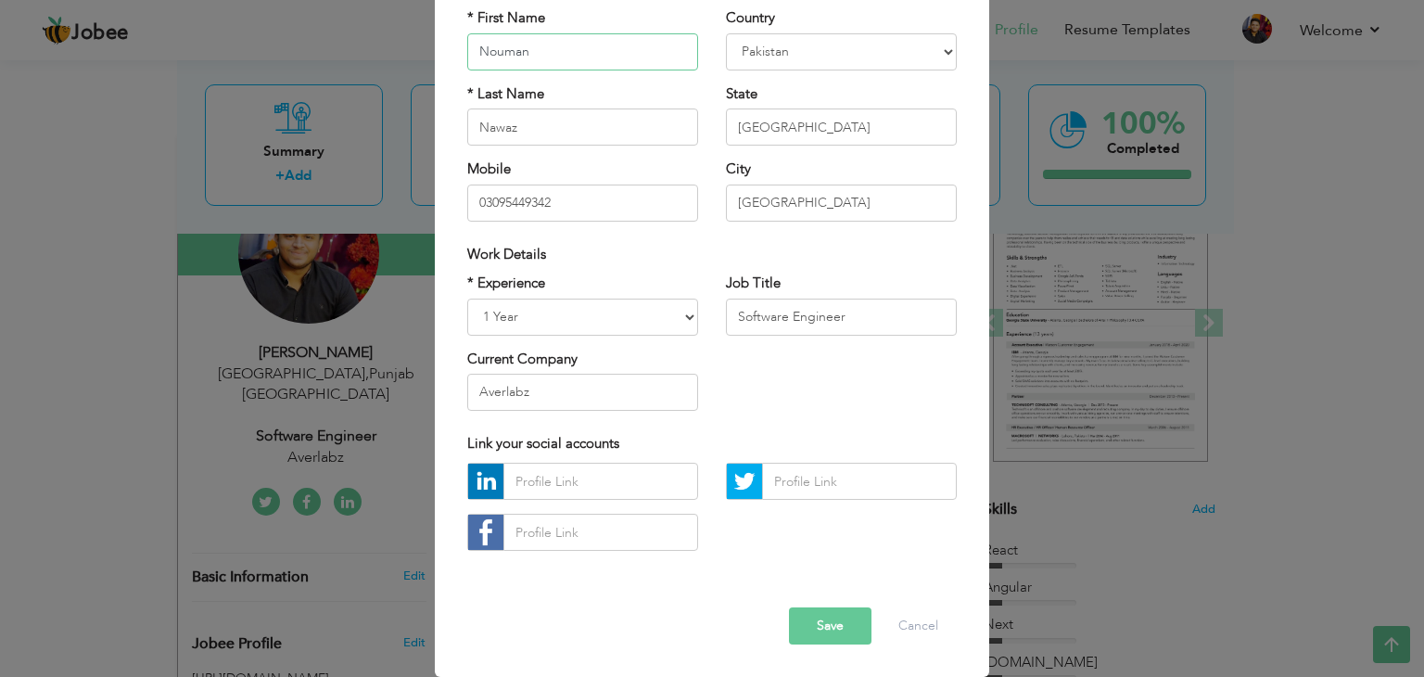
scroll to position [0, 0]
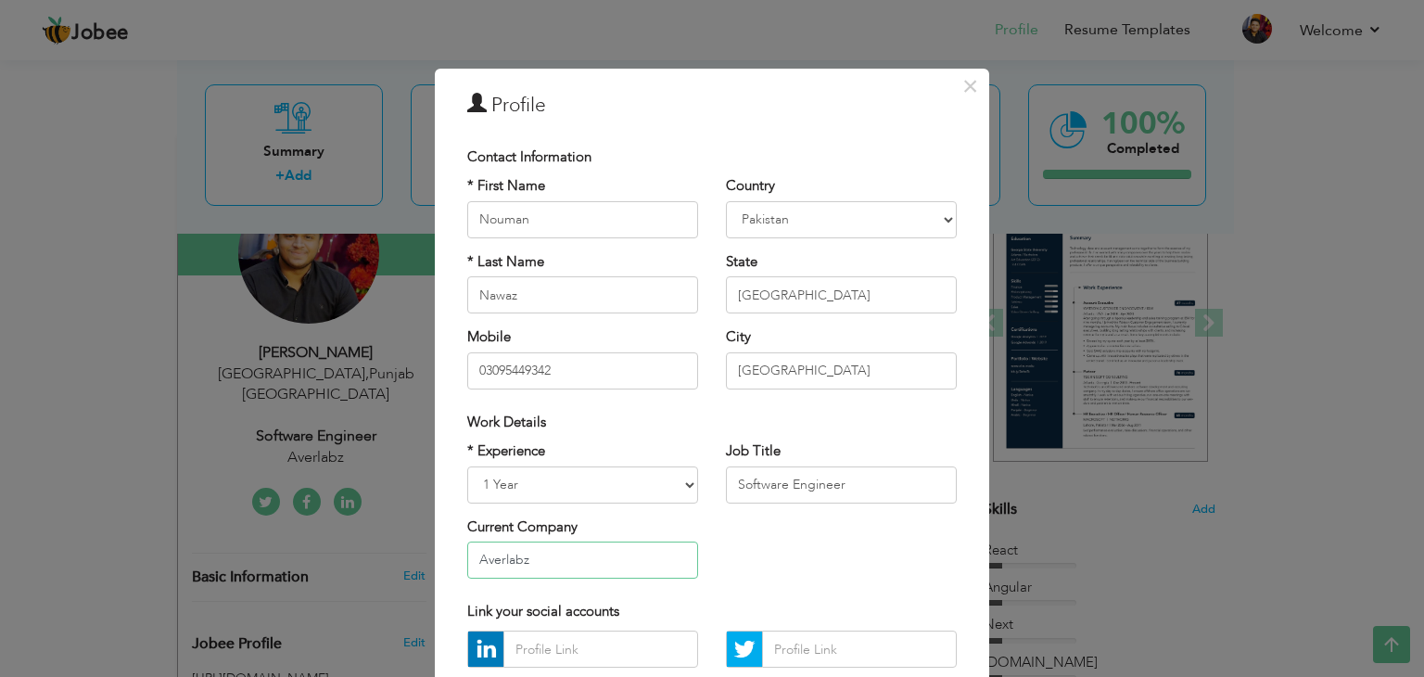
drag, startPoint x: 637, startPoint y: 566, endPoint x: 185, endPoint y: 543, distance: 452.2
click at [197, 545] on div "× Profile Contact Information * First Name Nouman * Last Name [GEOGRAPHIC_DATA]" at bounding box center [712, 338] width 1424 height 677
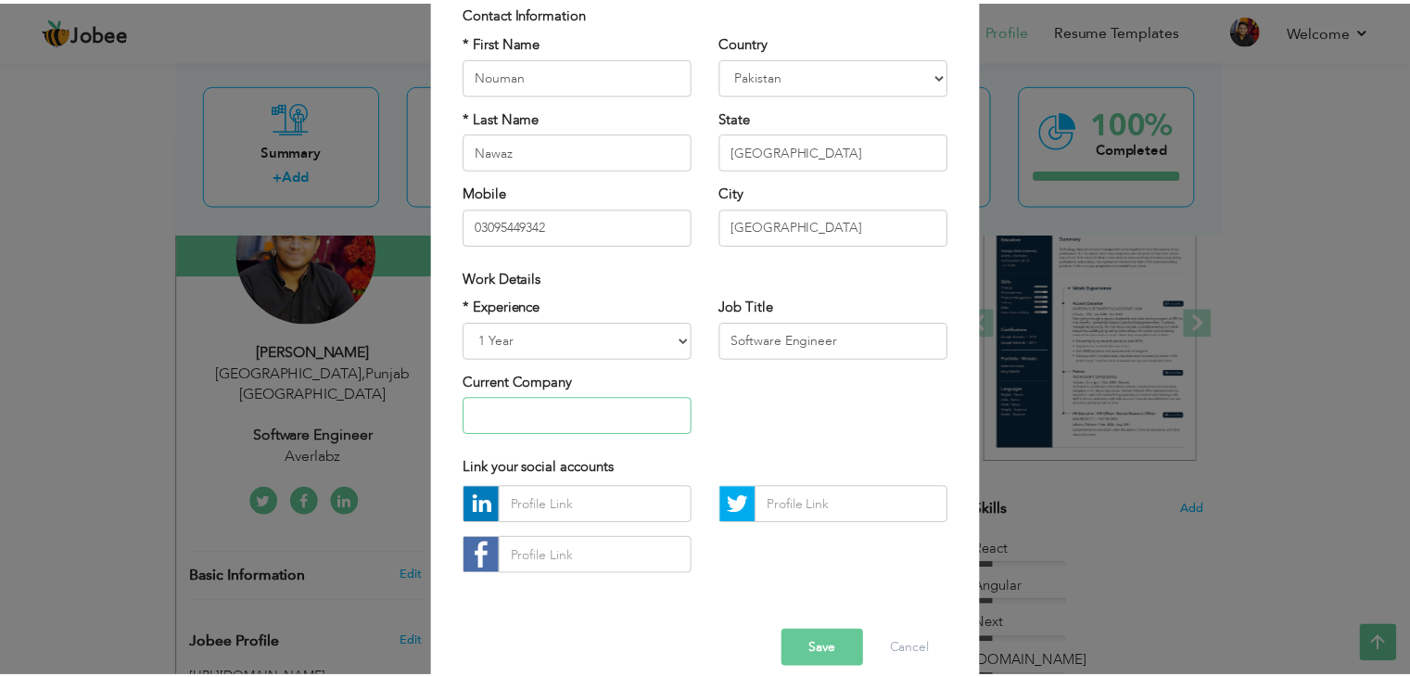
scroll to position [168, 0]
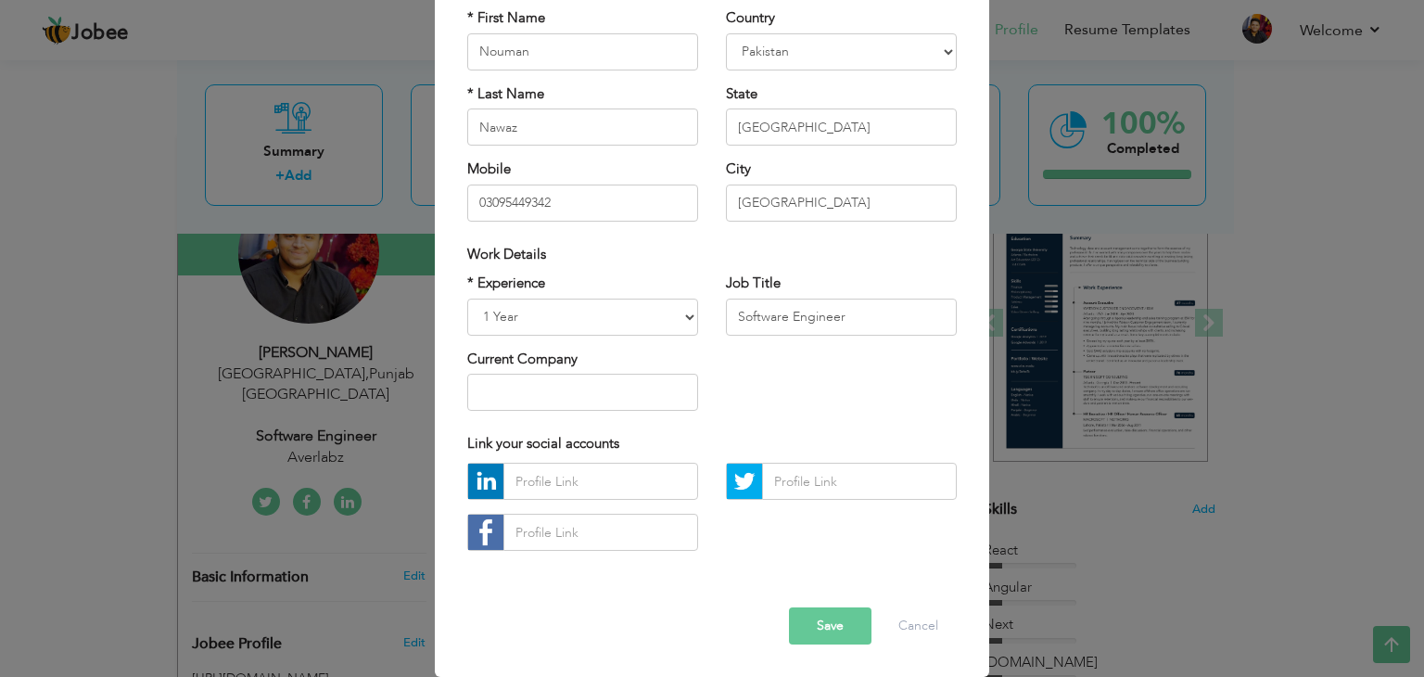
drag, startPoint x: 840, startPoint y: 631, endPoint x: 829, endPoint y: 638, distance: 13.4
click at [839, 632] on button "Save" at bounding box center [830, 625] width 83 height 37
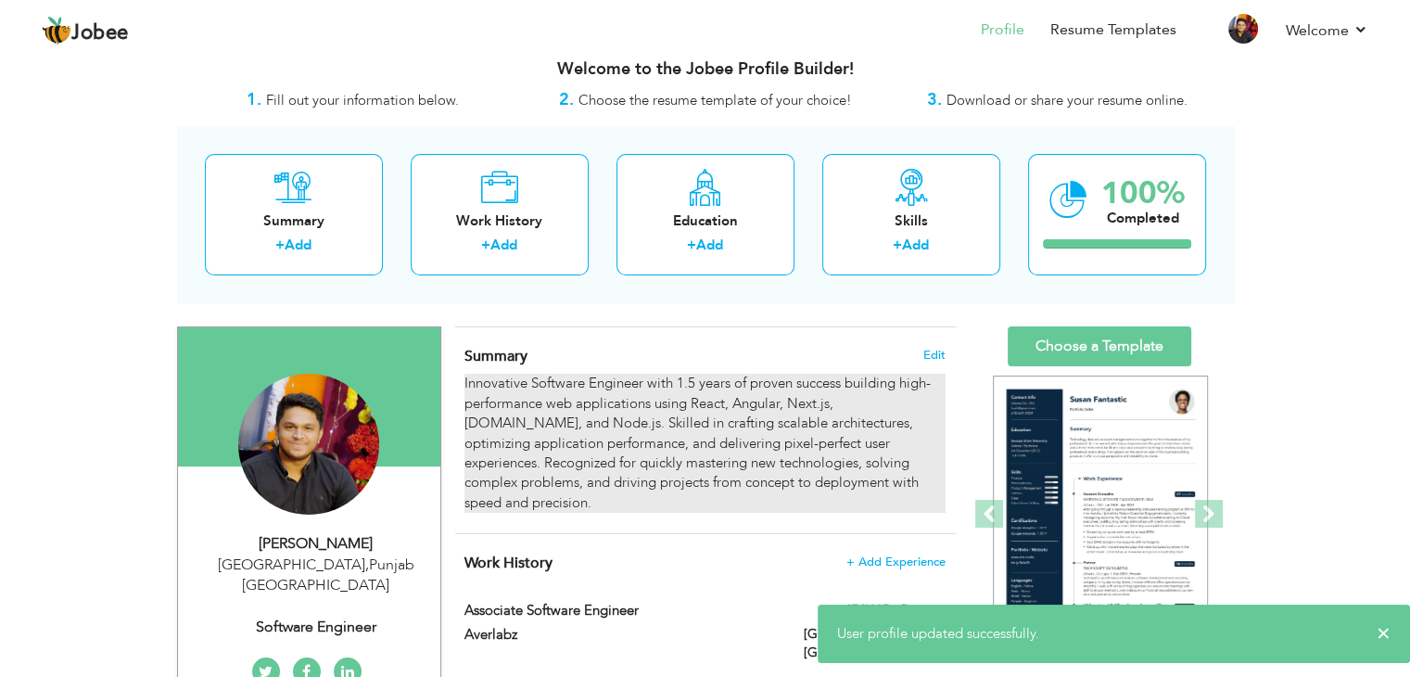
scroll to position [0, 0]
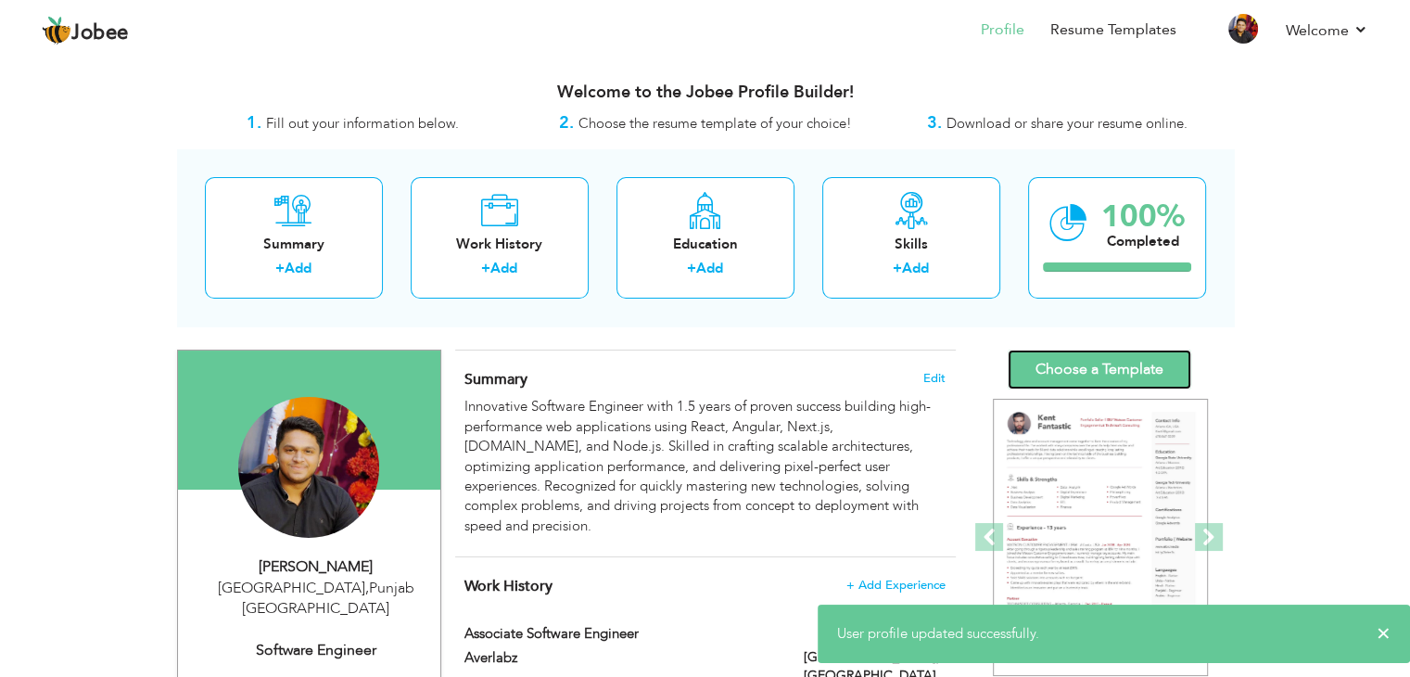
click at [1070, 376] on link "Choose a Template" at bounding box center [1100, 370] width 184 height 40
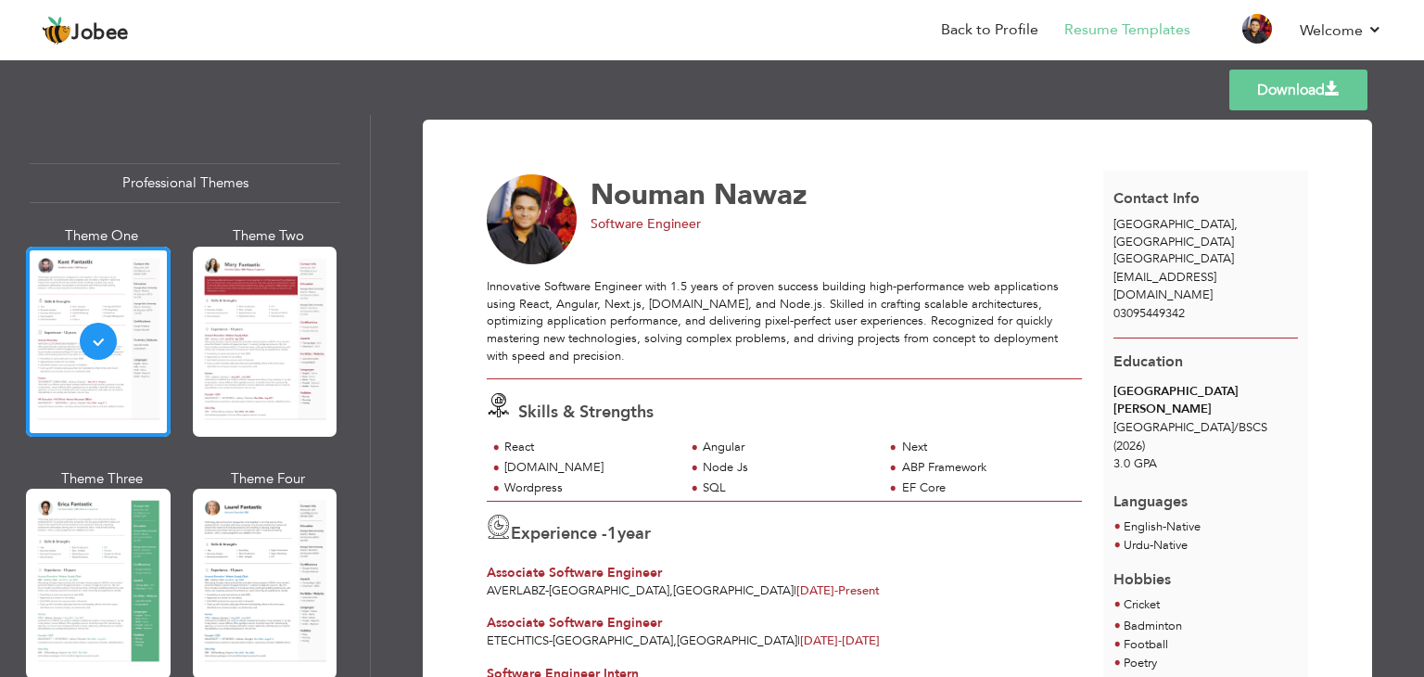
click at [1337, 86] on span at bounding box center [1332, 89] width 15 height 15
